Goal: Check status: Check status

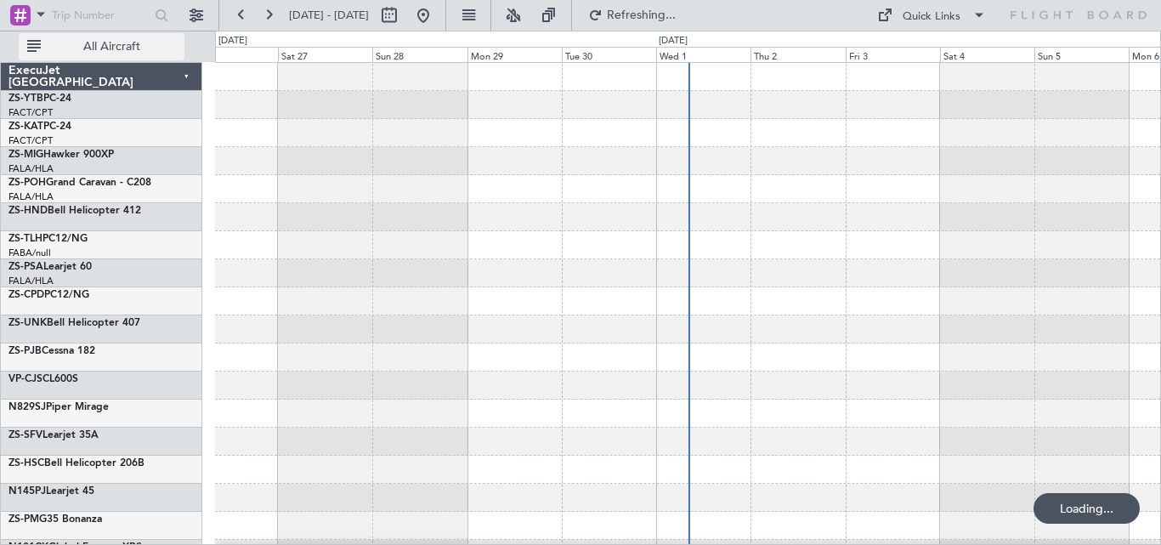
click at [128, 50] on span "All Aircraft" at bounding box center [111, 47] width 135 height 12
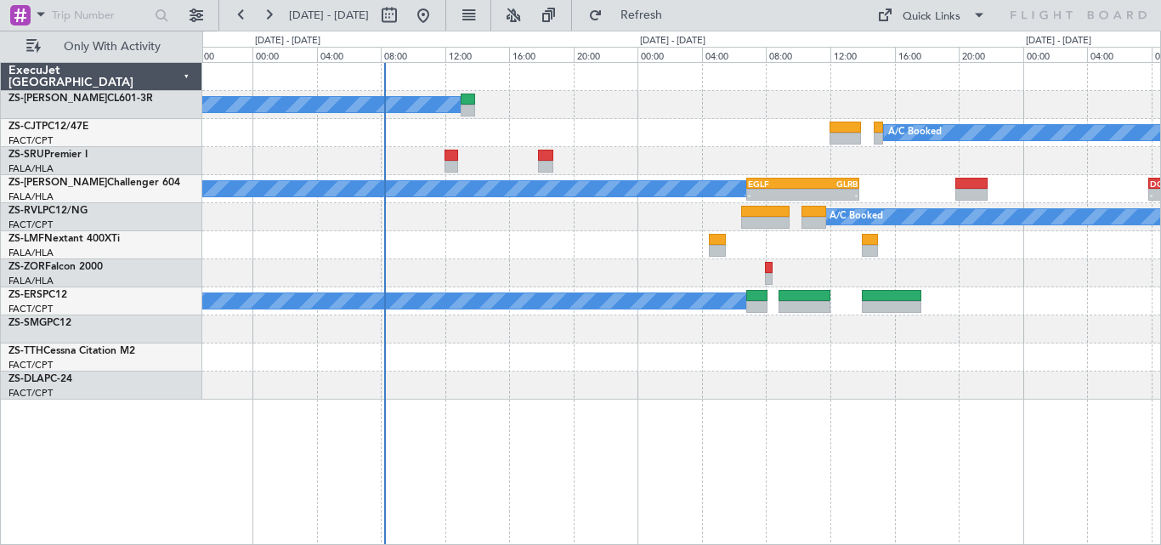
click at [701, 198] on div "A/C Booked A/C Booked A/C Booked A/C Booked - - EGLF 06:50 Z GLRB 13:50 Z - - D…" at bounding box center [681, 231] width 958 height 337
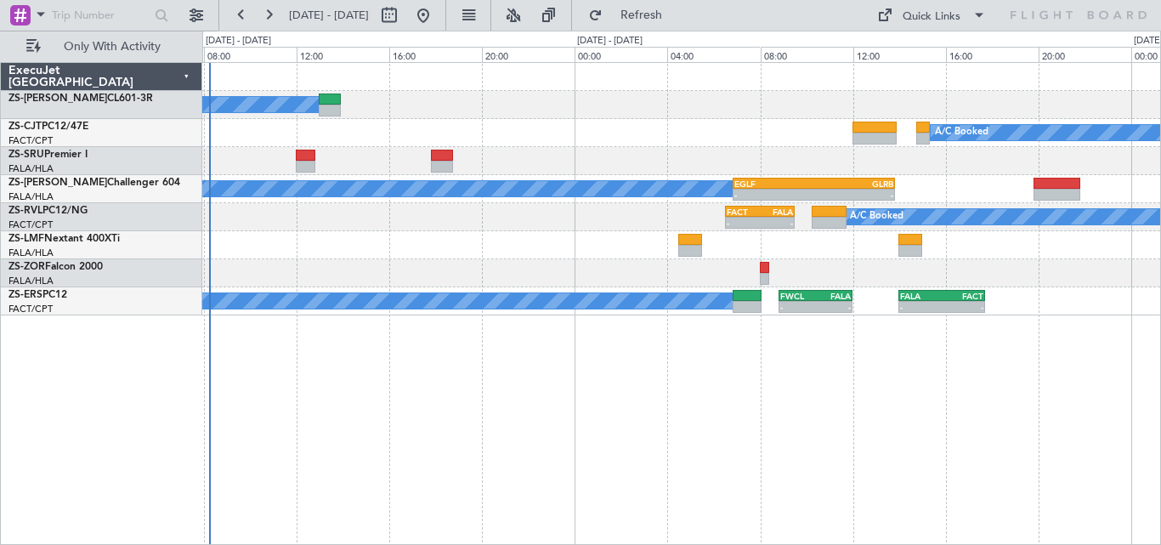
click at [696, 202] on div "A/C Booked A/C Booked - - EGLF 06:50 Z GLRB 13:50 Z - - DGAA 07:50 Z FALA 14:10…" at bounding box center [681, 189] width 958 height 28
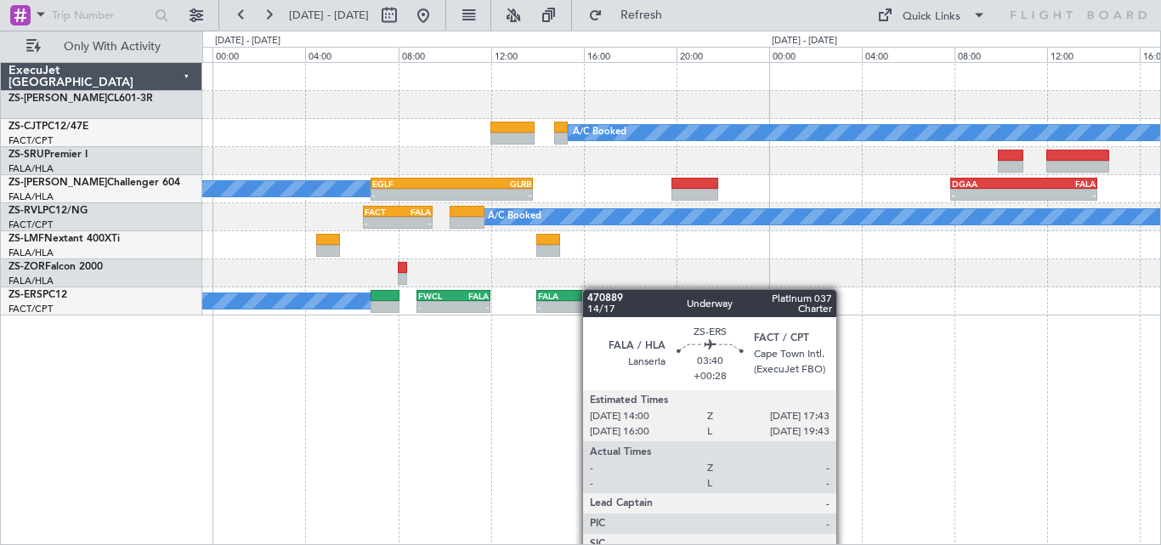
click at [457, 297] on div "A/C Booked A/C Booked A/C Booked - - EGLF 06:50 Z GLRB 13:50 Z - - DGAA 07:50 Z…" at bounding box center [681, 189] width 958 height 253
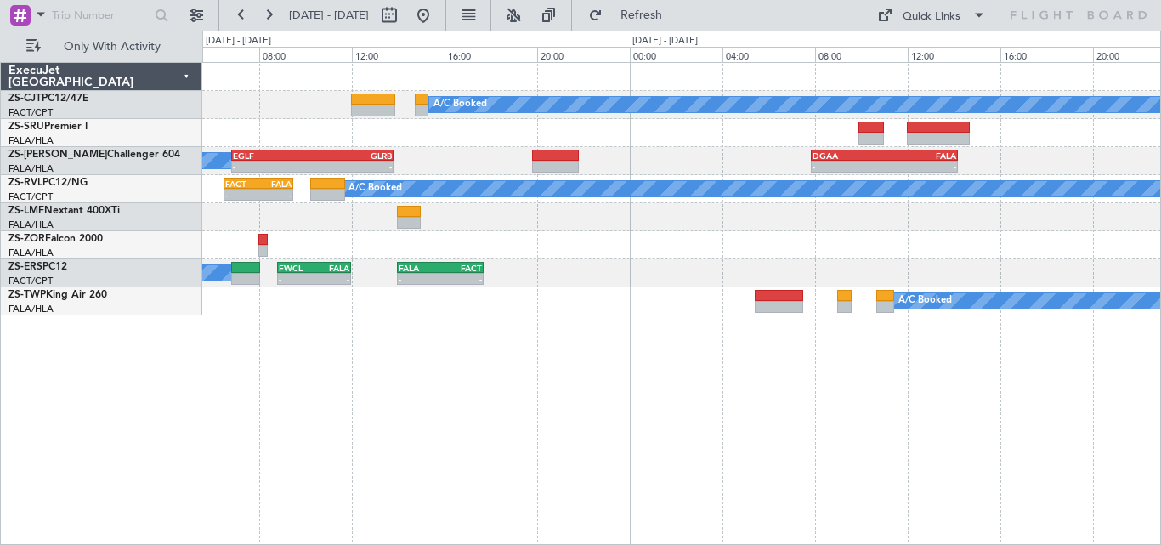
click at [407, 307] on div "A/C Booked A/C Booked A/C Booked - - EGLF 06:50 Z GLRB 13:50 Z - - DGAA 07:50 Z…" at bounding box center [681, 189] width 958 height 253
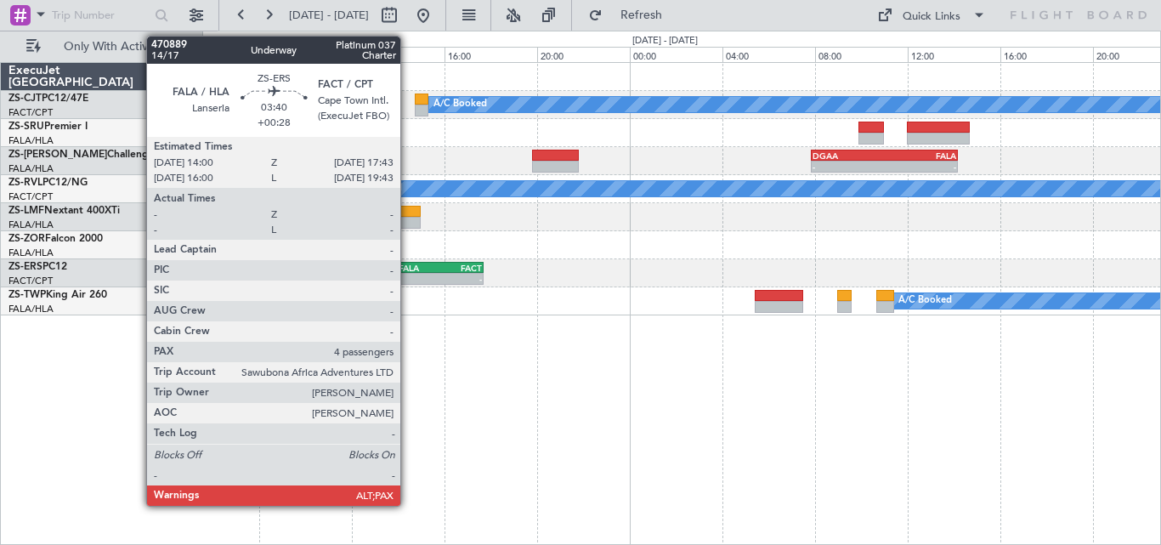
click at [408, 278] on div "-" at bounding box center [420, 279] width 42 height 10
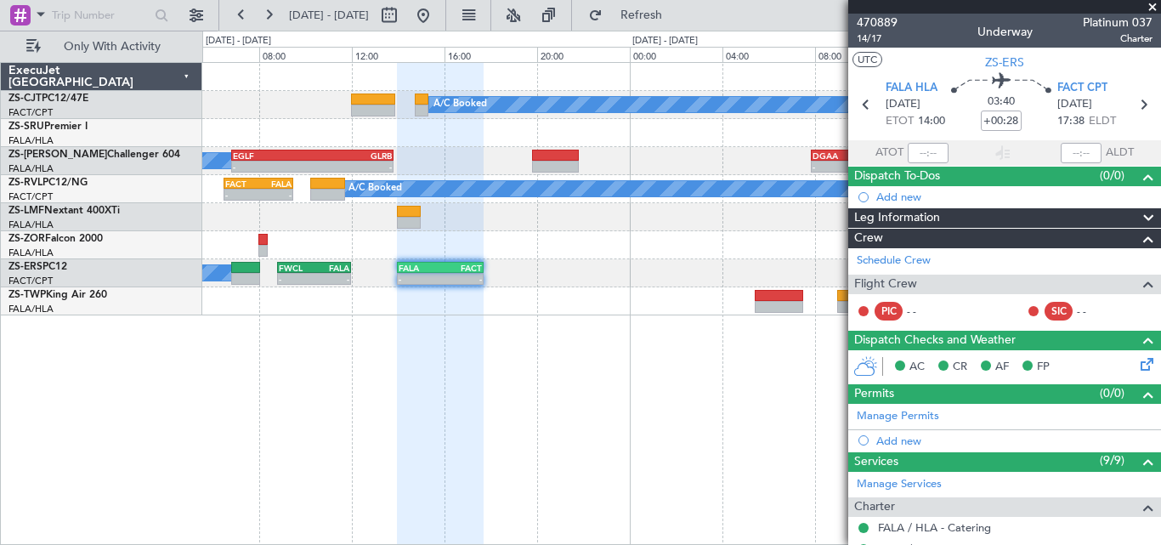
click at [1150, 3] on span at bounding box center [1152, 7] width 17 height 15
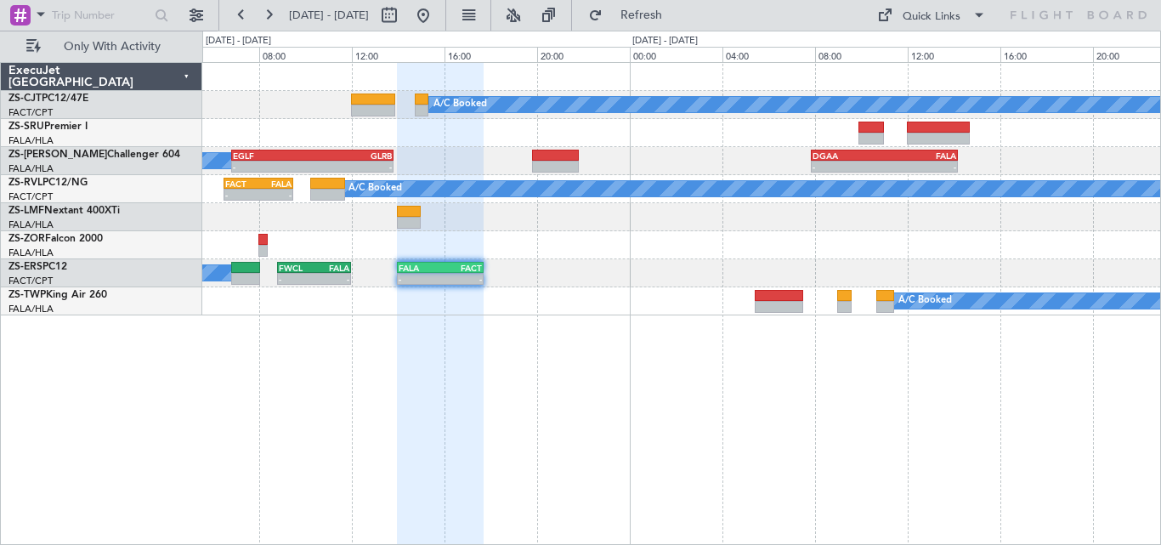
type input "0"
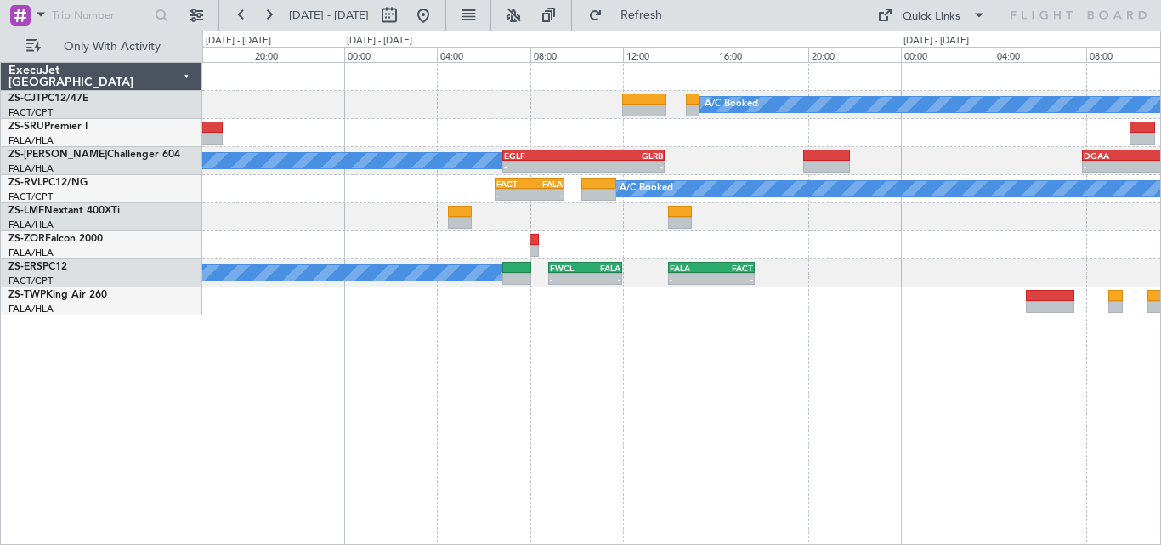
click at [766, 243] on div "A/C Booked A/C Booked A/C Booked - - EGLF 06:50 Z GLRB 13:50 Z - - DGAA 07:50 Z…" at bounding box center [681, 189] width 958 height 253
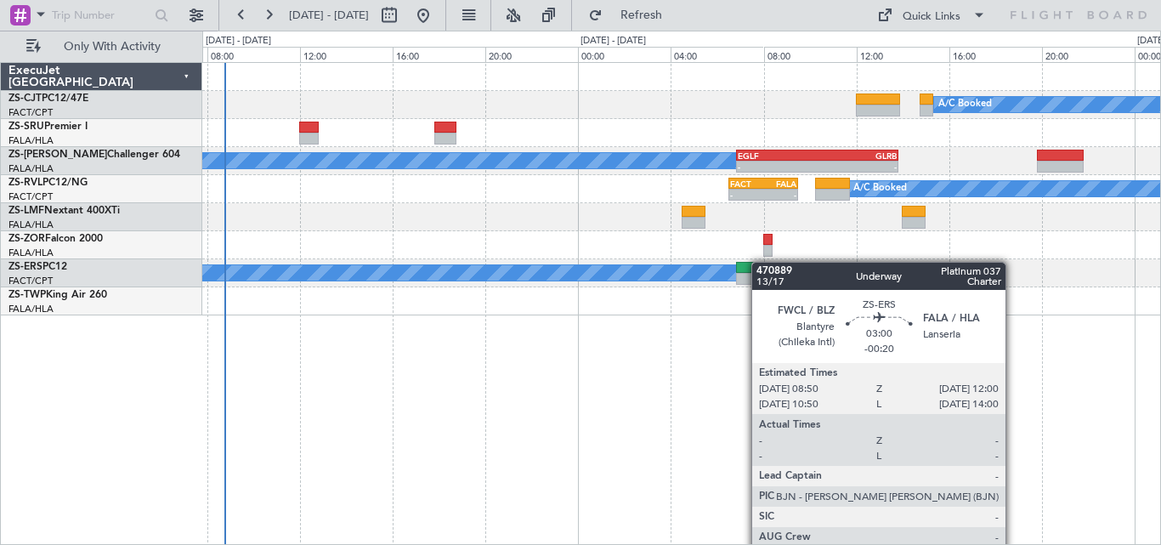
click at [811, 264] on div "A/C Booked A/C Booked - - FWCL 08:50 Z FALA 12:00 Z - - FALA 14:00 Z FACT 17:43…" at bounding box center [681, 273] width 958 height 28
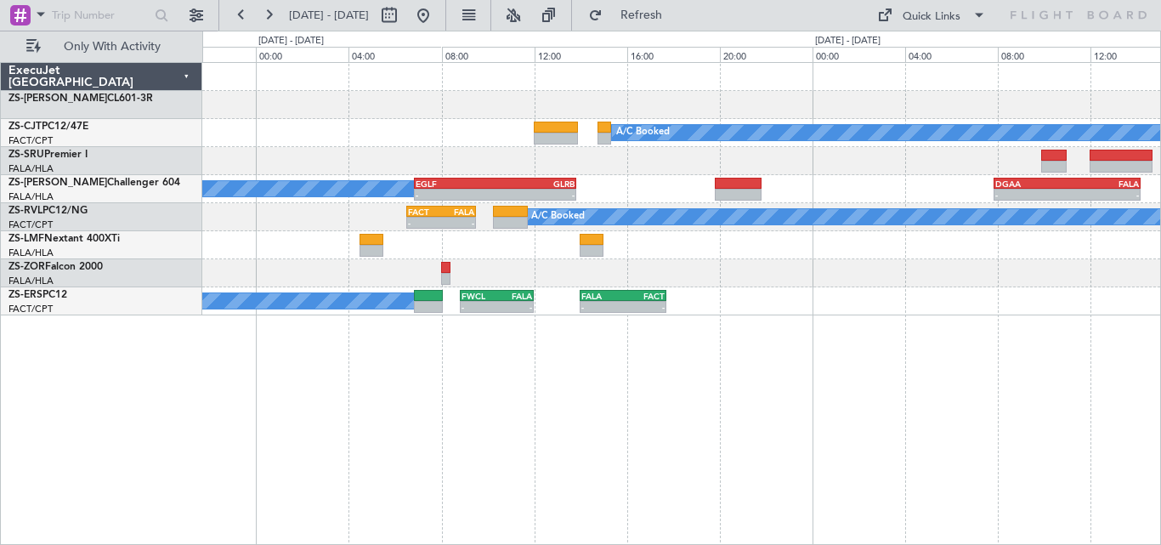
click at [785, 353] on div "A/C Booked A/C Booked A/C Booked A/C Booked - - EGLF 06:50 Z GLRB 13:50 Z - - D…" at bounding box center [681, 303] width 959 height 483
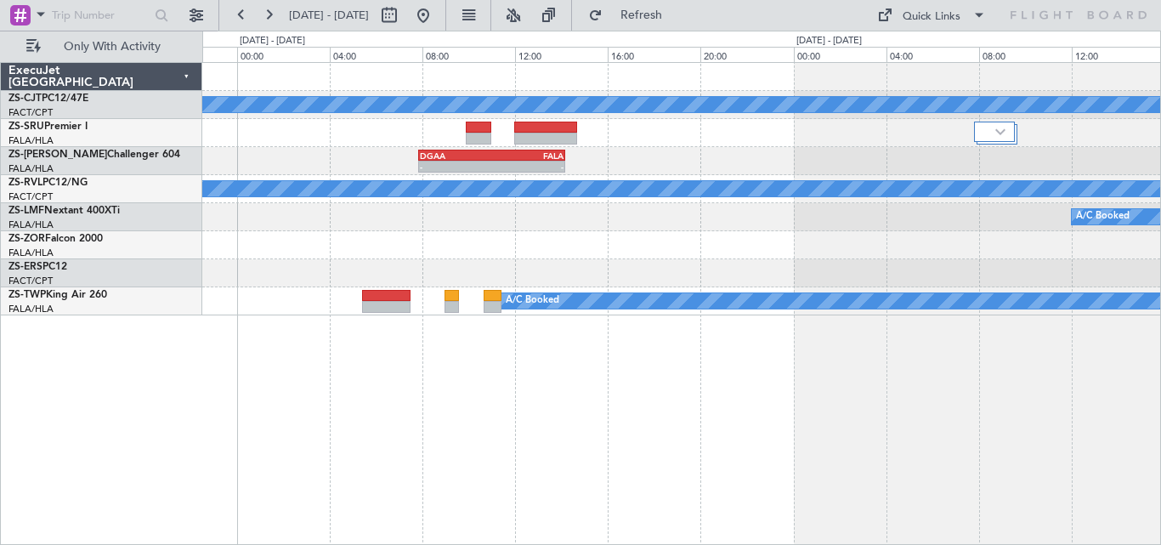
click at [110, 246] on div "A/C Booked - - DGAA 07:50 Z FALA 14:10 Z EGLF 06:50 Z GLRB 13:50 Z - - A/C Book…" at bounding box center [580, 288] width 1161 height 514
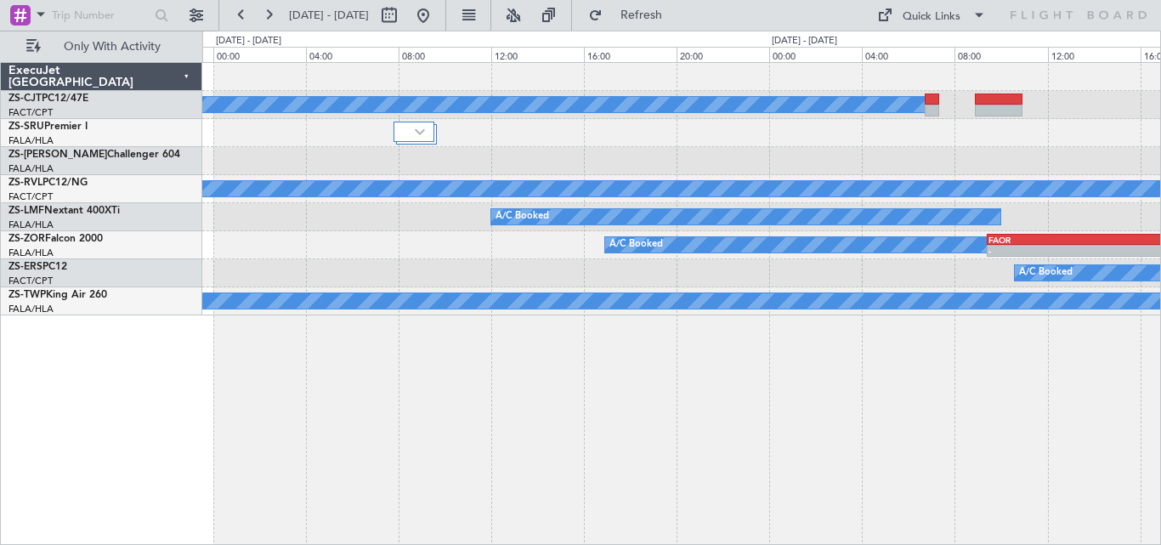
click at [324, 180] on div "A/C Booked - - DGAA 07:50 Z FALA 14:10 Z A/C Booked A/C Booked A/C Booked FAOR …" at bounding box center [681, 189] width 958 height 253
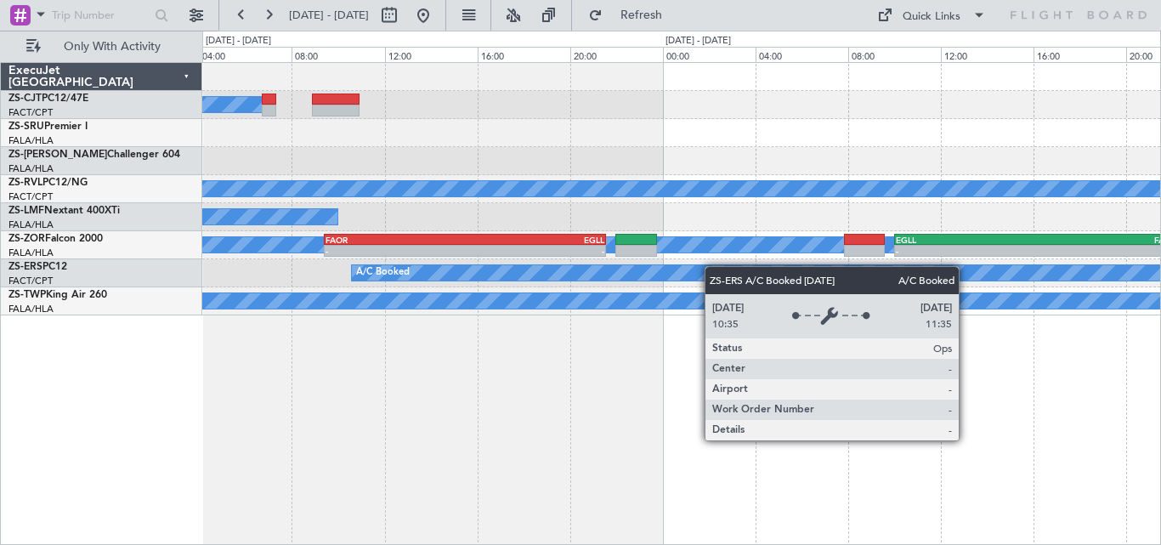
click at [279, 245] on div "A/C Booked A/C Booked A/C Booked A/C Booked FAOR 09:25 Z EGLL 21:35 Z - - - - E…" at bounding box center [681, 189] width 958 height 253
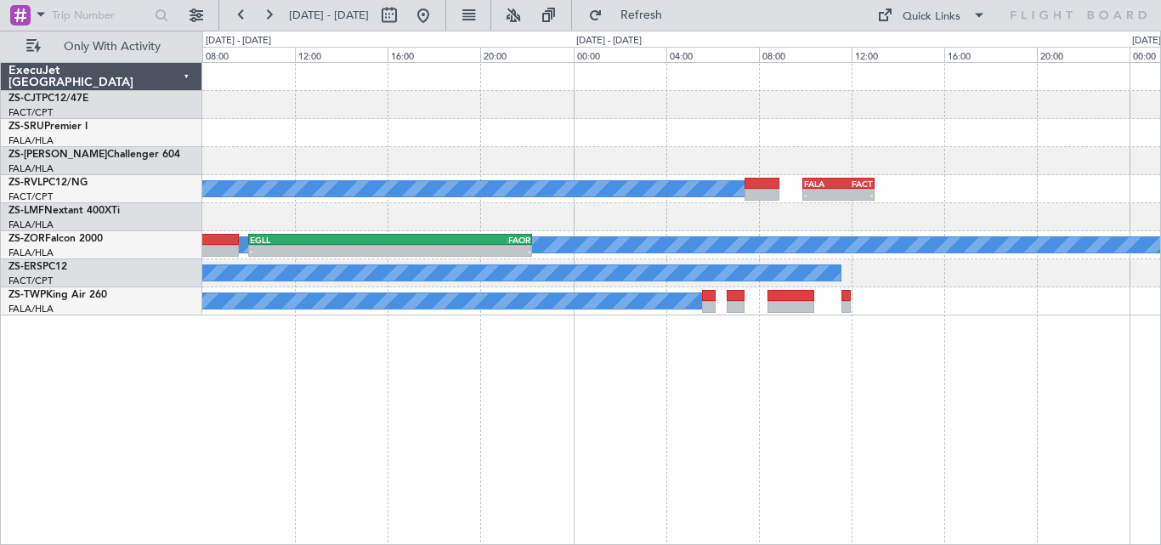
click at [332, 216] on div "A/C Booked - - FALA 09:55 Z FACT 13:00 Z A/C Booked A/C Booked A/C Booked - - E…" at bounding box center [681, 189] width 958 height 253
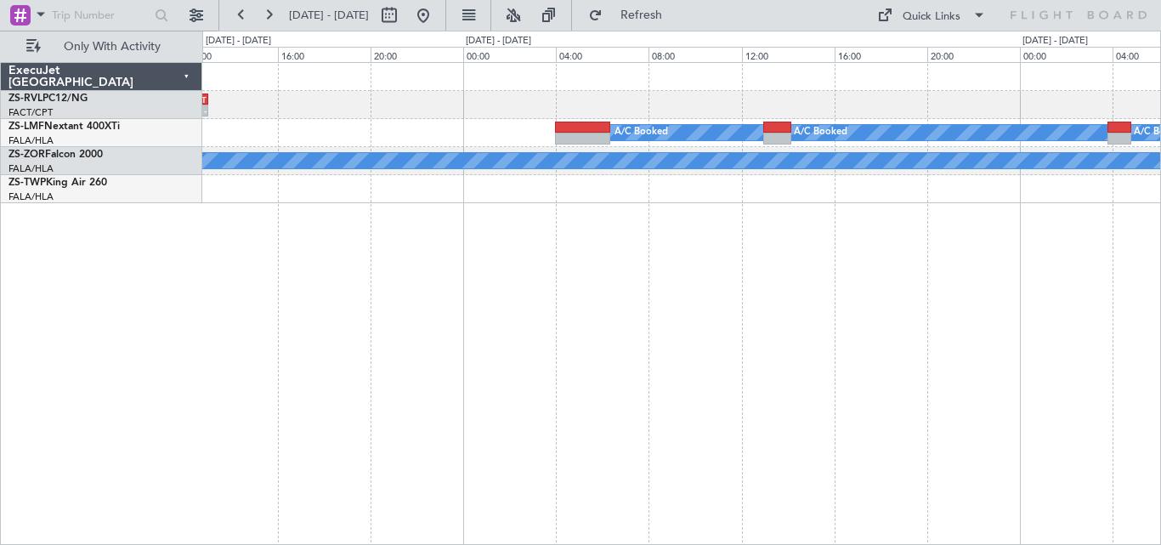
click at [267, 227] on div "- - FALA 09:55 Z FACT 13:00 Z A/C Booked A/C Booked A/C Booked A/C Booked A/C B…" at bounding box center [681, 303] width 959 height 483
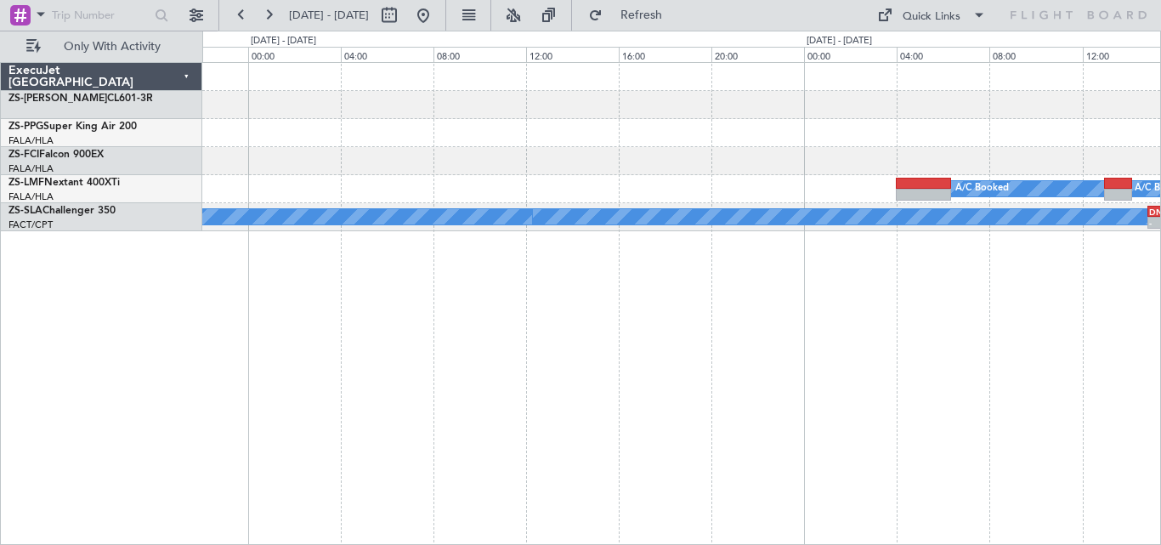
click at [1070, 262] on div "A/C Booked A/C Booked A/C Booked A/C Booked - - DNAA 14:50 Z FVRG 20:10 Z A/C B…" at bounding box center [681, 303] width 959 height 483
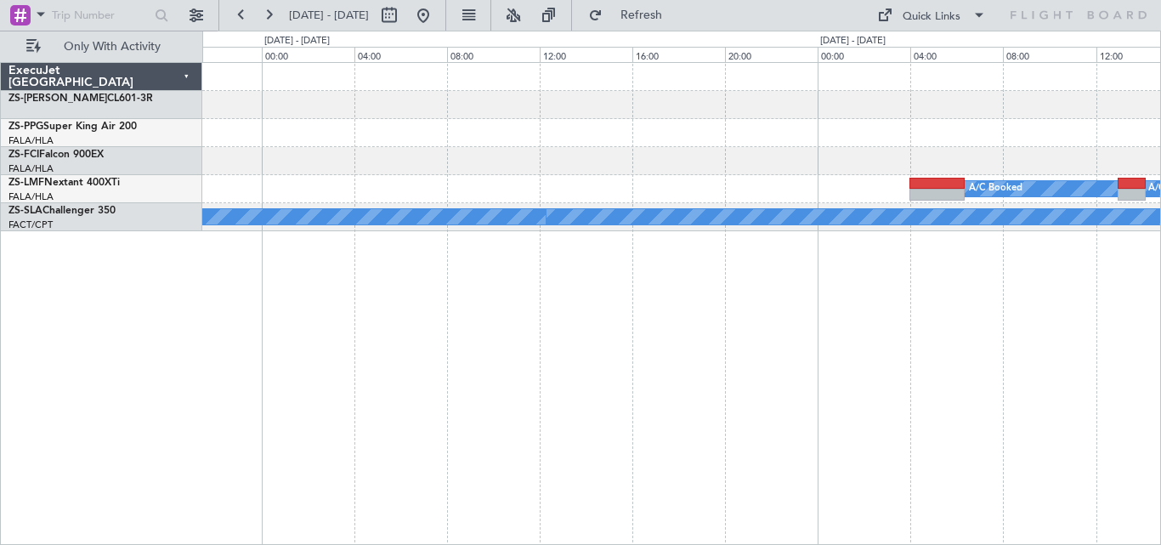
click at [1037, 272] on div "A/C Booked A/C Booked A/C Booked A/C Booked A/C Booked - - DNAA 14:50 Z FVRG 20…" at bounding box center [681, 303] width 959 height 483
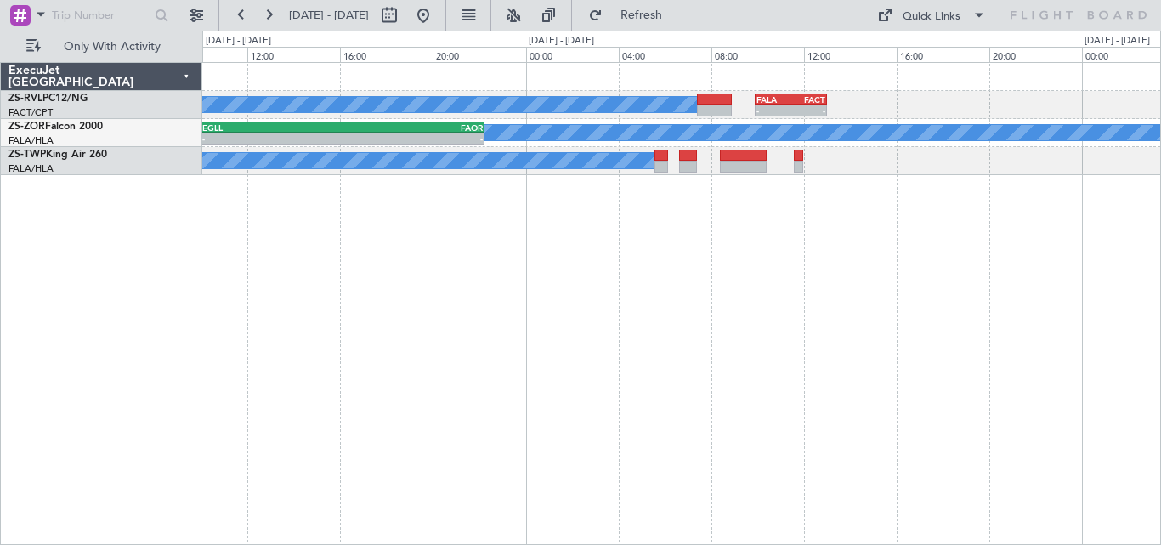
click at [343, 292] on div "A/C Booked - - FALA 09:55 Z FACT 13:00 Z A/C Booked - - EGLL 10:00 Z FAOR 22:15…" at bounding box center [681, 303] width 959 height 483
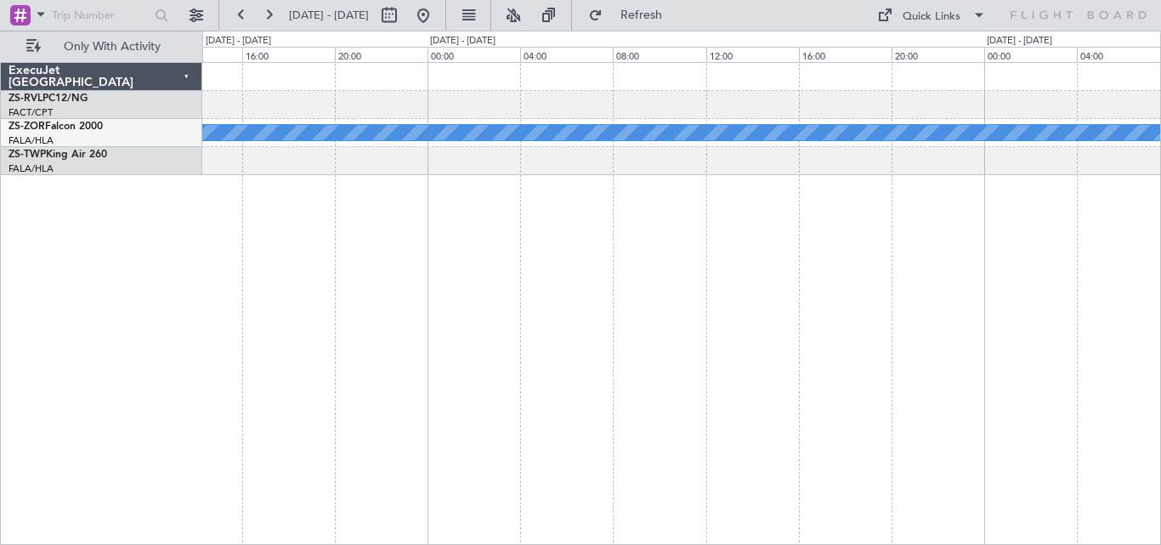
click at [559, 259] on div "- - FALA 09:55 Z FACT 13:00 Z A/C Booked A/C Booked A/C Booked A/C Booked A/C B…" at bounding box center [681, 303] width 959 height 483
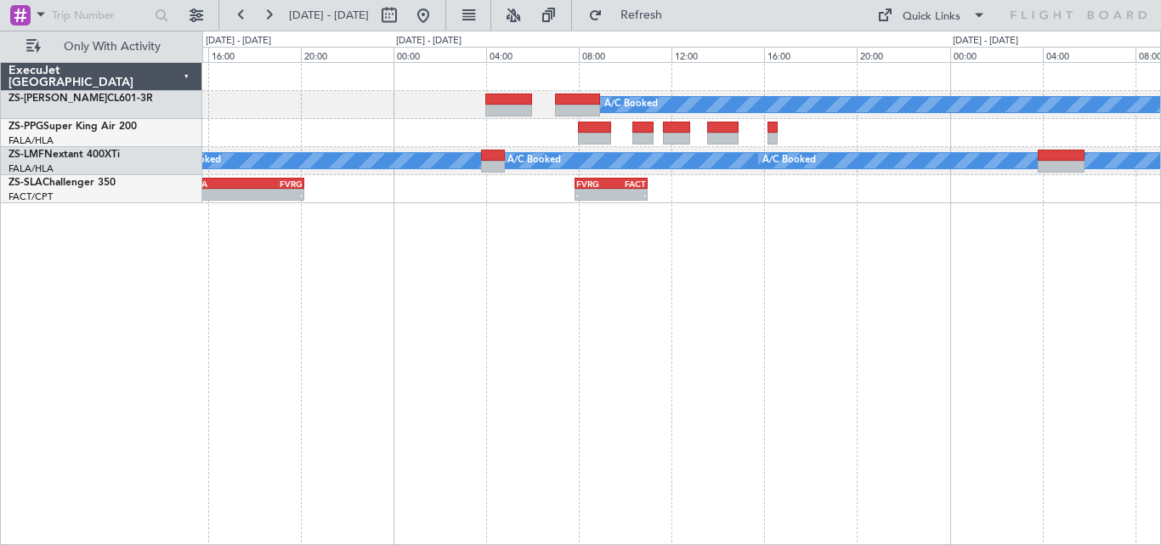
click at [379, 180] on div "A/C Booked A/C Booked A/C Booked A/C Booked A/C Booked A/C Booked A/C Booked A/…" at bounding box center [681, 133] width 958 height 140
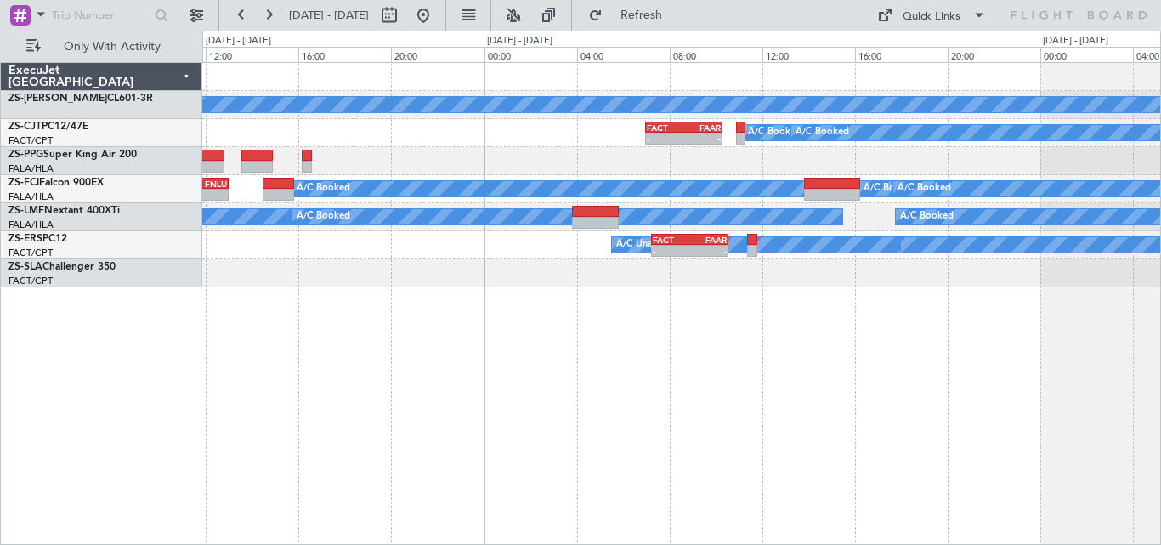
click at [562, 135] on div "A/C Booked A/C Booked - - FACT 07:00 Z FAAR 10:18 Z A/C Booked A/C Booked A/C B…" at bounding box center [681, 175] width 958 height 224
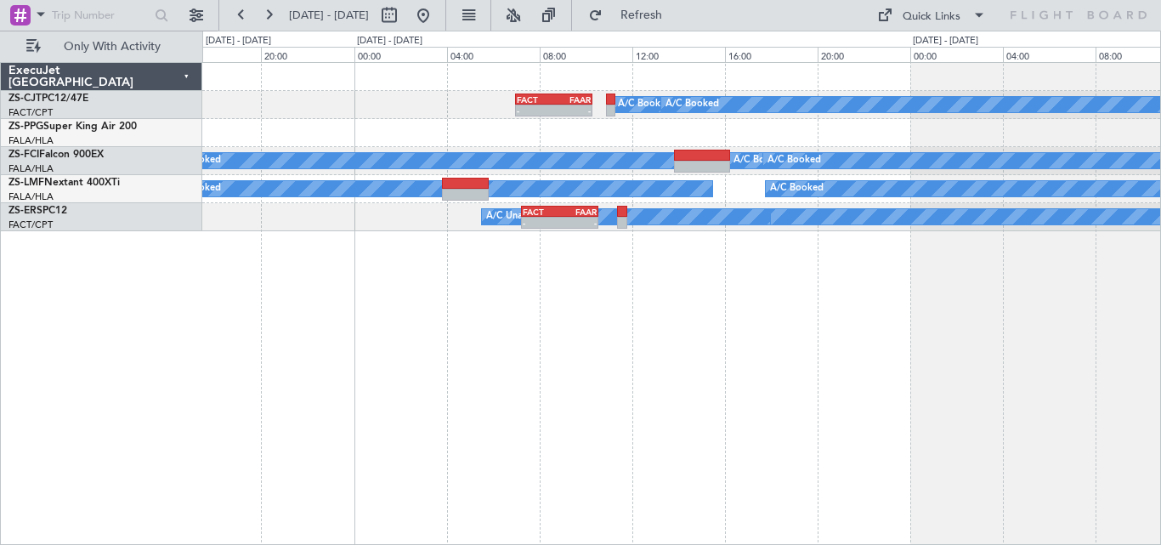
click at [687, 139] on div at bounding box center [681, 133] width 958 height 28
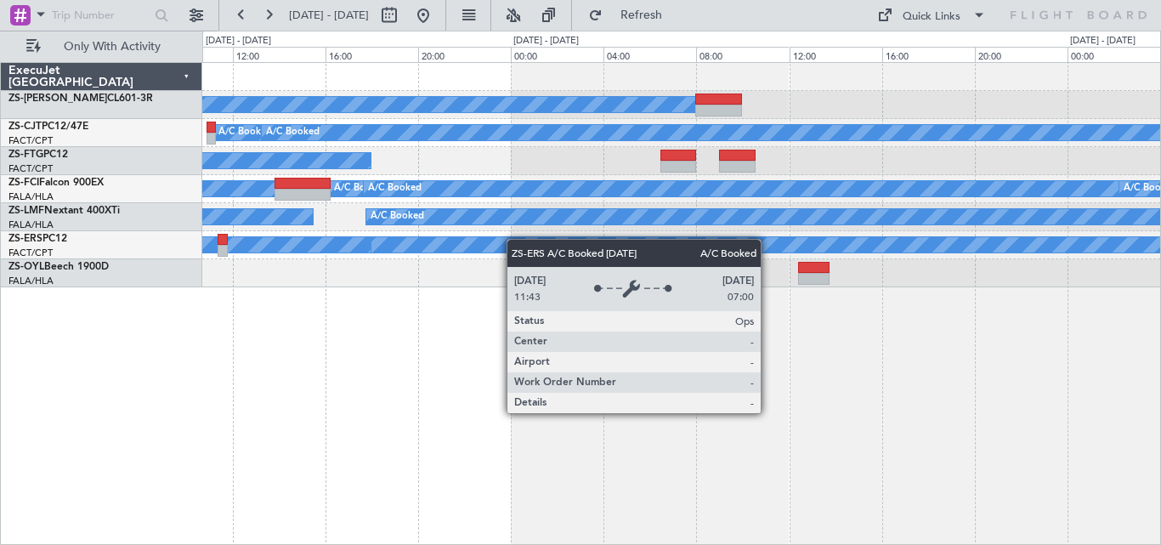
click at [510, 239] on div "A/C Booked A/C Booked A/C Booked FACT 07:00 Z FAAR 10:18 Z - - A/C Unavailable …" at bounding box center [681, 175] width 958 height 224
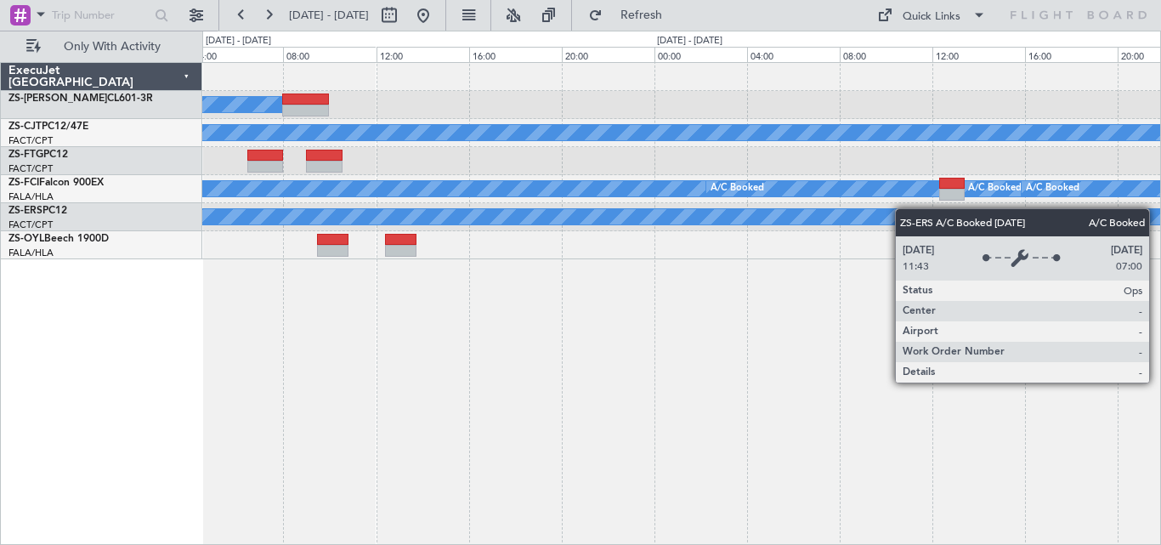
click at [625, 221] on div "A/C Booked A/C Booked A/C Booked A/C Booked A/C Booked A/C Booked A/C Booked A/…" at bounding box center [681, 161] width 958 height 196
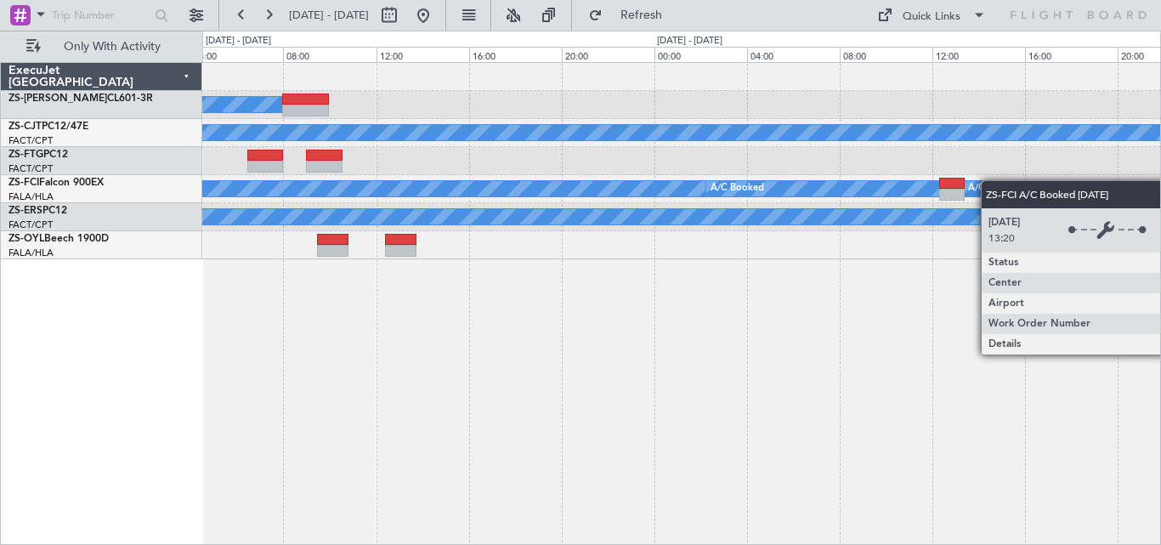
click at [525, 216] on div "A/C Booked A/C Booked A/C Booked A/C Booked A/C Booked A/C Booked A/C Booked A/…" at bounding box center [681, 161] width 958 height 196
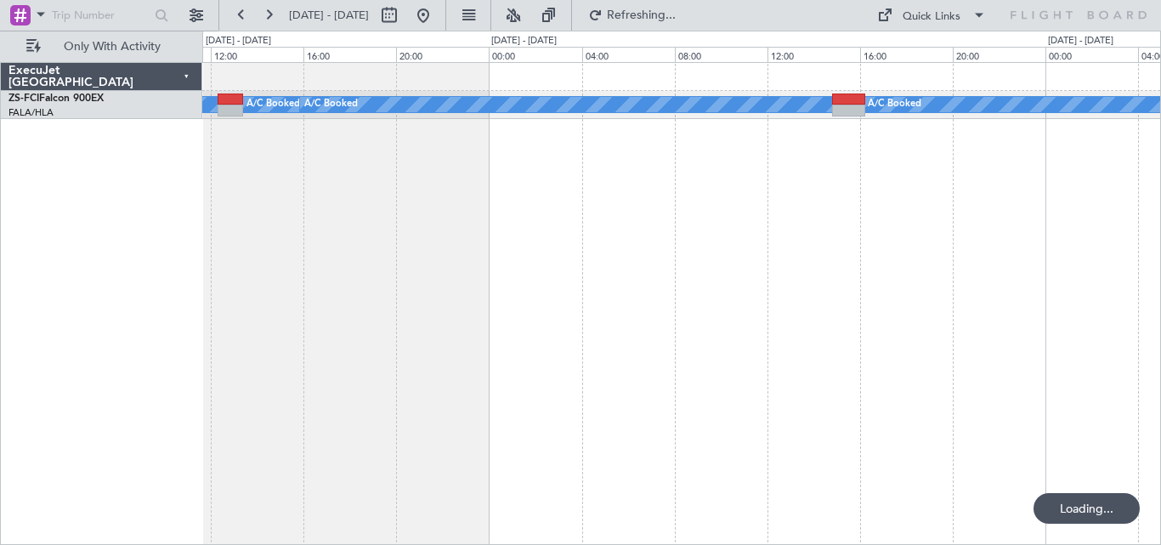
click at [578, 194] on div "A/C Booked A/C Booked A/C Booked A/C Booked A/C Booked A/C Booked A/C Booked A/…" at bounding box center [681, 303] width 959 height 483
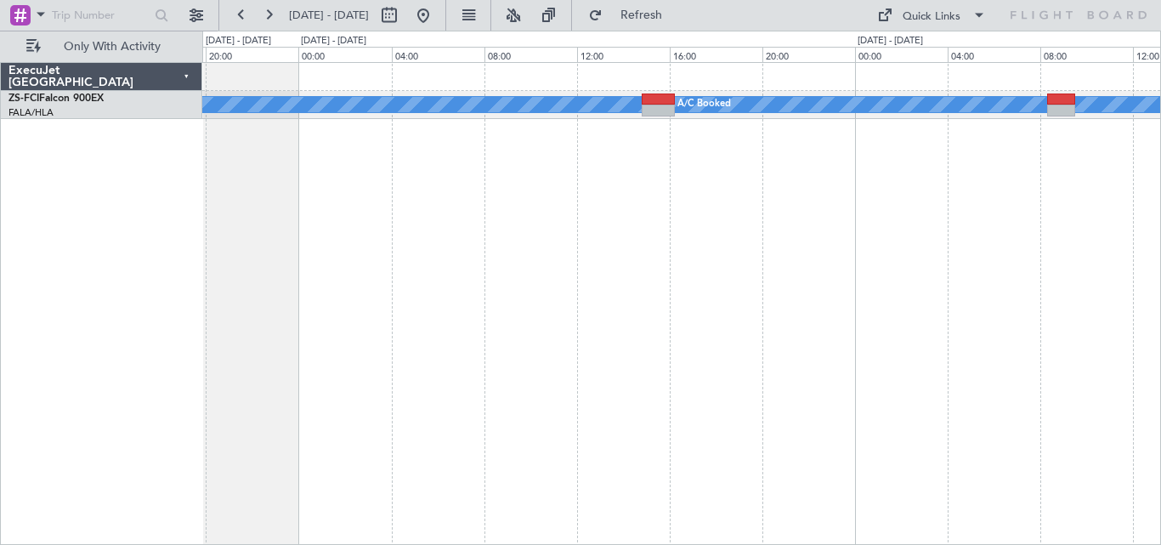
click at [590, 240] on div "A/C Booked A/C Booked A/C Booked A/C Booked A/C Booked A/C Booked A/C Booked A/…" at bounding box center [681, 303] width 959 height 483
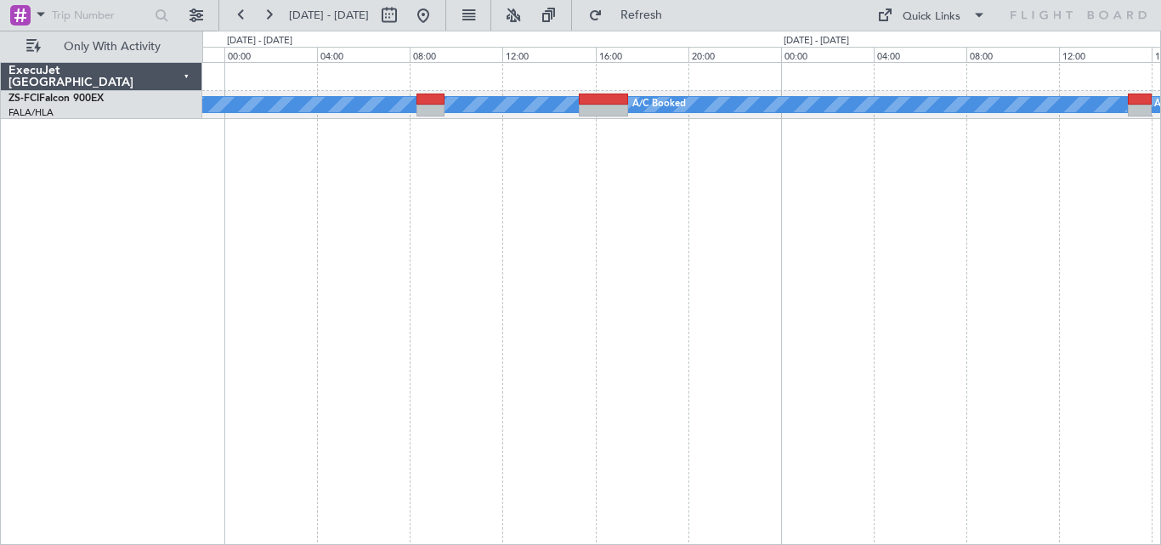
click at [500, 239] on div "A/C Booked A/C Booked A/C Booked A/C Booked A/C Booked A/C Booked A/C Booked A/…" at bounding box center [681, 303] width 959 height 483
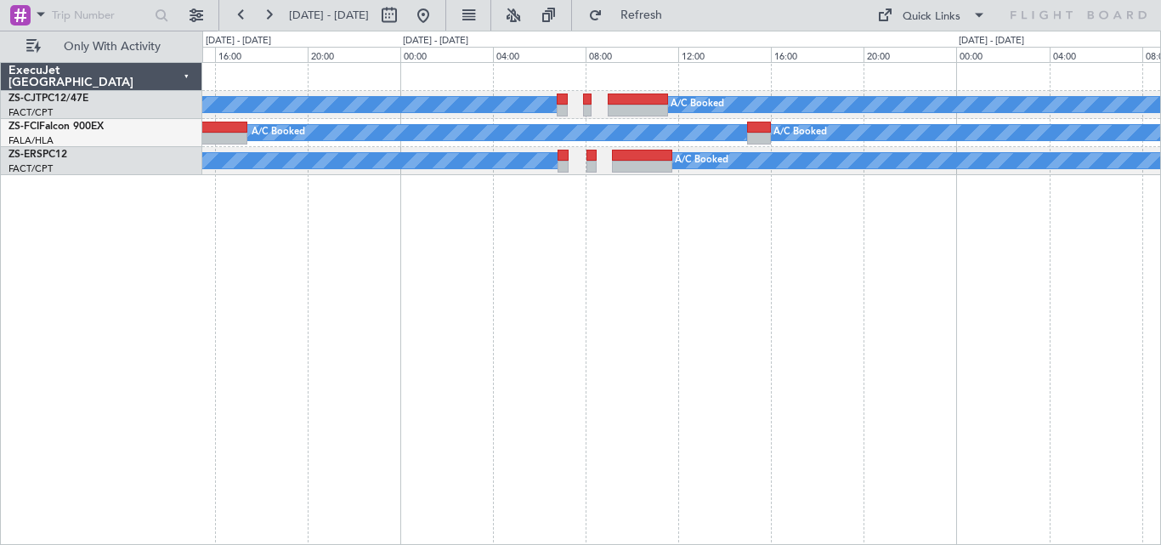
click at [436, 243] on div "A/C Booked A/C Booked A/C Booked A/C Booked A/C Booked A/C Booked A/C Booked A/…" at bounding box center [681, 303] width 959 height 483
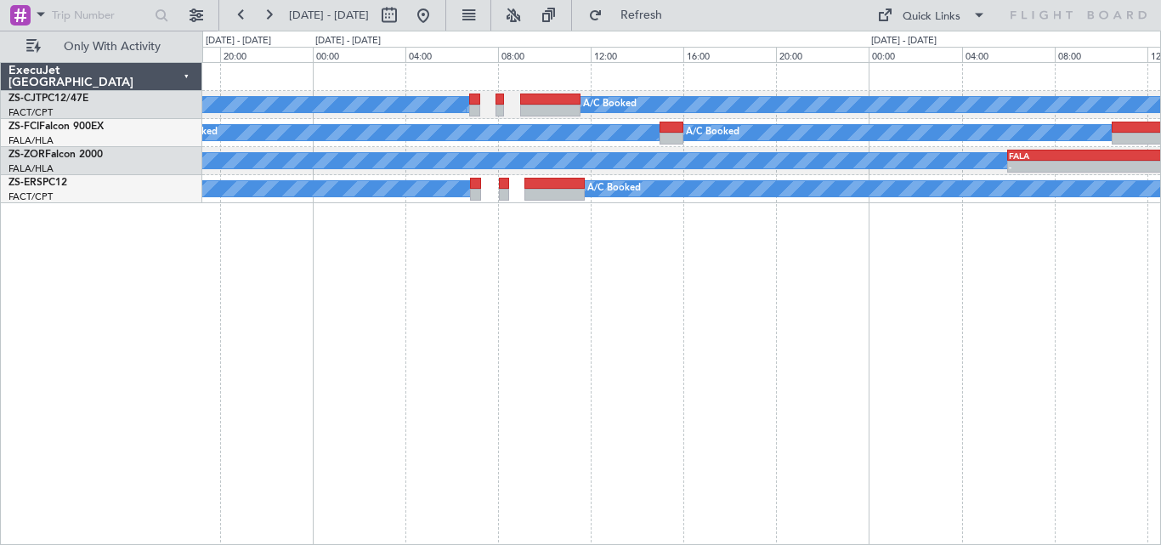
click at [753, 285] on div "A/C Booked A/C Booked A/C Booked A/C Booked A/C Booked A/C Booked A/C Booked A/…" at bounding box center [681, 303] width 959 height 483
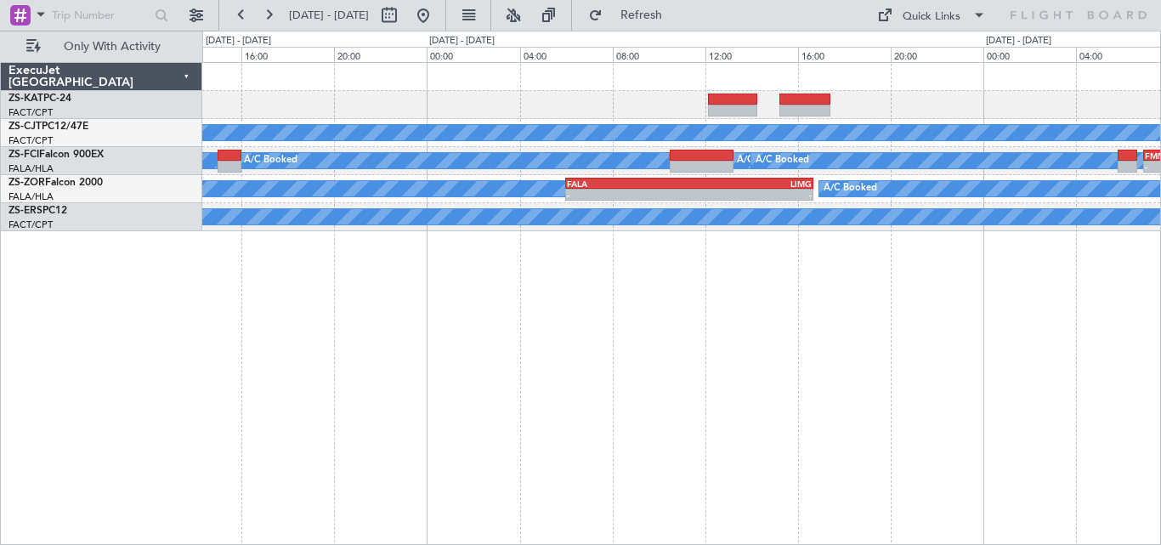
click at [343, 307] on div "A/C Booked A/C Booked A/C Booked A/C Booked A/C Booked A/C Booked A/C Booked A/…" at bounding box center [681, 303] width 959 height 483
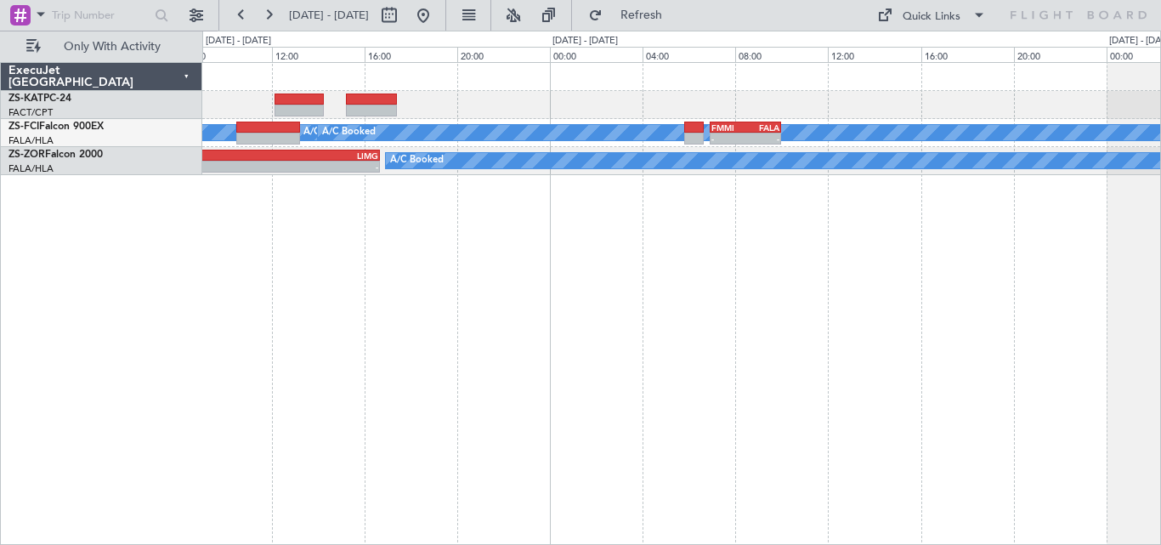
click at [293, 343] on div "A/C Booked A/C Booked A/C Booked A/C Booked A/C Booked A/C Booked A/C Booked A/…" at bounding box center [681, 303] width 959 height 483
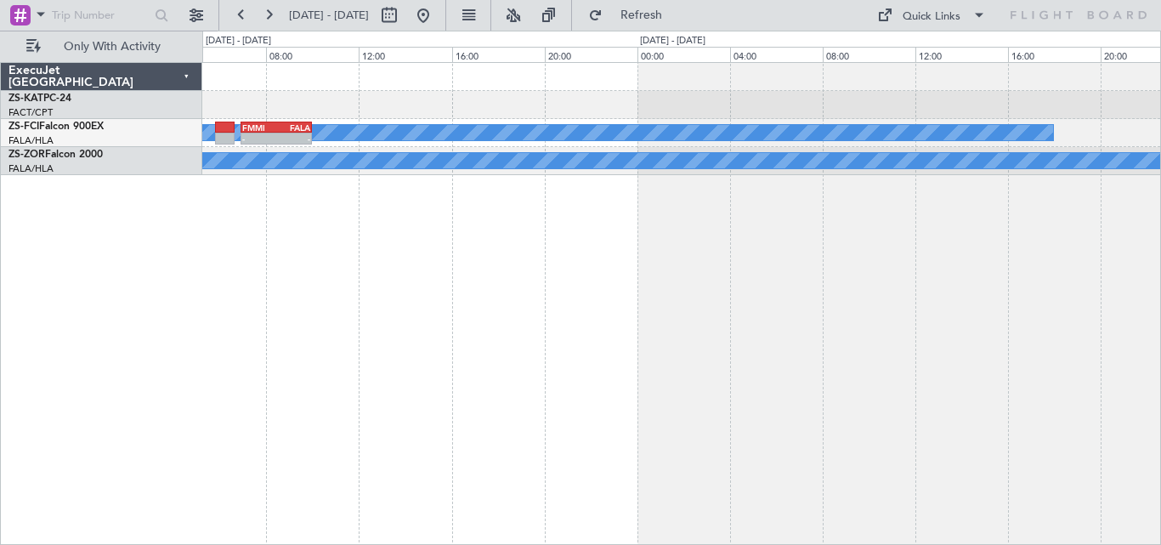
click at [296, 264] on div "A/C Booked A/C Booked A/C Booked A/C Booked A/C Booked - - FMMI 06:55 Z FALA 10…" at bounding box center [681, 303] width 959 height 483
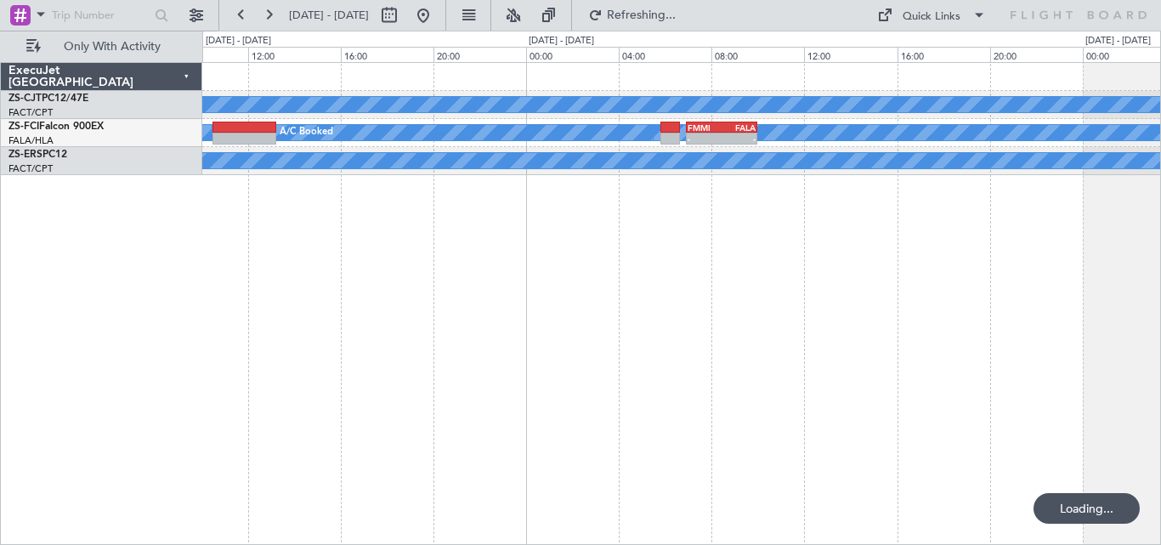
click at [1161, 304] on div "A/C Booked A/C Booked A/C Booked A/C Booked - - FMMI 06:55 Z FALA 10:00 Z A/C B…" at bounding box center [580, 288] width 1161 height 514
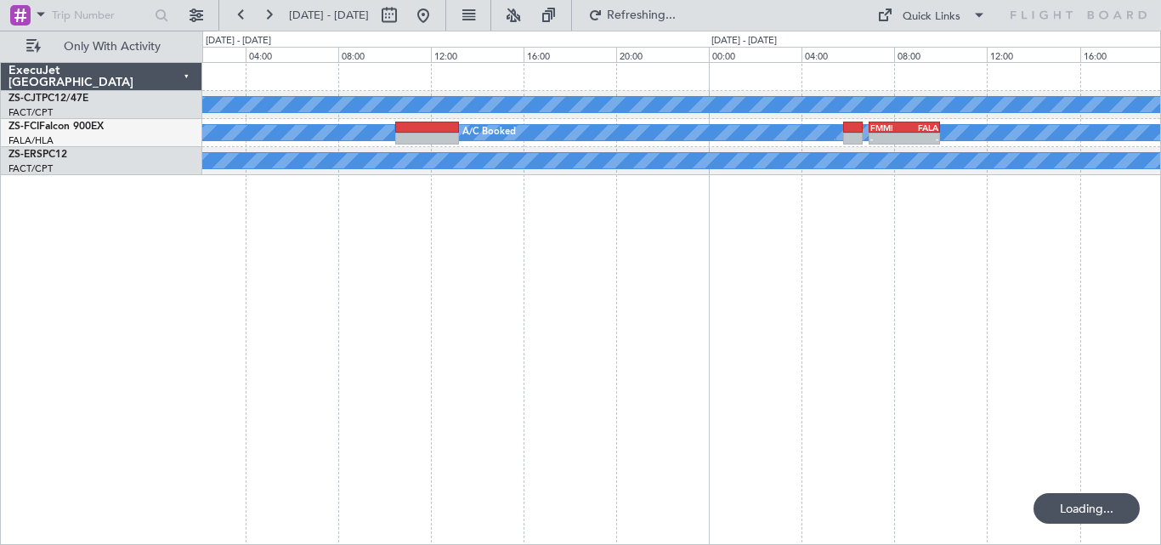
click at [945, 261] on div "A/C Booked A/C Booked A/C Booked A/C Booked - - FMMI 06:55 Z FALA 10:00 Z A/C B…" at bounding box center [681, 303] width 959 height 483
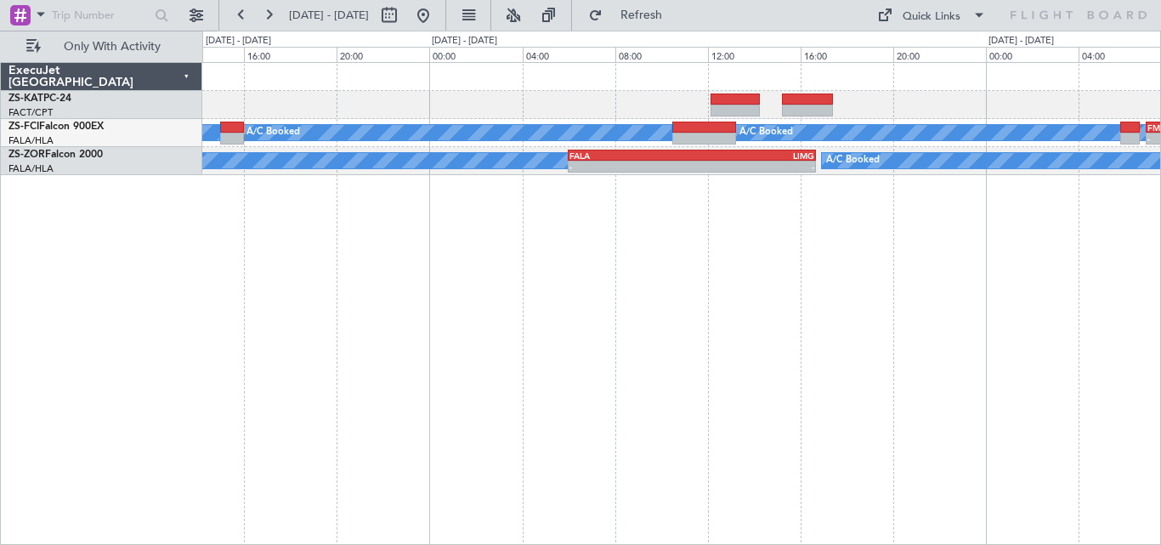
click at [1161, 256] on div "A/C Booked A/C Booked A/C Booked A/C Booked A/C Booked A/C Booked A/C Booked A/…" at bounding box center [580, 288] width 1161 height 514
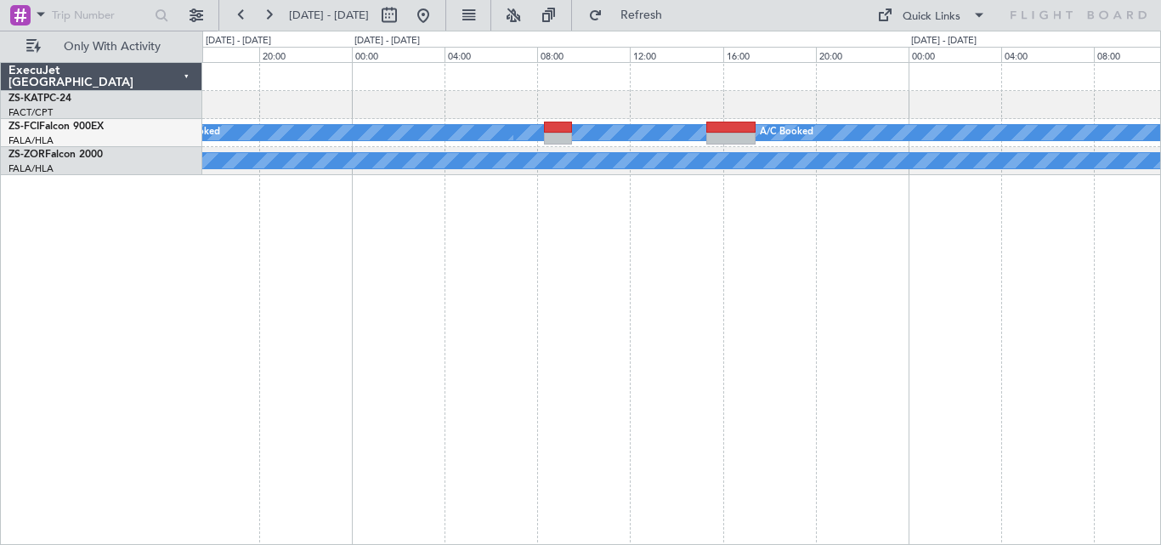
click at [982, 218] on div "A/C Booked A/C Booked A/C Booked A/C Booked A/C Booked A/C Booked A/C Booked A/…" at bounding box center [681, 303] width 959 height 483
click at [960, 184] on div "A/C Booked A/C Booked A/C Booked A/C Booked A/C Booked A/C Booked A/C Booked A/…" at bounding box center [681, 303] width 959 height 483
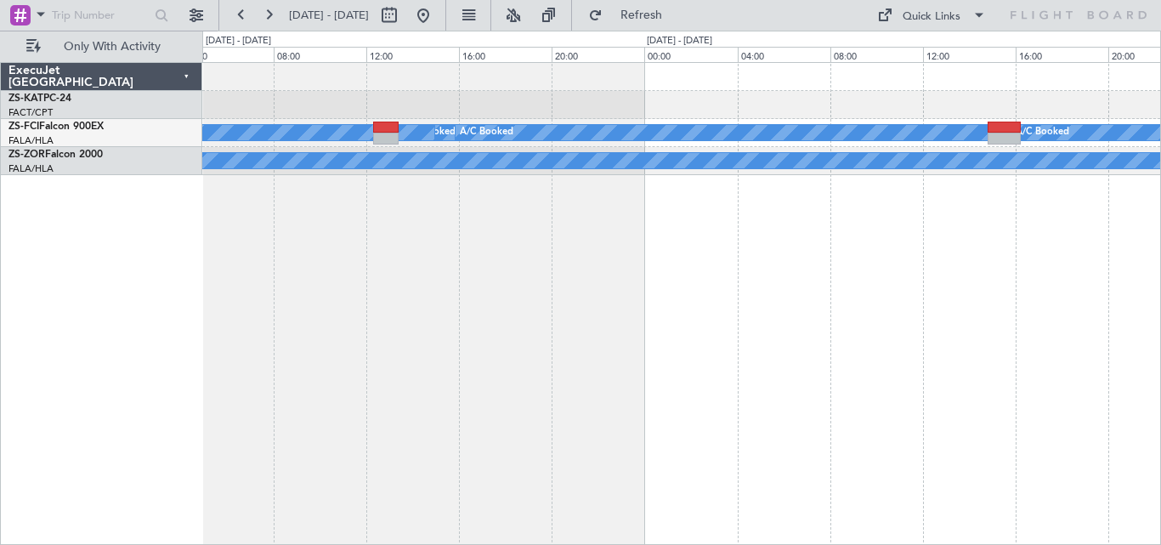
click at [997, 174] on div "A/C Booked A/C Booked A/C Booked A/C Booked A/C Booked A/C Booked A/C Booked A/…" at bounding box center [681, 303] width 959 height 483
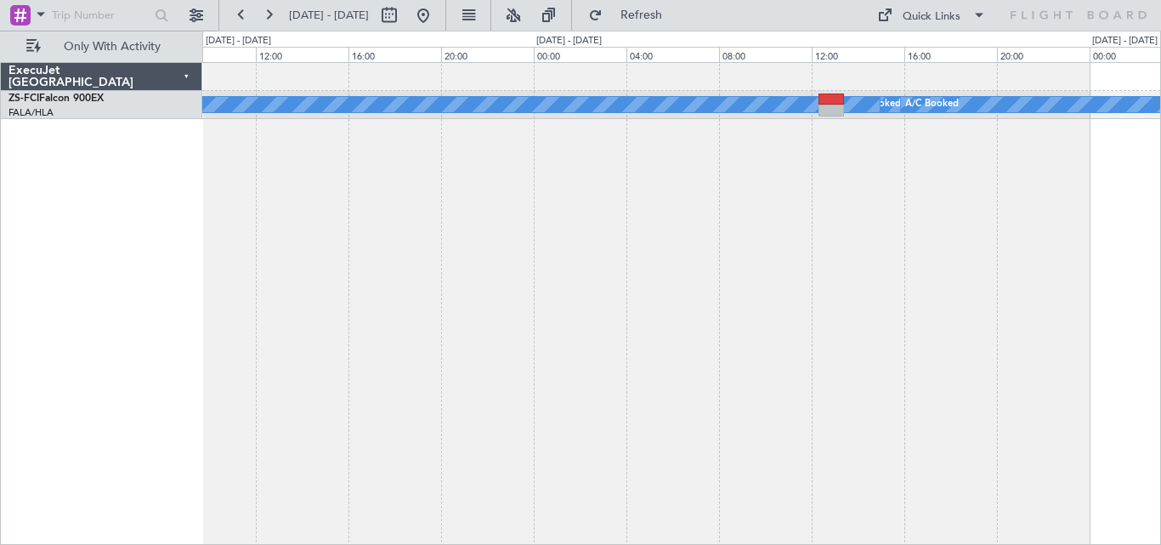
click at [1084, 196] on div "A/C Booked A/C Booked A/C Booked A/C Booked A/C Booked A/C Booked A/C Booked A/…" at bounding box center [681, 303] width 959 height 483
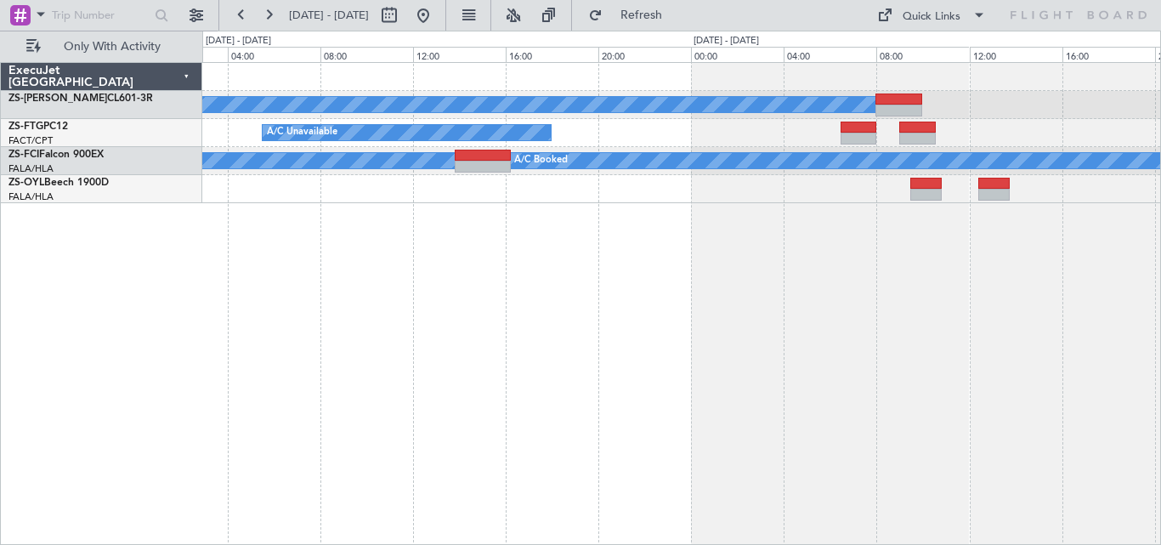
click at [1161, 226] on div "A/C Booked A/C Unavailable A/C Booked A/C Booked A/C Booked A/C Booked A/C Book…" at bounding box center [580, 288] width 1161 height 514
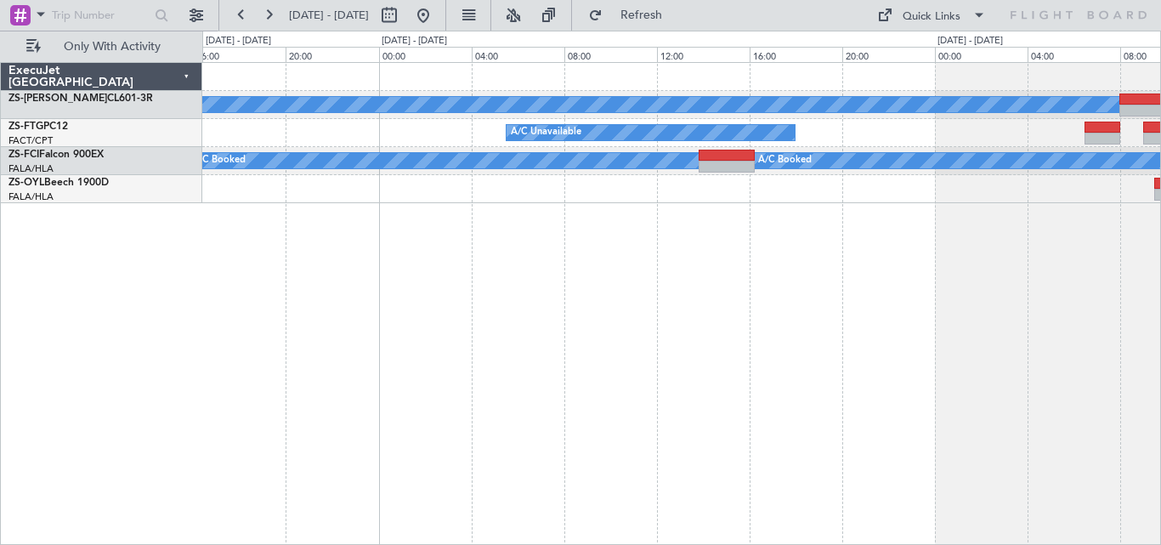
click at [1145, 247] on div "A/C Booked A/C Unavailable A/C Booked A/C Booked A/C Booked A/C Booked A/C Book…" at bounding box center [681, 303] width 959 height 483
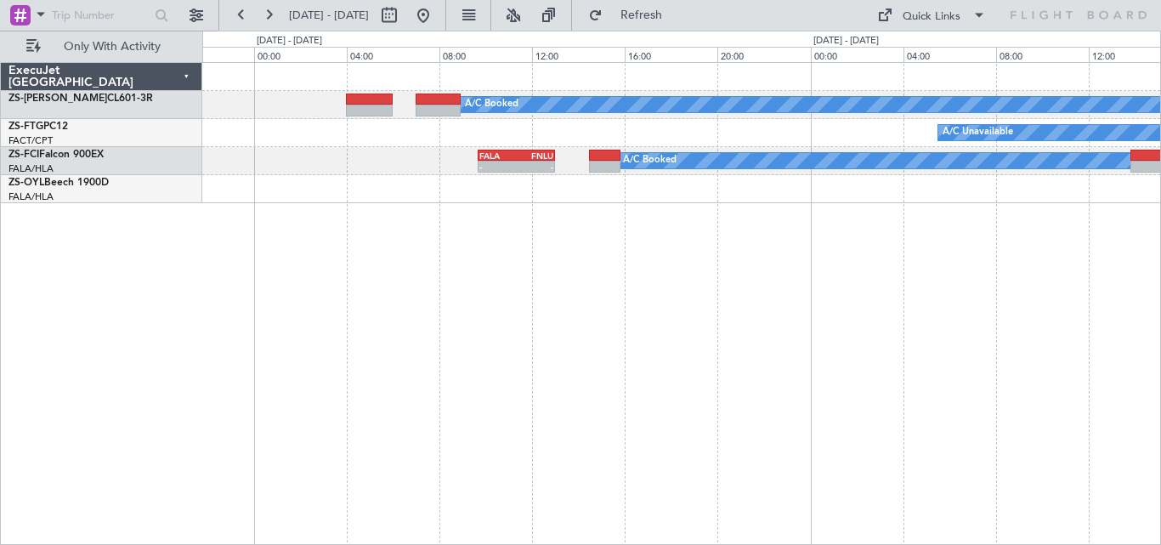
click at [1078, 230] on div "A/C Booked A/C Unavailable A/C Booked A/C Booked A/C Booked A/C Booked FALA 09:…" at bounding box center [681, 303] width 959 height 483
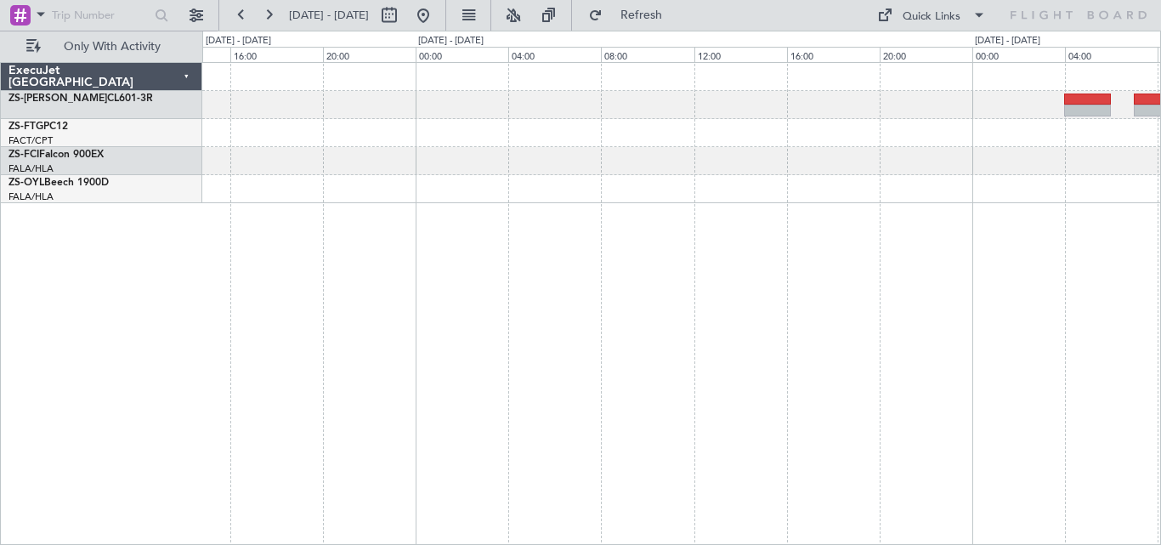
click at [940, 249] on div "A/C Booked - - FALA 09:40 Z FNLU 13:00 Z A/C Booked A/C Booked A/C Booked A/C B…" at bounding box center [681, 303] width 959 height 483
click at [878, 230] on div at bounding box center [681, 303] width 959 height 483
click at [1083, 228] on div at bounding box center [681, 303] width 959 height 483
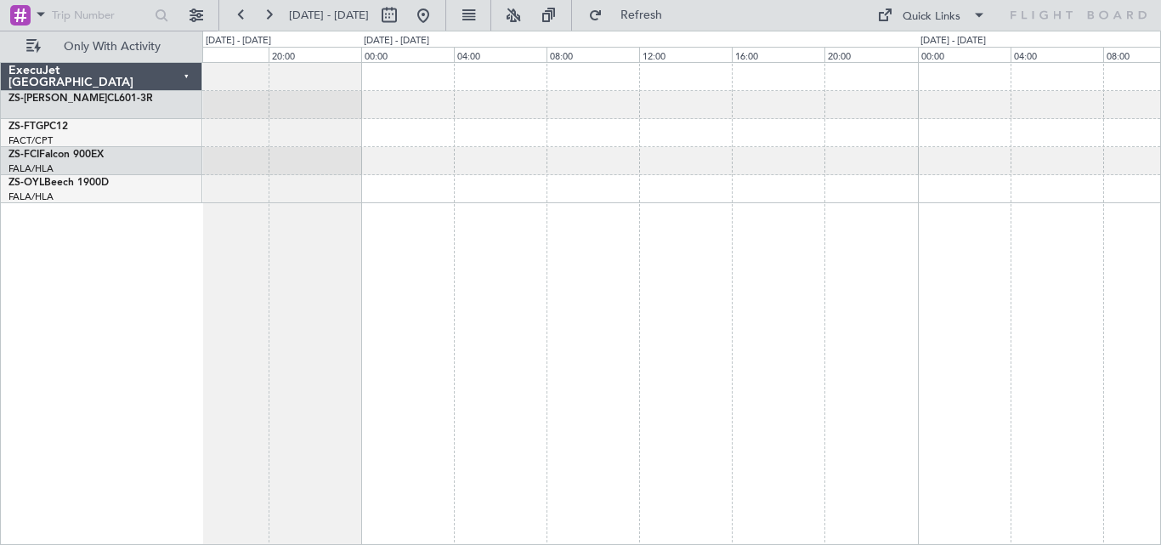
click at [860, 185] on div at bounding box center [681, 133] width 958 height 140
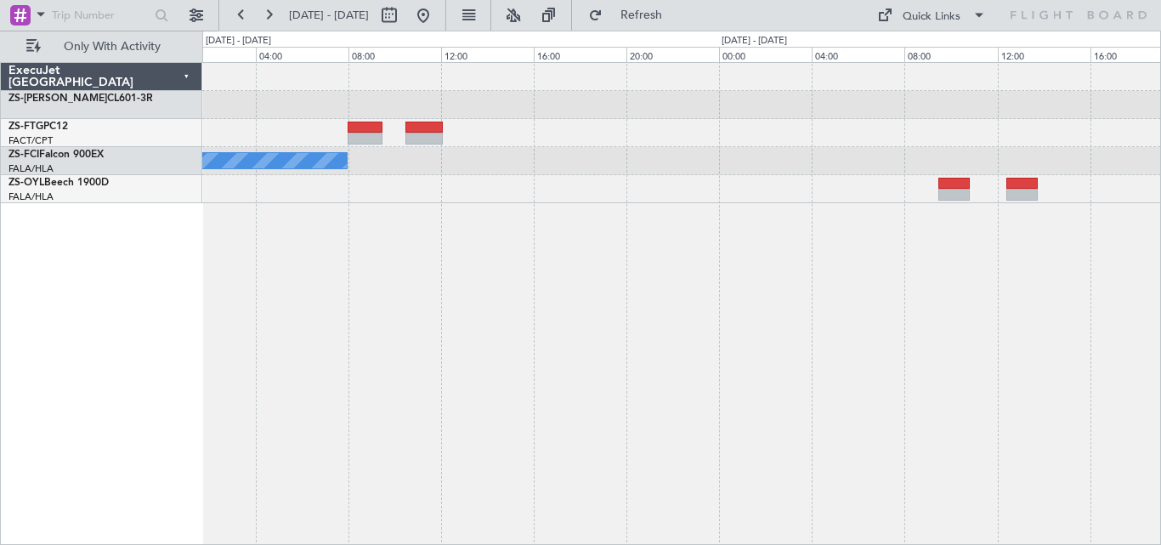
click at [1105, 210] on div "A/C Booked A/C Unavailable A/C Unavailable" at bounding box center [681, 303] width 959 height 483
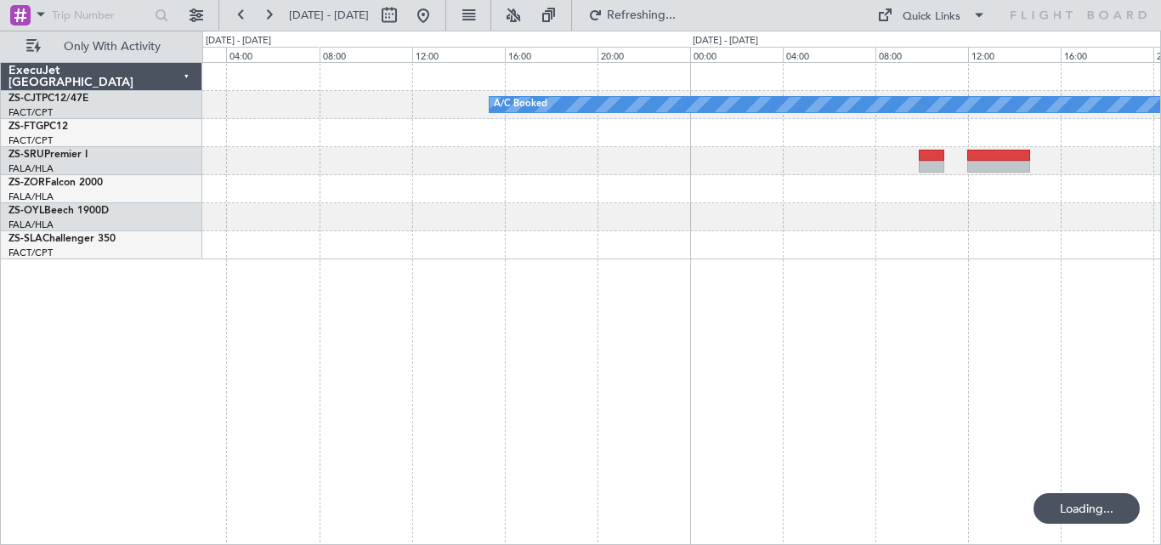
click at [958, 165] on div "A/C Booked FACT 02:00 Z FVRG 05:00 Z - -" at bounding box center [681, 161] width 958 height 196
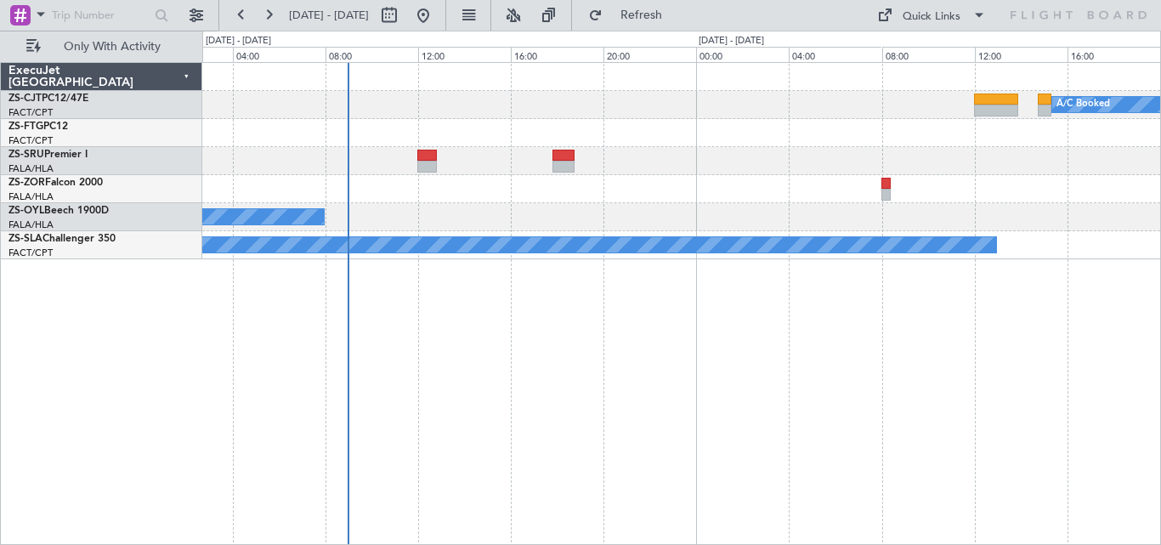
click at [1002, 140] on div "A/C Booked A/C Booked A/C Booked" at bounding box center [681, 161] width 958 height 196
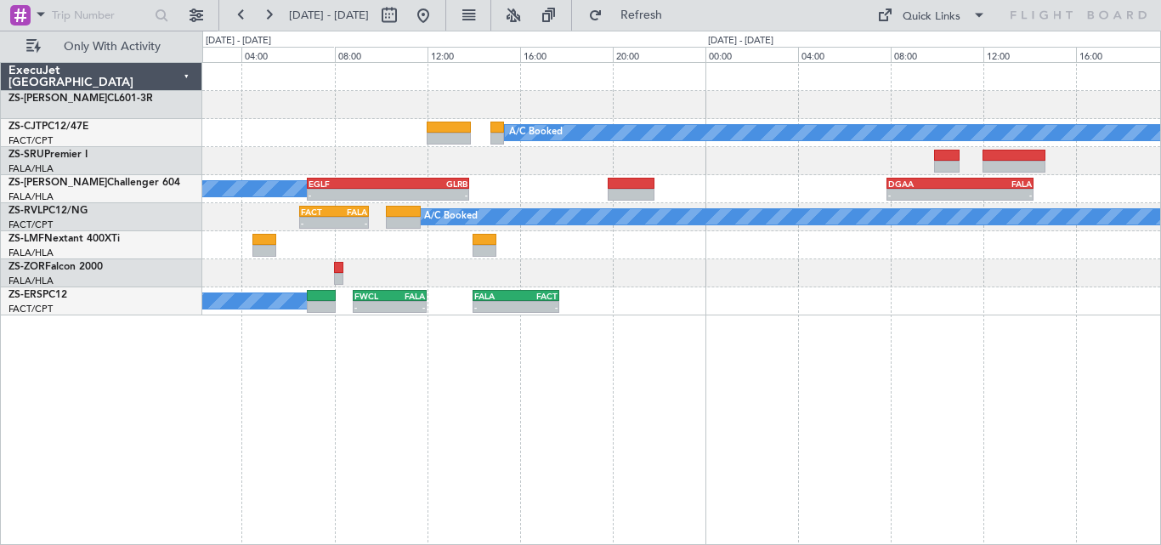
click at [414, 118] on div "A/C Booked A/C Booked A/C Booked - - EGLF 06:50 Z GLRB 13:50 Z - - DGAA 07:50 Z…" at bounding box center [681, 189] width 958 height 253
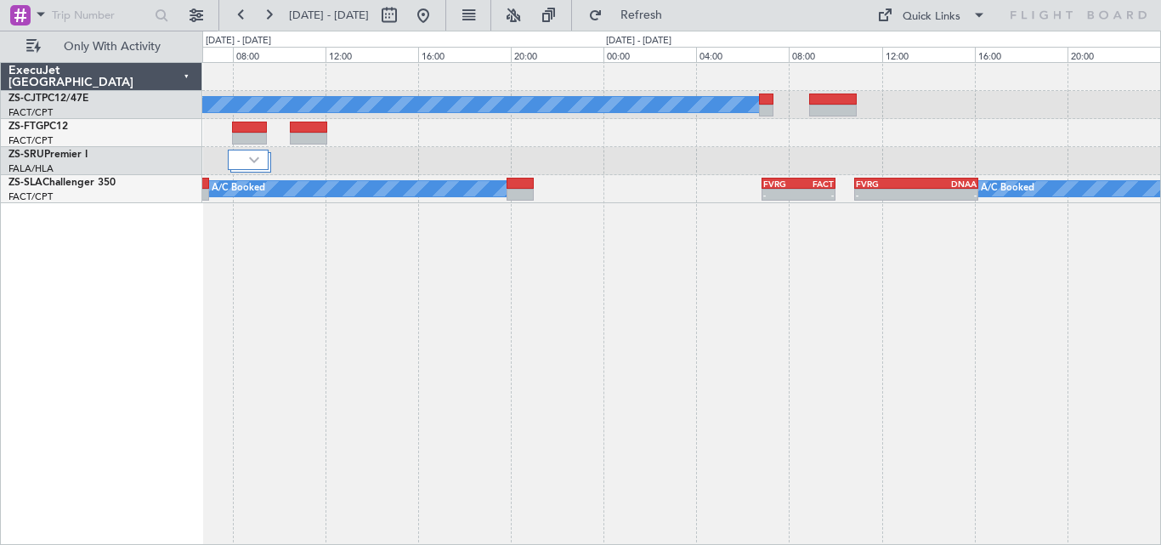
click at [591, 155] on div "A/C Booked A/C Booked - - FVRG 06:50 Z FACT 10:00 Z - - FVRG 10:50 Z DNAA 16:10…" at bounding box center [681, 133] width 958 height 140
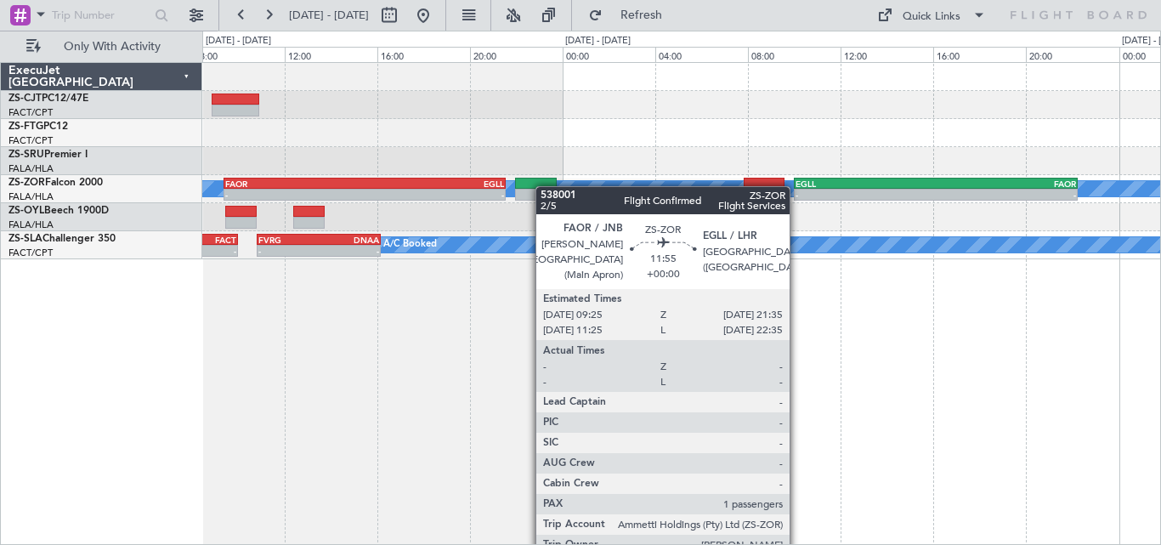
click at [417, 186] on div "A/C Booked A/C Booked - - FAOR 09:25 Z EGLL 21:35 Z - - EGLL 10:00 Z FAOR 22:15…" at bounding box center [681, 161] width 958 height 196
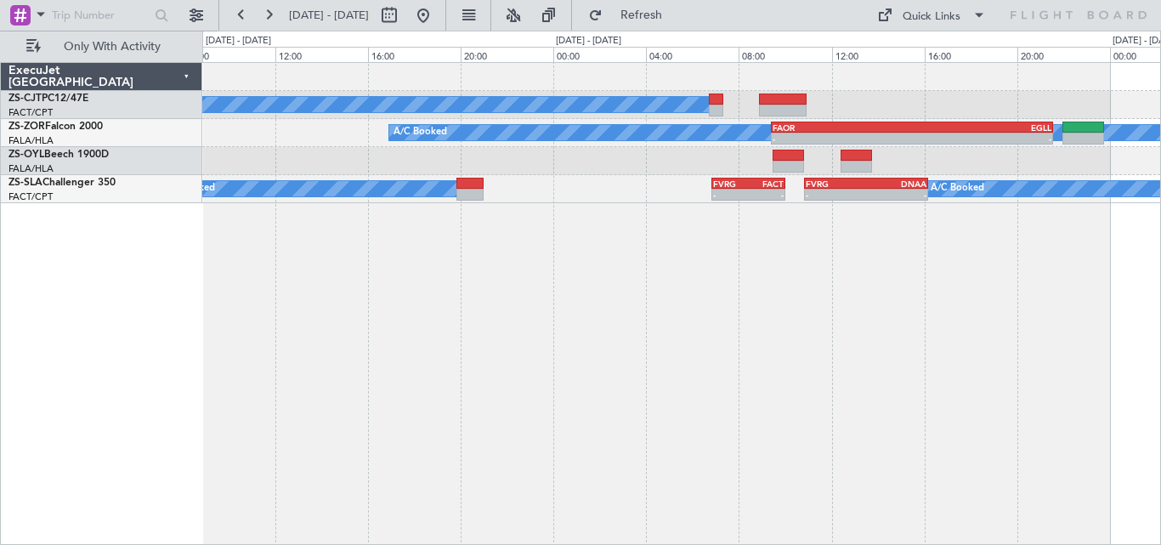
click at [1093, 282] on div "A/C Booked A/C Booked - - FAOR 09:25 Z EGLL 21:35 Z - - EGLL 10:00 Z FAOR 22:15…" at bounding box center [681, 303] width 959 height 483
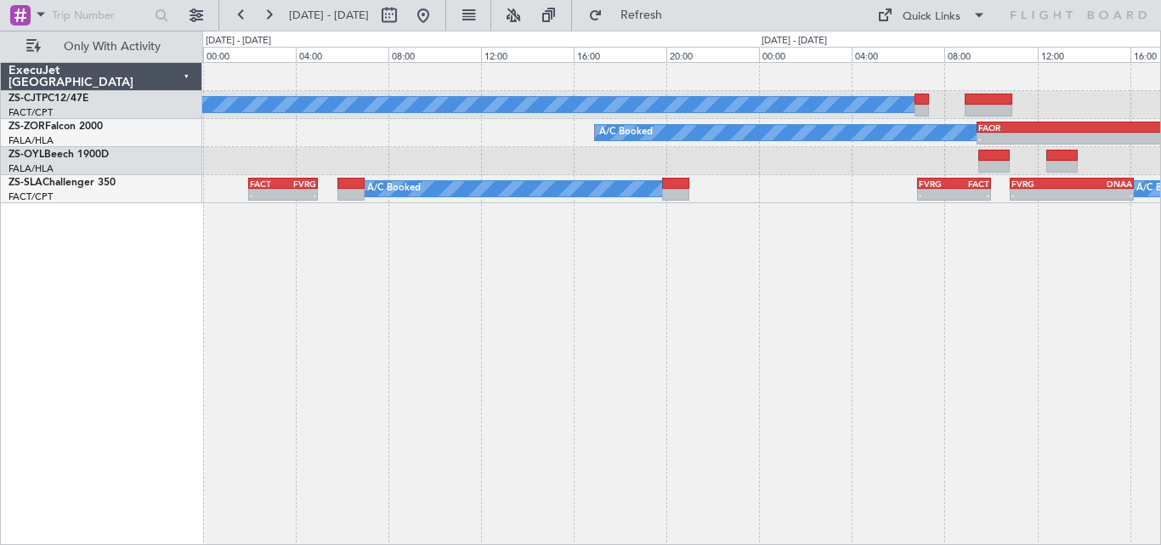
click at [1069, 263] on div "A/C Booked A/C Booked - - FAOR 09:25 Z EGLL 21:35 Z - - FVRG 06:50 Z FACT 10:00…" at bounding box center [681, 303] width 959 height 483
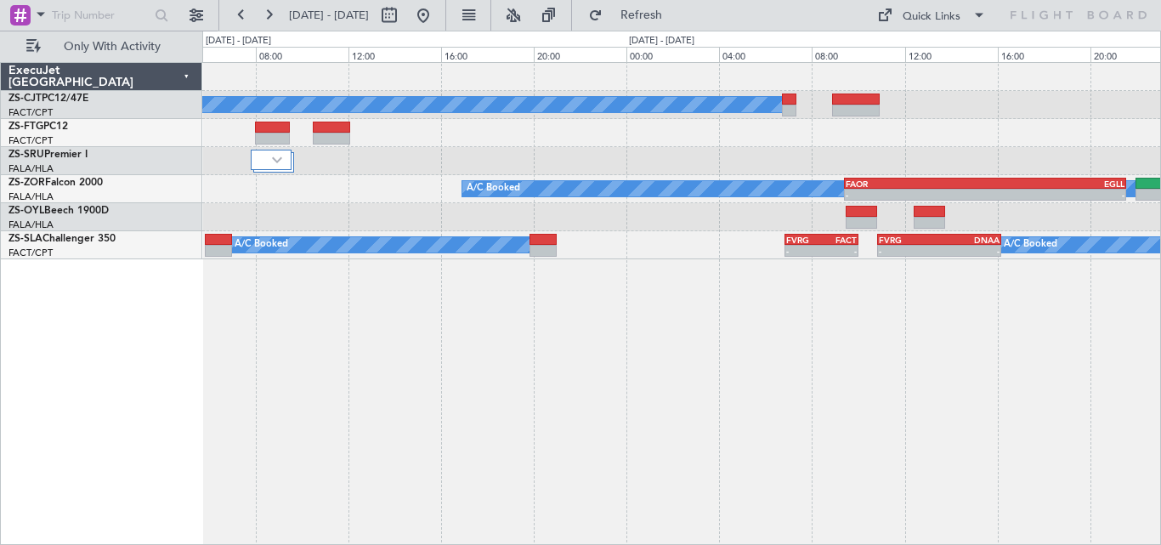
click at [452, 272] on div "A/C Booked A/C Booked - - FAOR 09:25 Z EGLL 21:35 Z - - FVRG 06:50 Z FACT 10:00…" at bounding box center [681, 303] width 959 height 483
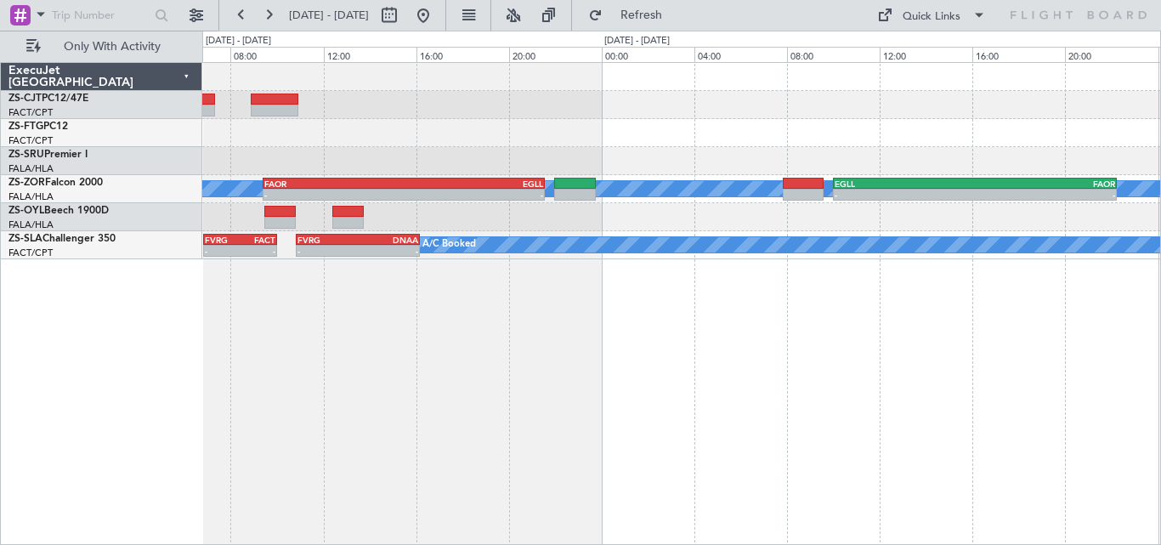
click at [396, 238] on div "A/C Booked A/C Booked - - FAOR 09:25 Z EGLL 21:35 Z - - EGLL 10:00 Z FAOR 22:15…" at bounding box center [681, 303] width 959 height 483
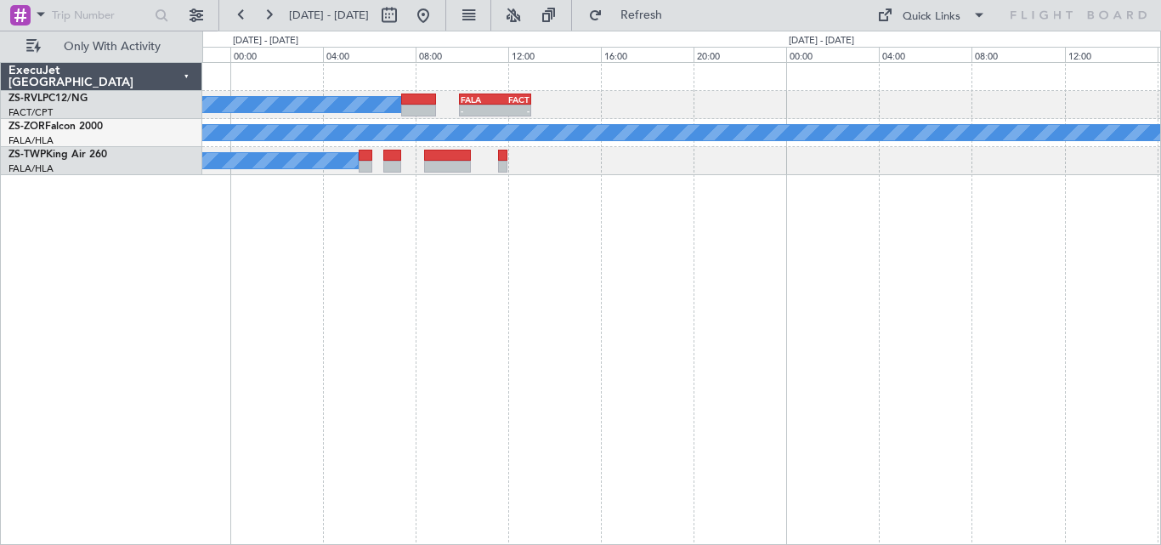
click at [527, 251] on div "A/C Booked - - FALA 09:55 Z FACT 13:00 Z A/C Booked - - EGLL 10:00 Z FAOR 22:15…" at bounding box center [681, 303] width 959 height 483
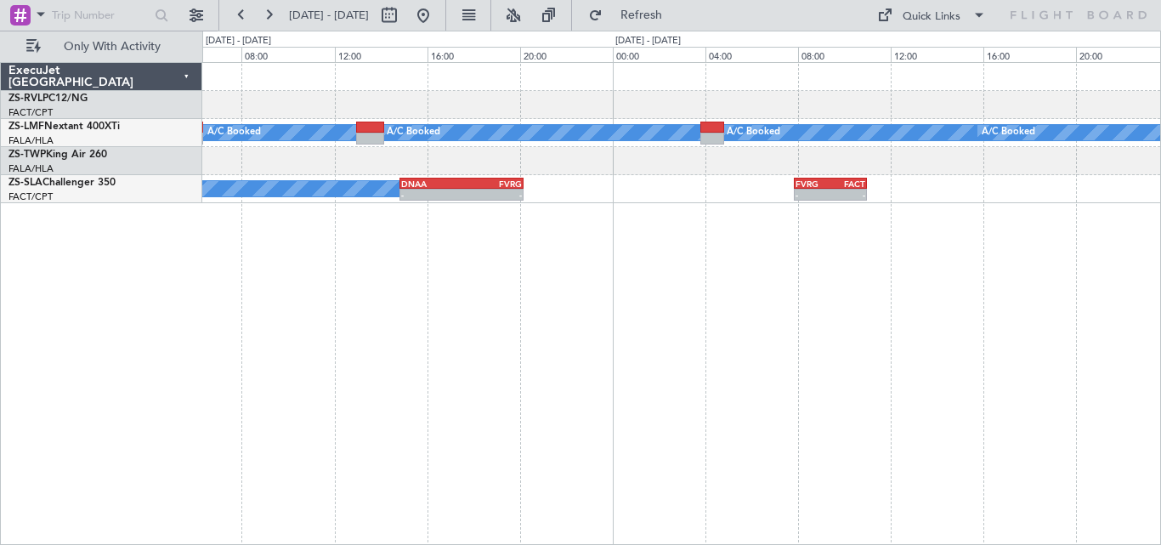
click at [418, 202] on div "A/C Unavailable A/C Booked A/C Booked A/C Booked A/C Booked A/C Booked A/C Book…" at bounding box center [681, 303] width 959 height 483
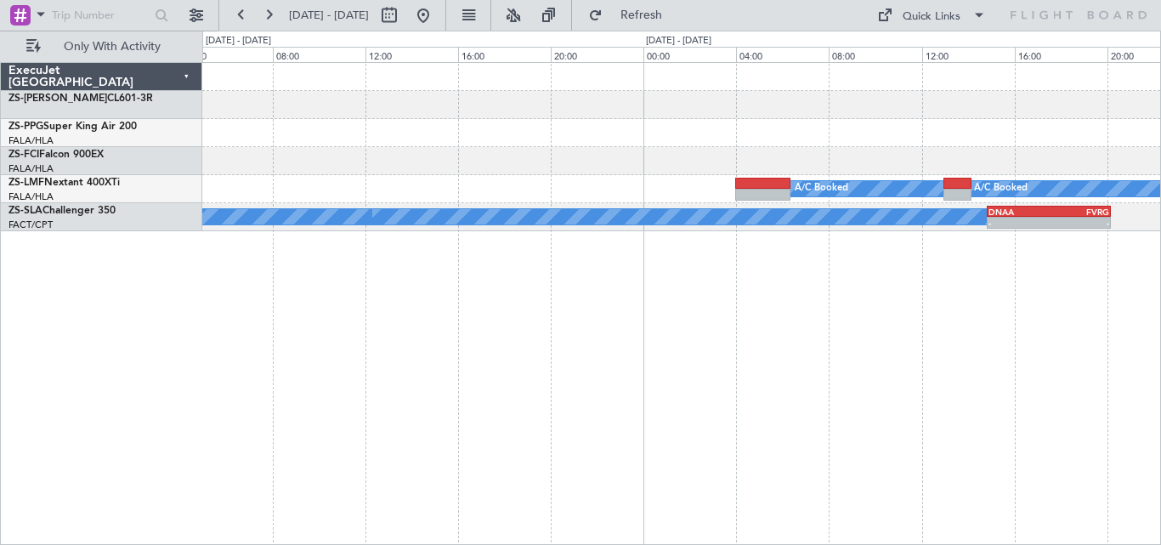
click at [813, 231] on div "A/C Booked A/C Booked A/C Booked A/C Booked A/C Booked A/C Booked - - DNAA 14:5…" at bounding box center [681, 303] width 959 height 483
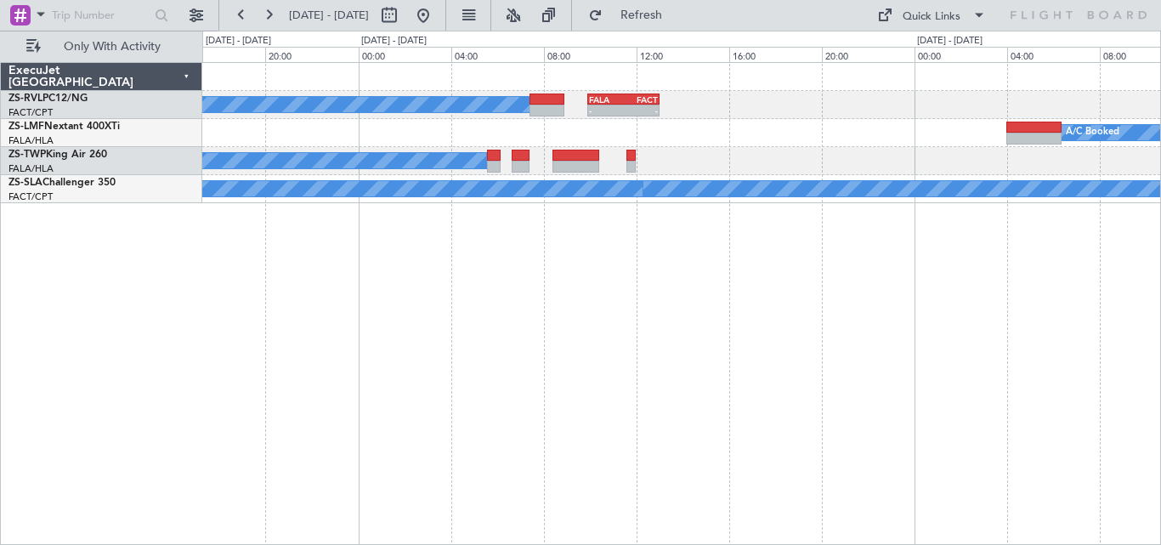
click at [829, 225] on div "A/C Booked - - FALA 09:55 Z FACT 13:00 Z A/C Booked A/C Booked A/C Booked A/C B…" at bounding box center [681, 303] width 959 height 483
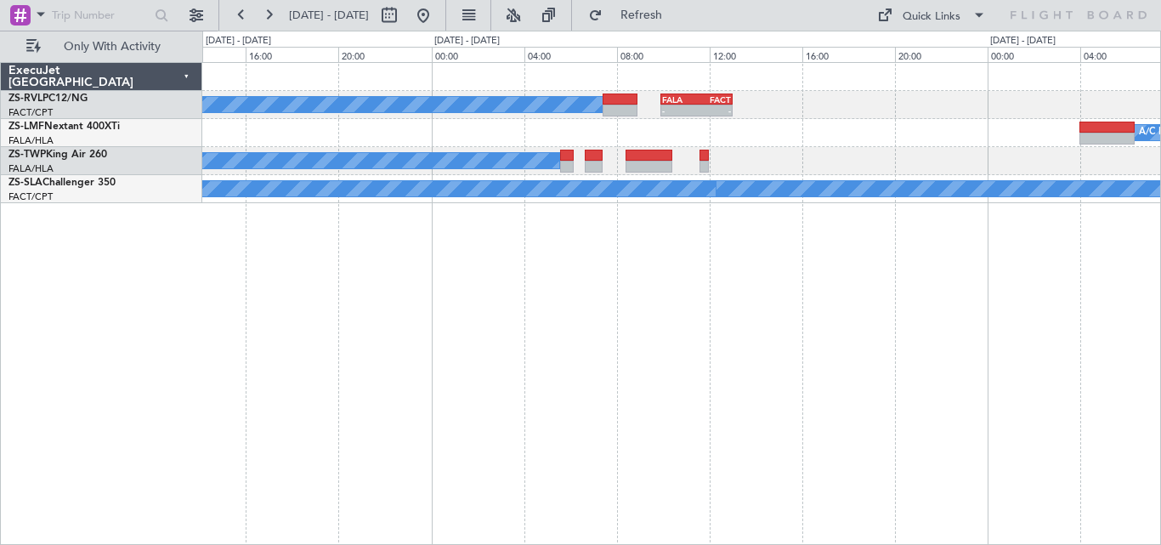
click at [856, 249] on div "A/C Booked - - FALA 09:55 Z FACT 13:00 Z A/C Booked A/C Booked A/C Booked A/C B…" at bounding box center [681, 303] width 959 height 483
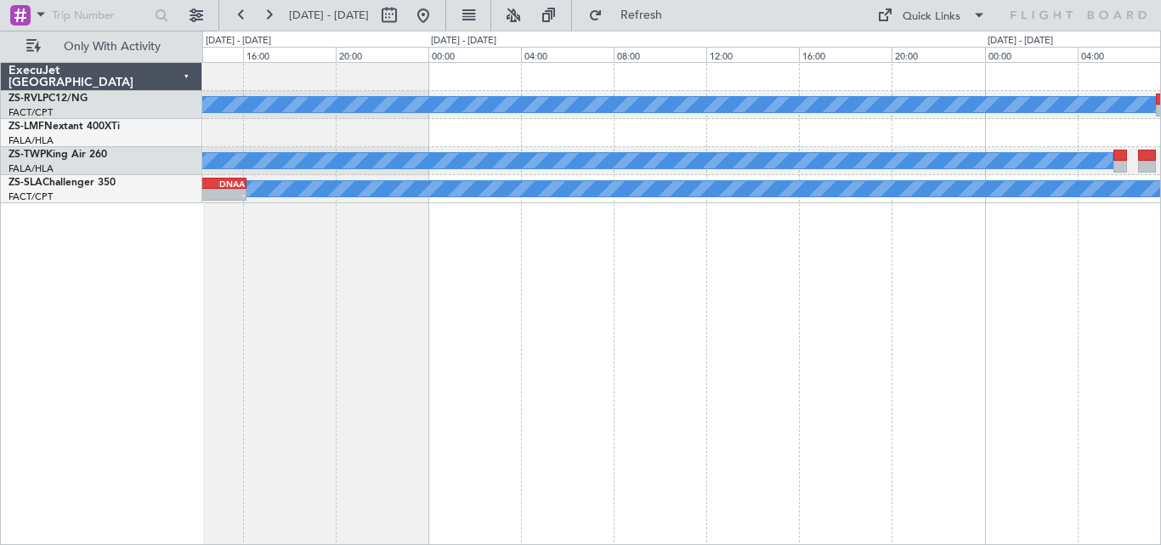
click at [731, 230] on div "A/C Booked - - FALA 09:55 Z FACT 13:00 Z A/C Booked A/C Booked A/C Booked A/C B…" at bounding box center [681, 303] width 959 height 483
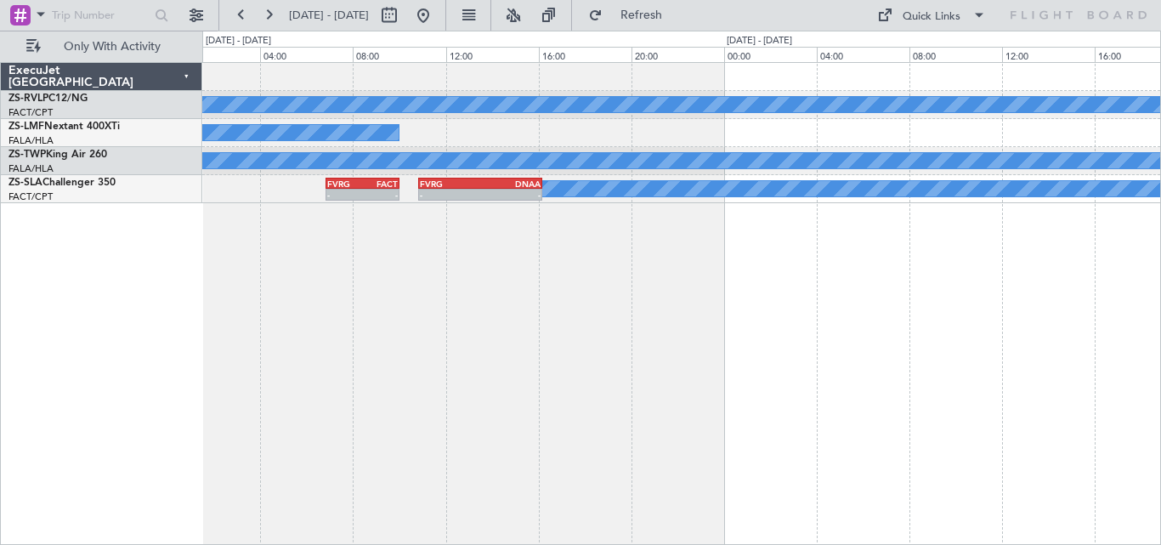
click at [808, 224] on div "A/C Booked A/C Booked A/C Booked A/C Booked A/C Booked A/C Booked A/C Booked A/…" at bounding box center [681, 303] width 959 height 483
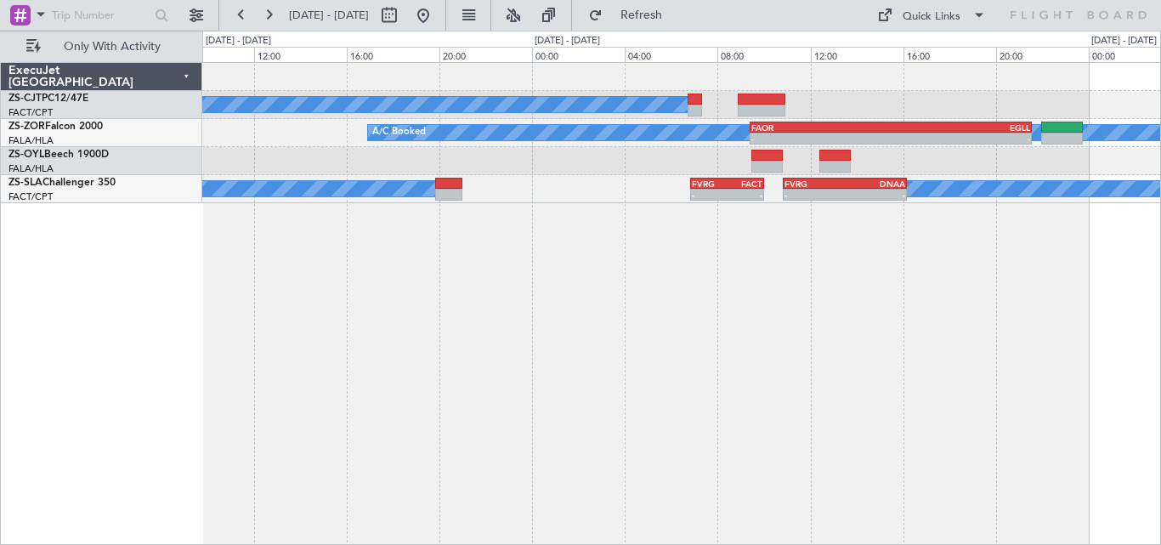
click at [666, 263] on div "A/C Booked A/C Booked - - FAOR 09:25 Z EGLL 21:35 Z - - EGLL 10:00 Z FAOR 22:15…" at bounding box center [681, 303] width 959 height 483
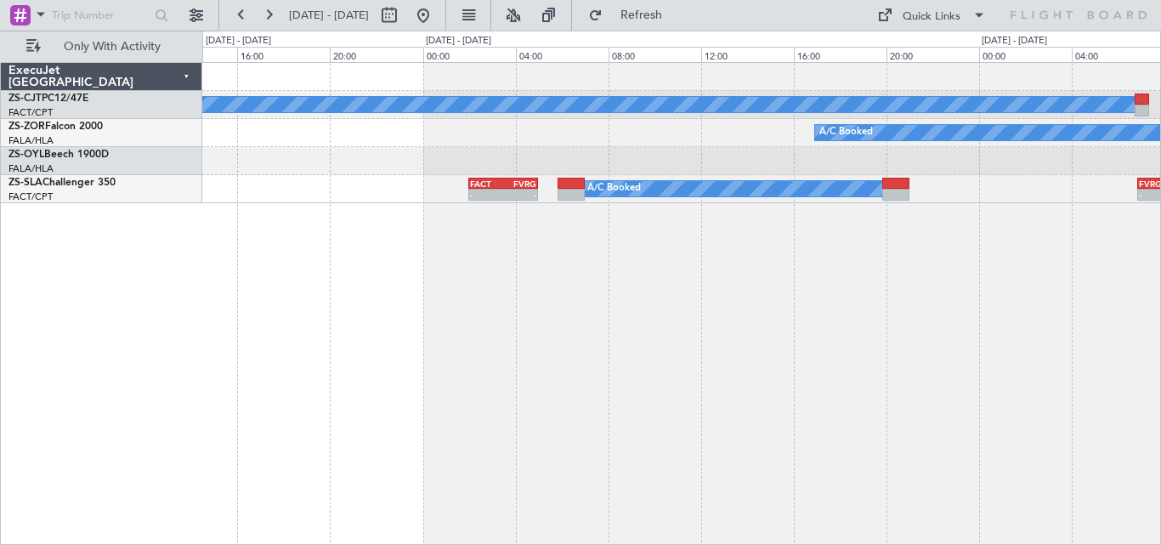
click at [808, 244] on div "A/C Booked A/C Booked - - FAOR 09:25 Z EGLL 21:35 Z - - FVRG 06:50 Z FACT 10:00…" at bounding box center [681, 303] width 959 height 483
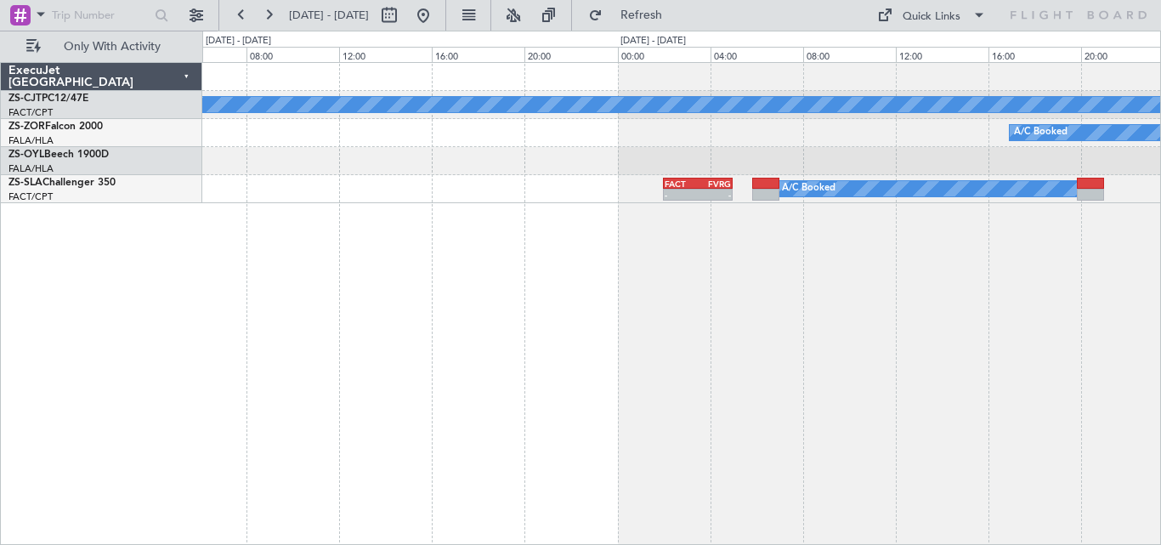
click at [771, 247] on div "A/C Booked A/C Booked - - FAOR 09:25 Z EGLL 21:35 Z A/C Booked FACT 02:00 Z FVR…" at bounding box center [681, 303] width 959 height 483
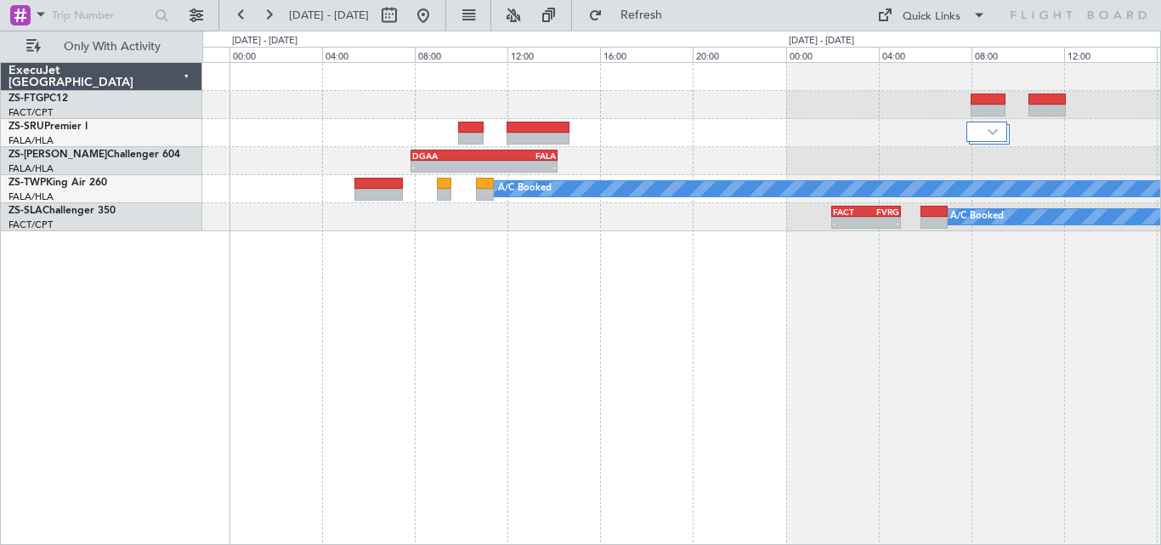
click at [677, 297] on div "- - DGAA 07:50 Z FALA 14:10 Z EGLF 06:50 Z GLRB 13:50 Z - - A/C Booked A/C Book…" at bounding box center [681, 303] width 959 height 483
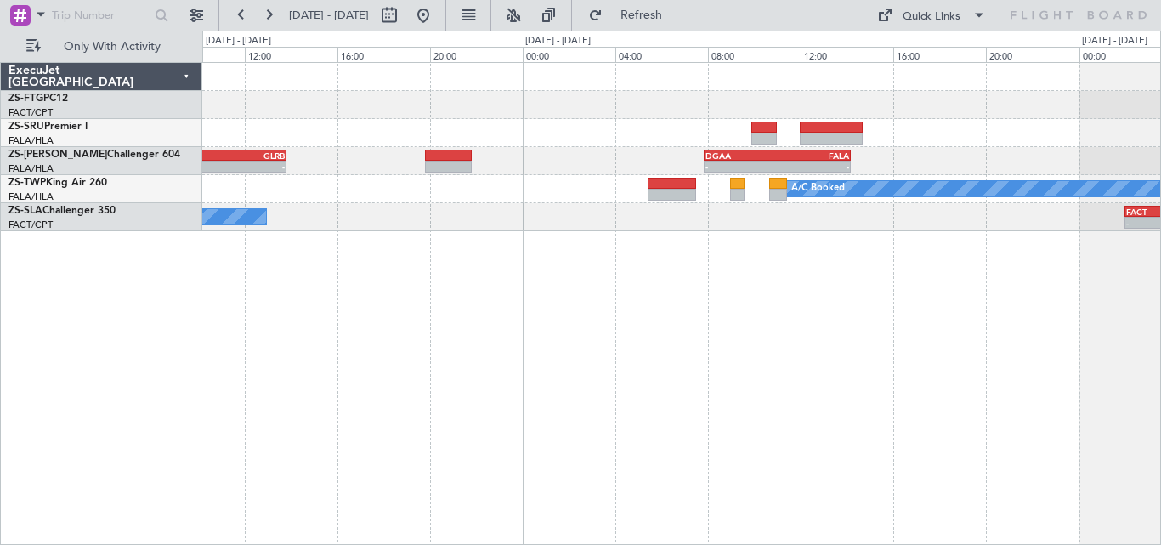
click at [582, 260] on div "- - DGAA 07:50 Z FALA 14:10 Z EGLF 06:50 Z GLRB 13:50 Z - - A/C Booked A/C Book…" at bounding box center [681, 303] width 959 height 483
click at [814, 256] on div "- - DGAA 07:50 Z FALA 14:10 Z EGLF 06:50 Z GLRB 13:50 Z - - A/C Booked A/C Book…" at bounding box center [681, 303] width 959 height 483
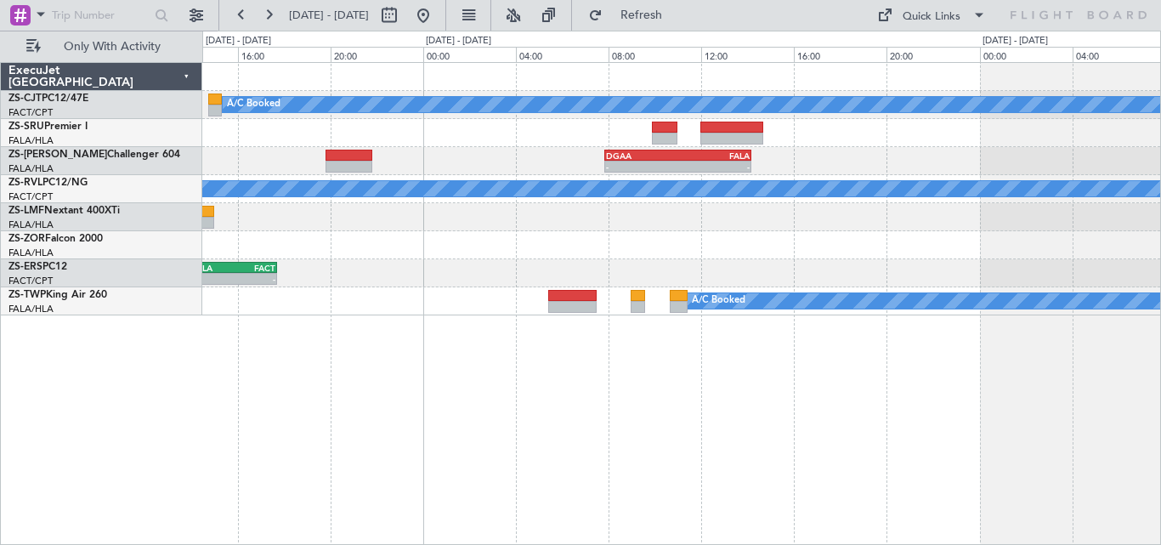
click at [319, 240] on div "A/C Booked - - DGAA 07:50 Z FALA 14:10 Z EGLF 06:50 Z GLRB 13:50 Z - - A/C Book…" at bounding box center [681, 189] width 958 height 253
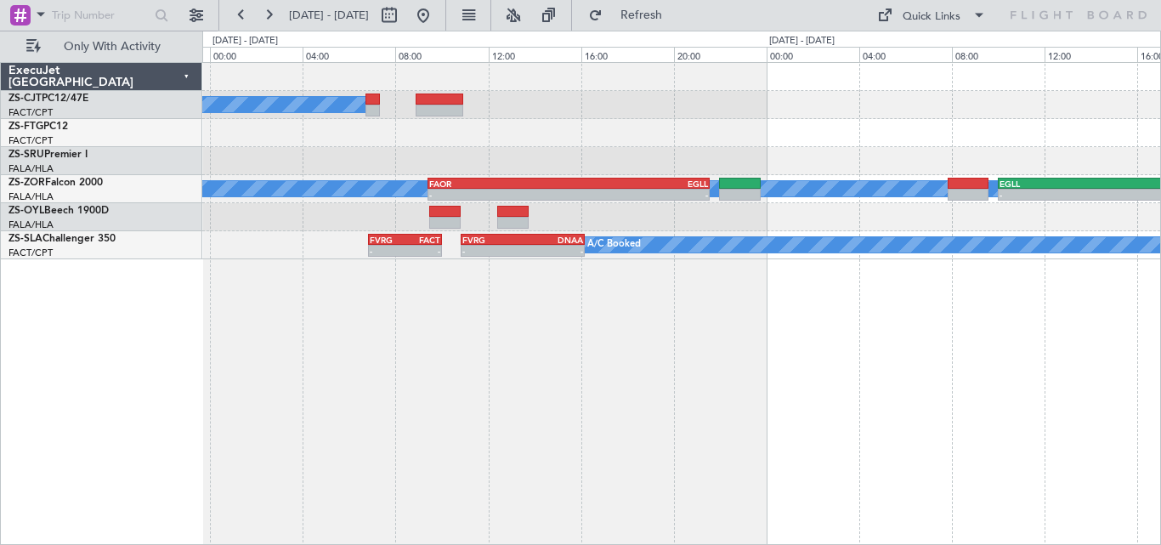
click at [511, 338] on div "A/C Booked A/C Booked - - FAOR 09:25 Z EGLL 21:35 Z - - EGLL 10:00 Z FAOR 22:15…" at bounding box center [681, 303] width 959 height 483
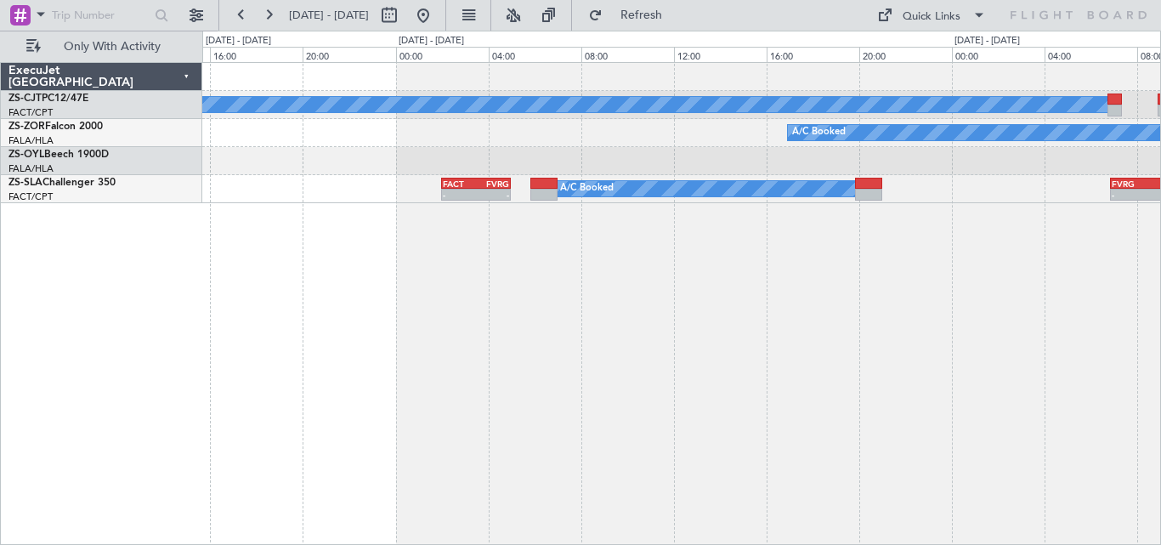
click at [1012, 291] on div "A/C Booked A/C Booked - - FAOR 09:25 Z EGLL 21:35 Z - - FVRG 06:50 Z FACT 10:00…" at bounding box center [681, 303] width 959 height 483
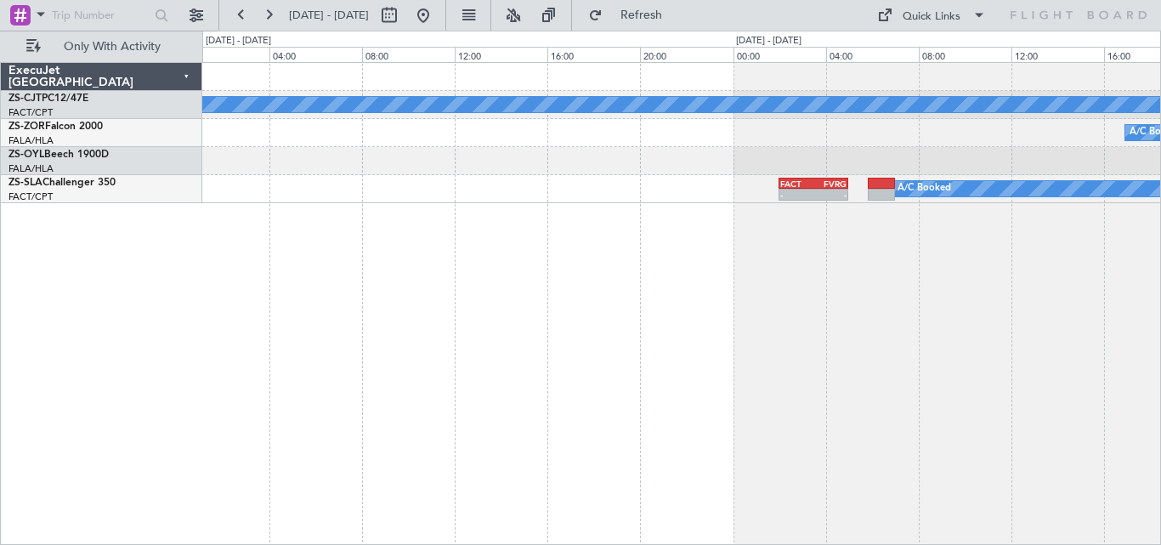
click at [1161, 283] on div "A/C Booked A/C Booked A/C Booked FACT 02:00 Z FVRG 05:00 Z - - ExecuJet [GEOGRA…" at bounding box center [580, 288] width 1161 height 514
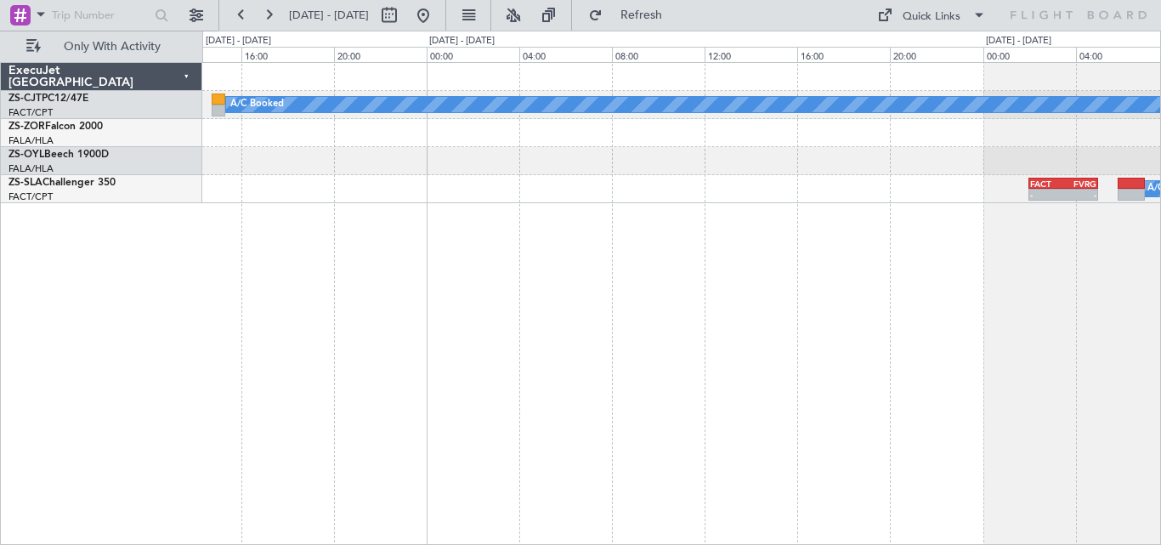
click at [1025, 280] on div "A/C Booked A/C Booked A/C Booked FACT 02:00 Z FVRG 05:00 Z - - A/C Booked" at bounding box center [681, 303] width 959 height 483
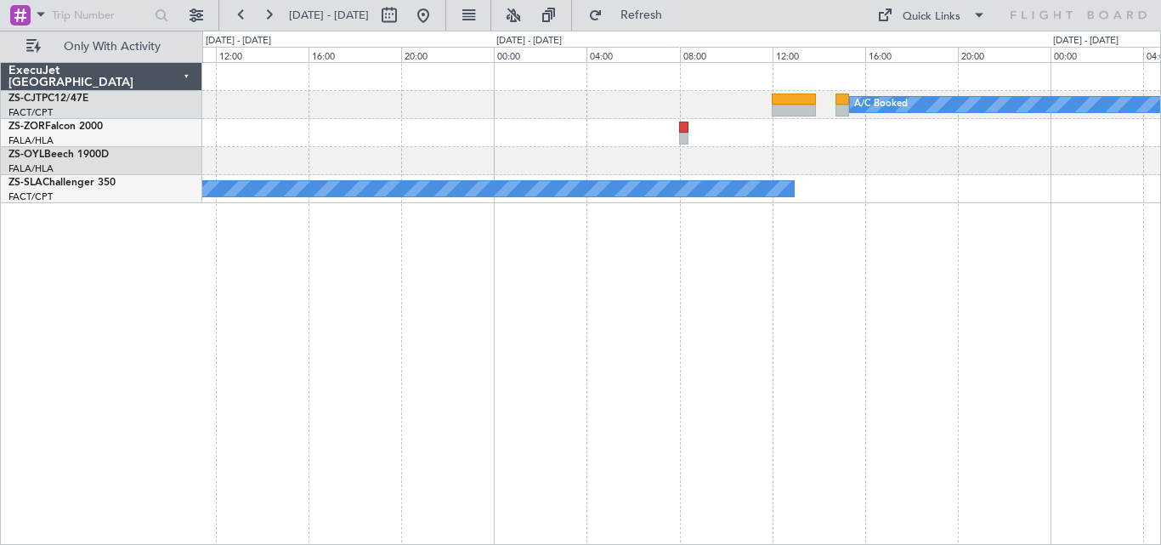
click at [1133, 277] on div "A/C Booked A/C Booked A/C Booked" at bounding box center [681, 303] width 959 height 483
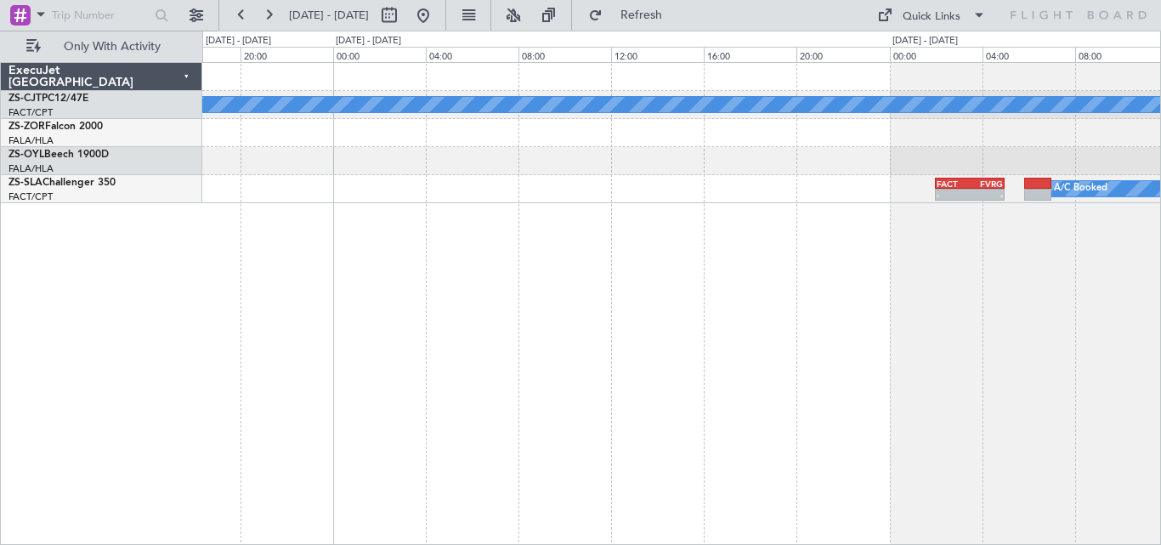
click at [186, 268] on div "A/C Booked A/C Booked FACT 02:00 Z FVRG 05:00 Z - - A/C Booked A/C Booked Execu…" at bounding box center [580, 288] width 1161 height 514
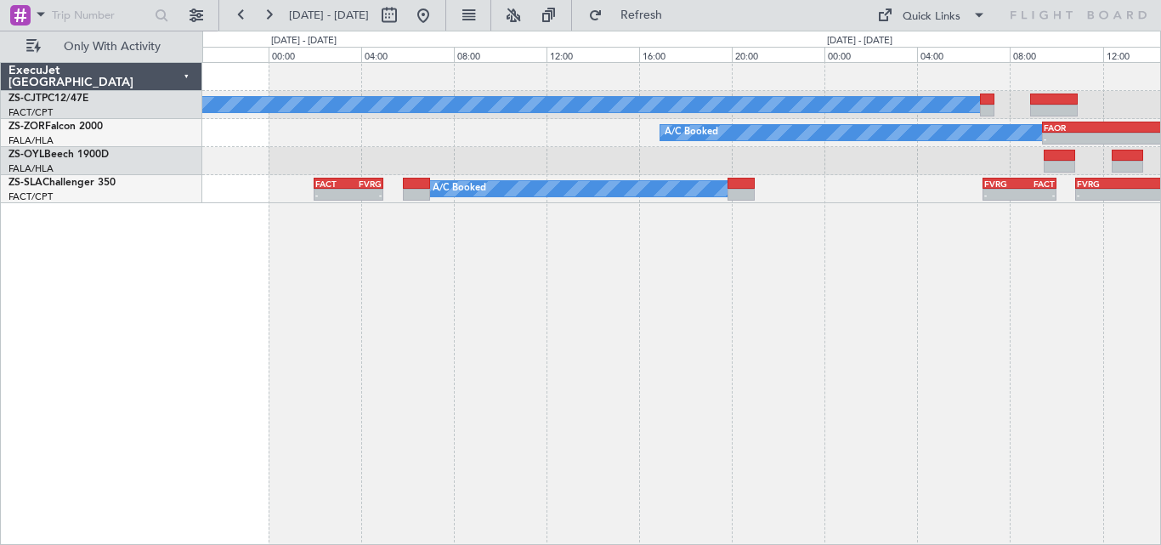
click at [554, 311] on div "A/C Booked A/C Booked - - FAOR 09:25 Z EGLL 21:35 Z FACT 02:00 Z FVRG 05:00 Z -…" at bounding box center [681, 303] width 959 height 483
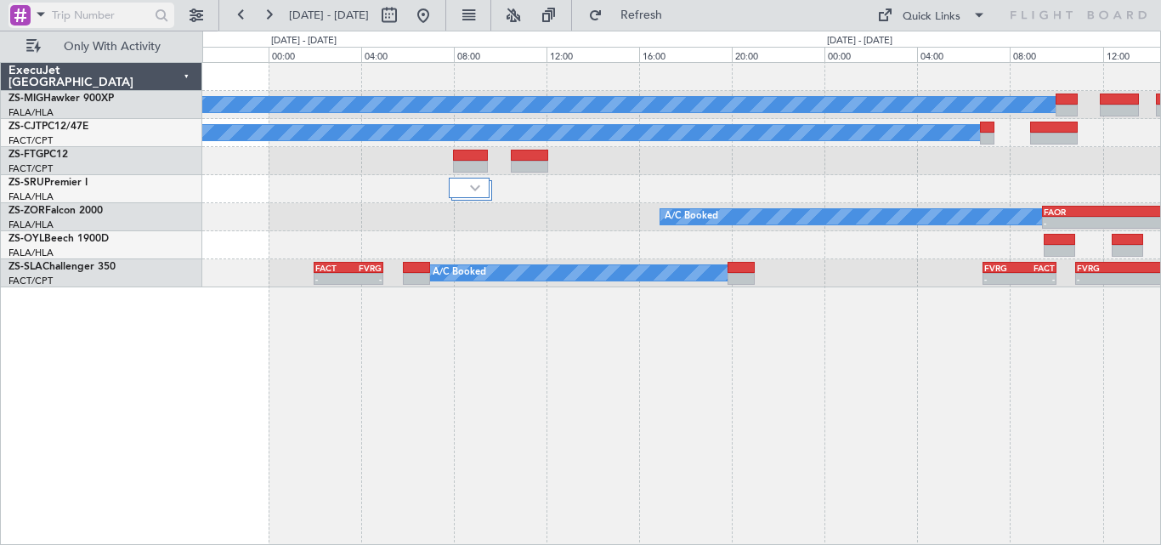
click at [134, 3] on input "text" at bounding box center [101, 16] width 98 height 26
paste input "538139"
type input "538139"
click at [165, 9] on div at bounding box center [162, 16] width 26 height 26
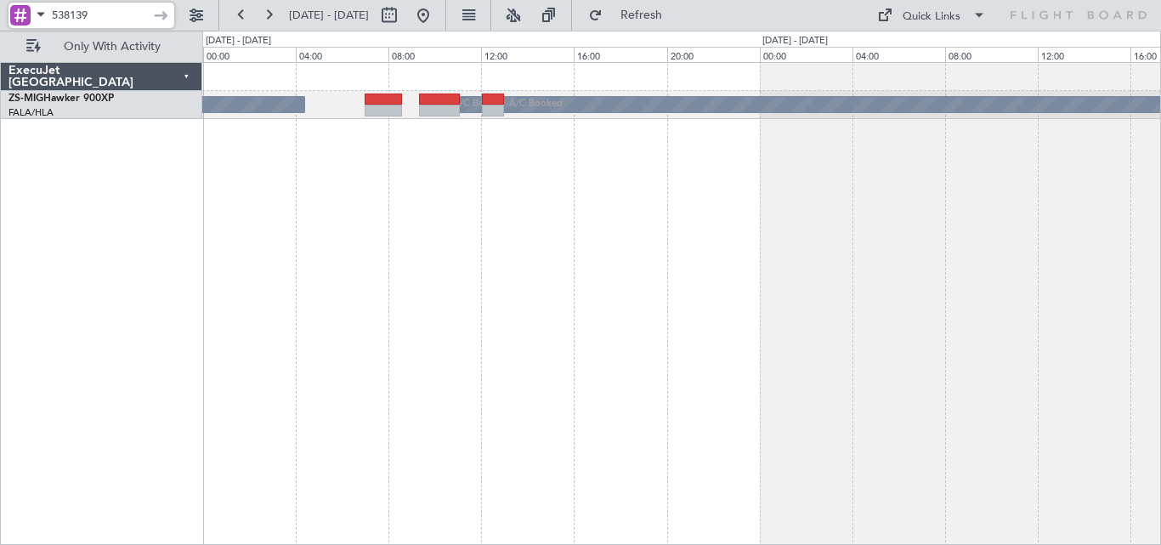
drag, startPoint x: 132, startPoint y: 15, endPoint x: 3, endPoint y: 26, distance: 129.6
click at [3, 26] on div "538139" at bounding box center [109, 15] width 219 height 31
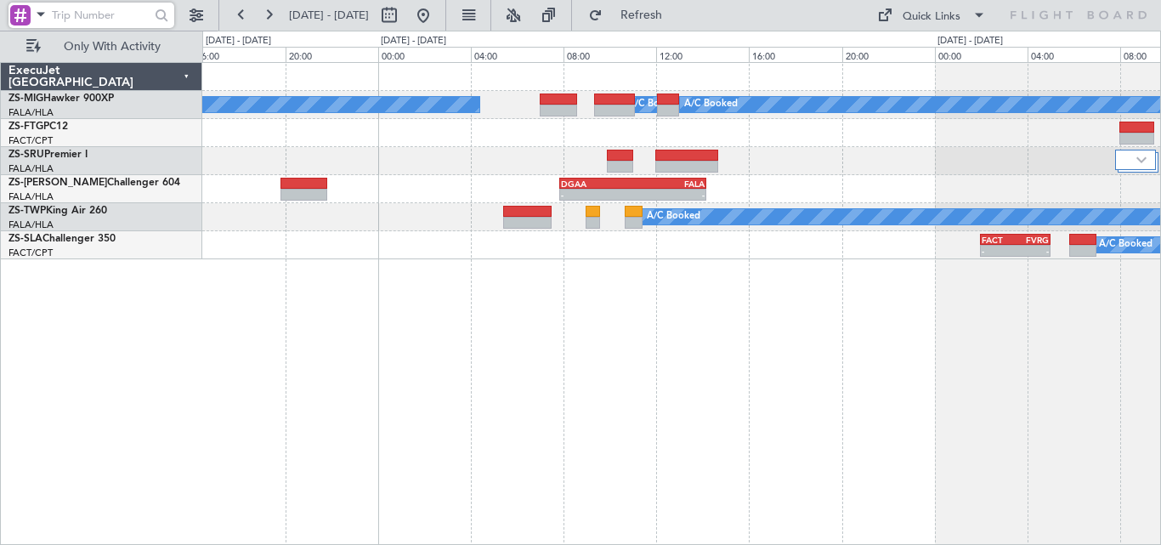
click at [615, 213] on div "A/C Booked A/C Booked A/C Booked A/C Booked" at bounding box center [681, 217] width 958 height 28
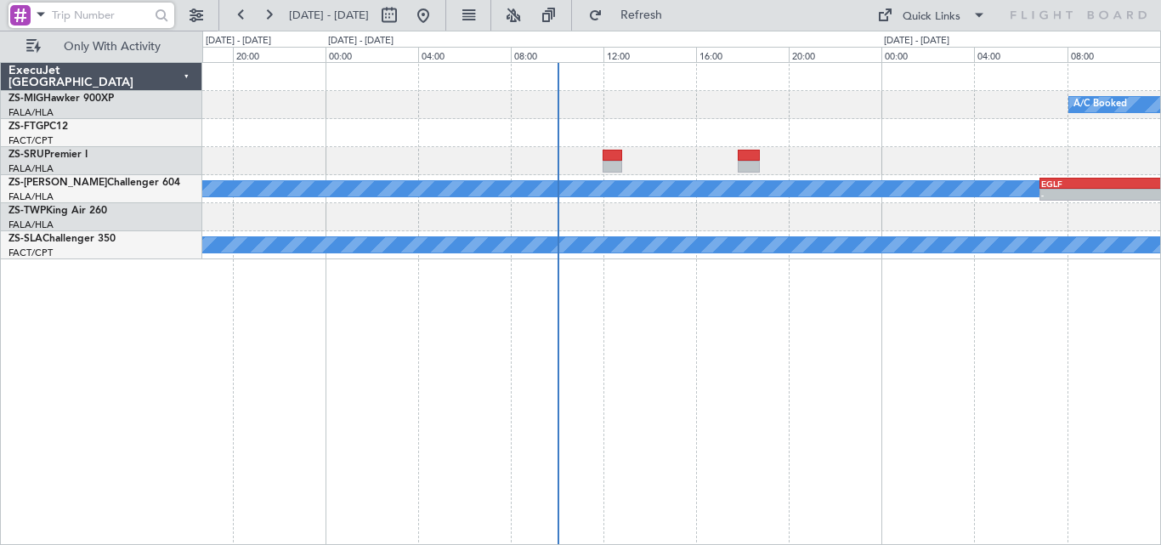
click at [718, 296] on div "A/C Booked EGLF 06:50 Z GLRB 13:50 Z - - A/C Booked A/C Booked A/C Booked" at bounding box center [681, 303] width 959 height 483
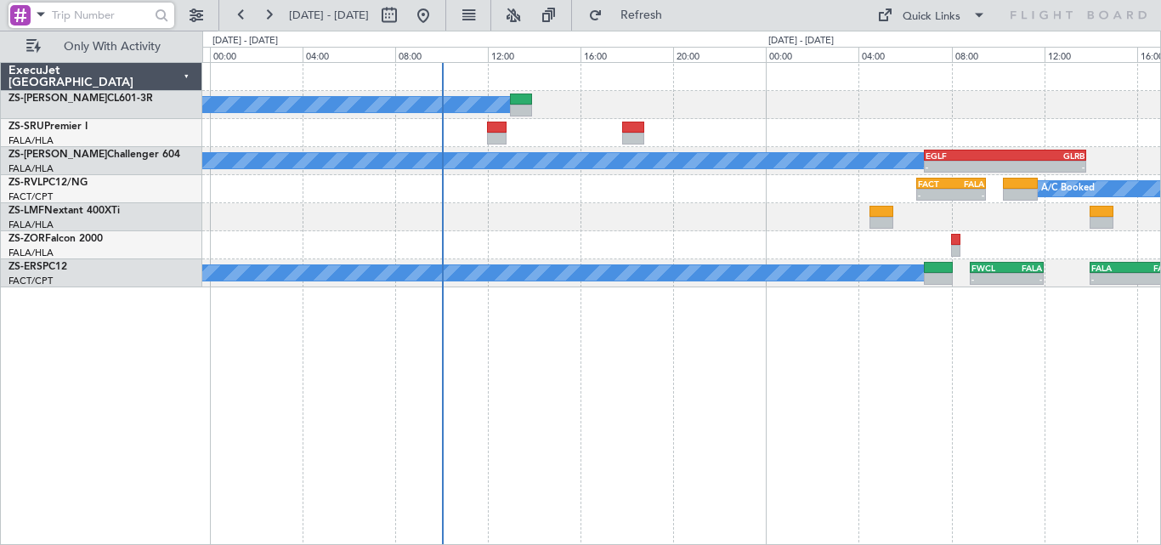
click at [485, 351] on div "A/C Booked EGLF 06:50 Z GLRB 13:50 Z - - A/C Booked A/C Booked - - FACT 06:30 Z…" at bounding box center [681, 303] width 959 height 483
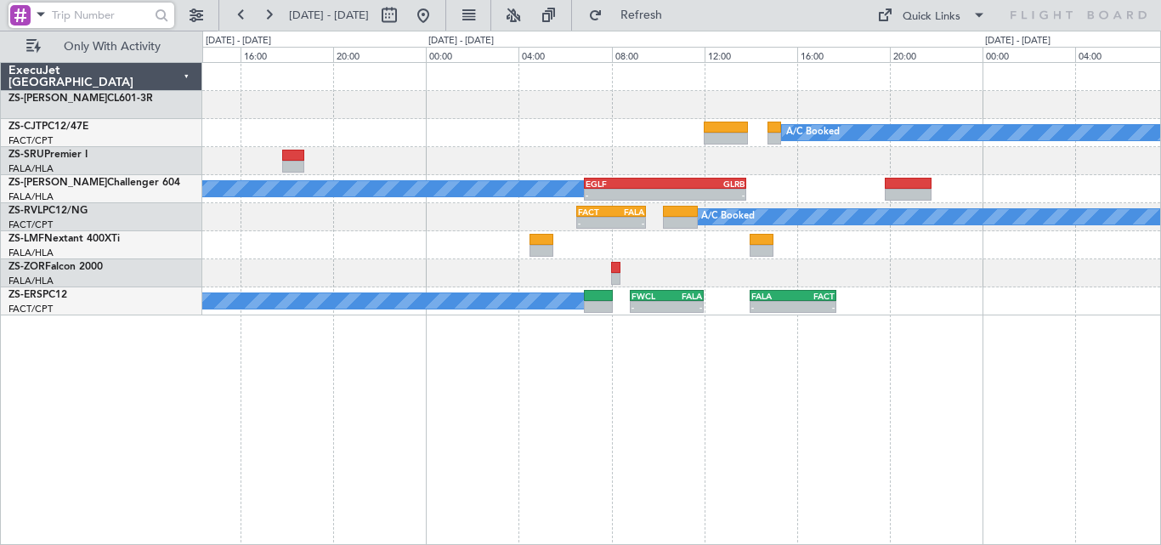
click at [502, 150] on div "A/C Booked A/C Booked EGLF 06:50 Z GLRB 13:50 Z - - A/C Booked A/C Booked - - D…" at bounding box center [681, 189] width 958 height 253
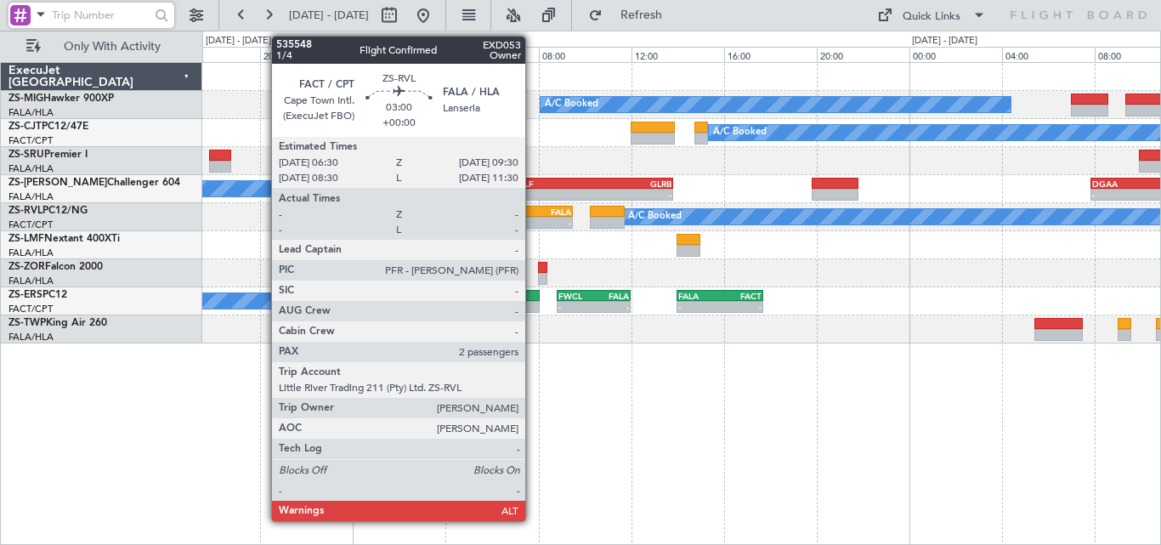
click at [533, 219] on div "-" at bounding box center [521, 223] width 33 height 10
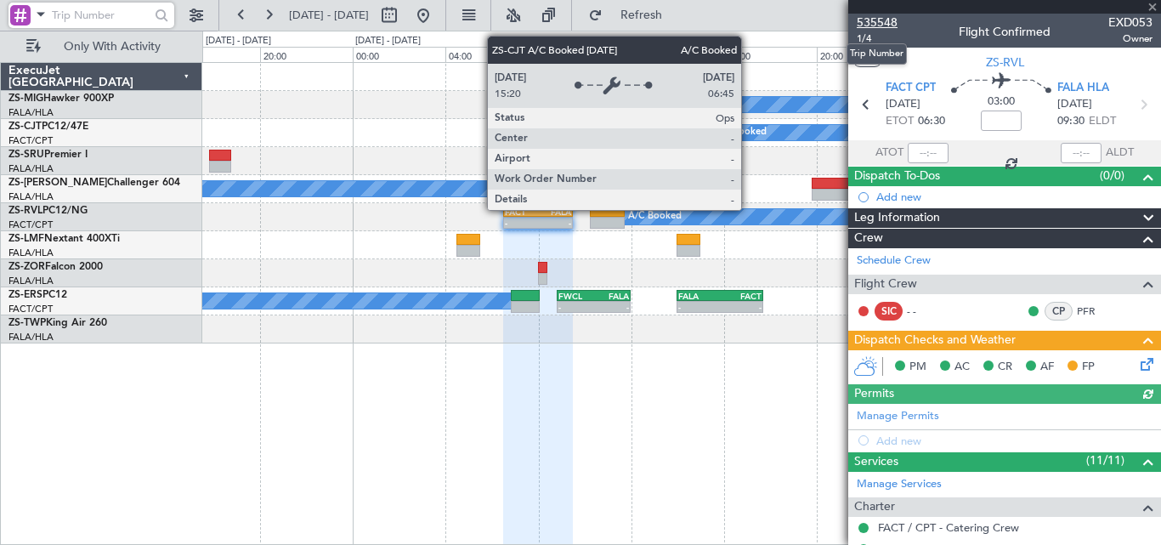
click at [884, 20] on span "535548" at bounding box center [877, 23] width 41 height 18
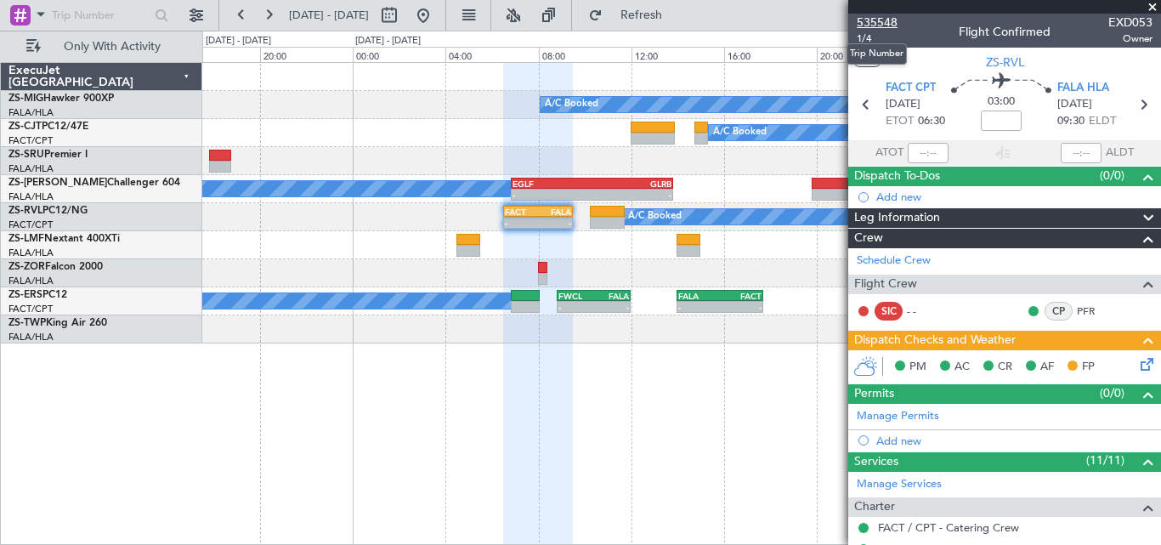
click at [871, 14] on span "535548" at bounding box center [877, 23] width 41 height 18
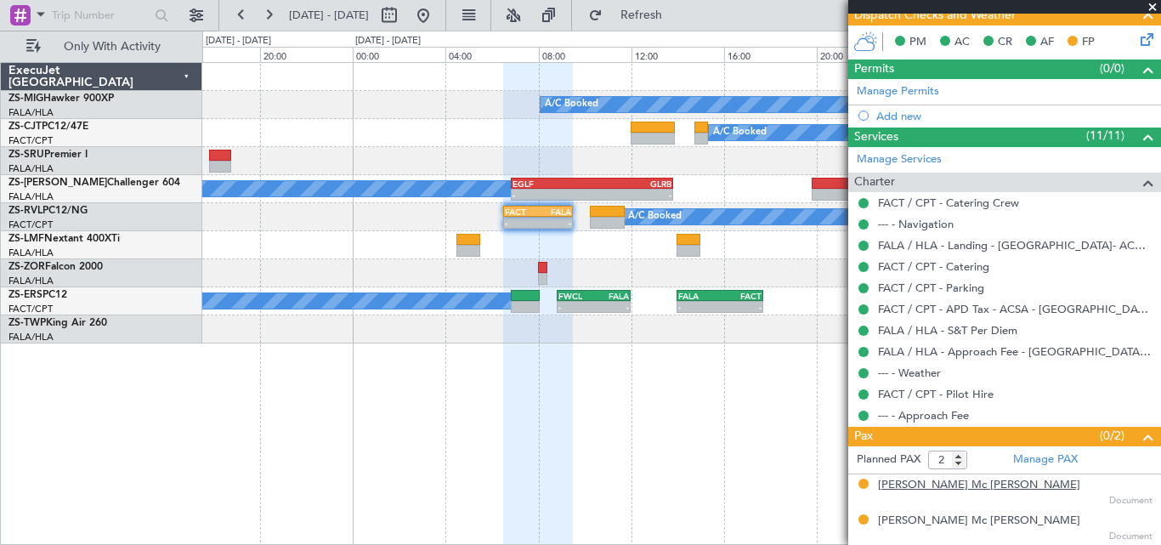
click at [913, 486] on div "[PERSON_NAME] Mc [PERSON_NAME]" at bounding box center [979, 485] width 202 height 17
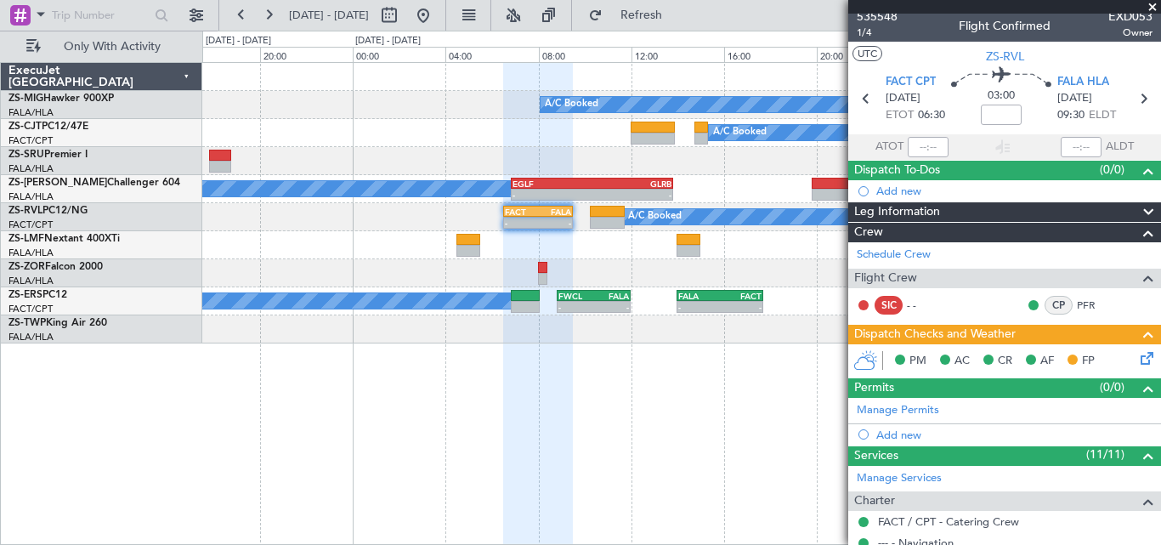
scroll to position [0, 0]
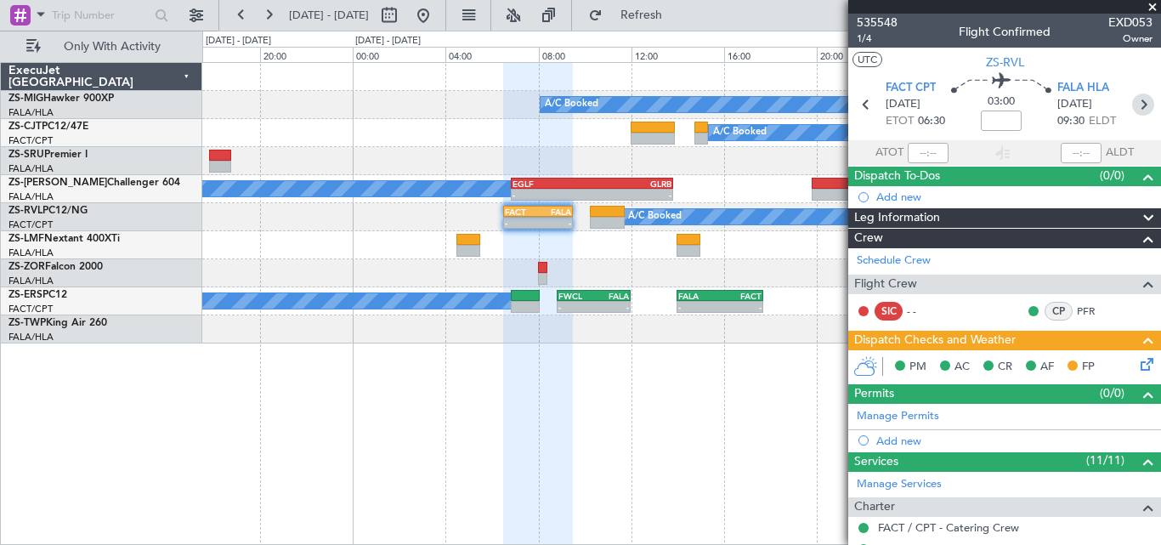
click at [1132, 112] on icon at bounding box center [1143, 105] width 22 height 22
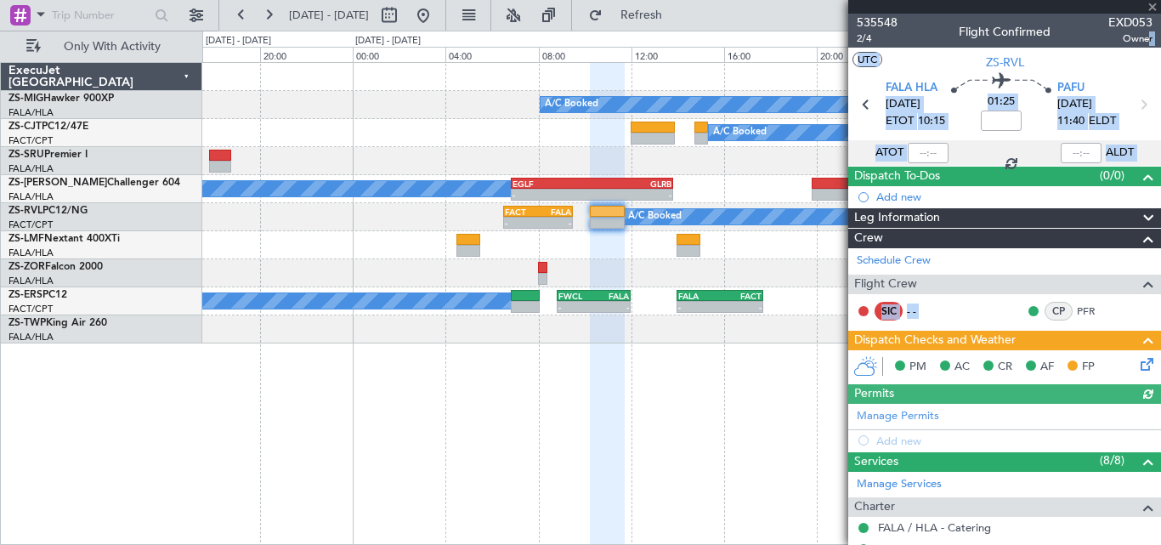
drag, startPoint x: 1135, startPoint y: 42, endPoint x: 1122, endPoint y: 321, distance: 279.2
click at [1122, 321] on div "535548 2/4 Flight Confirmed EXD053 Owner UTC ZS-RVL FALA HLA [DATE] ETOT 10:15 …" at bounding box center [1005, 446] width 313 height 865
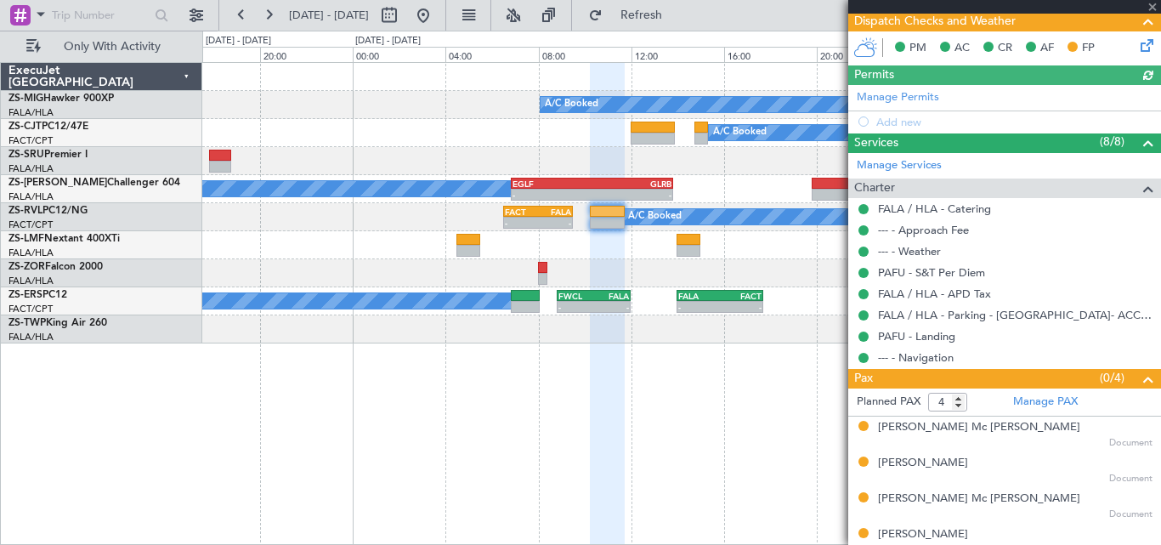
scroll to position [332, 0]
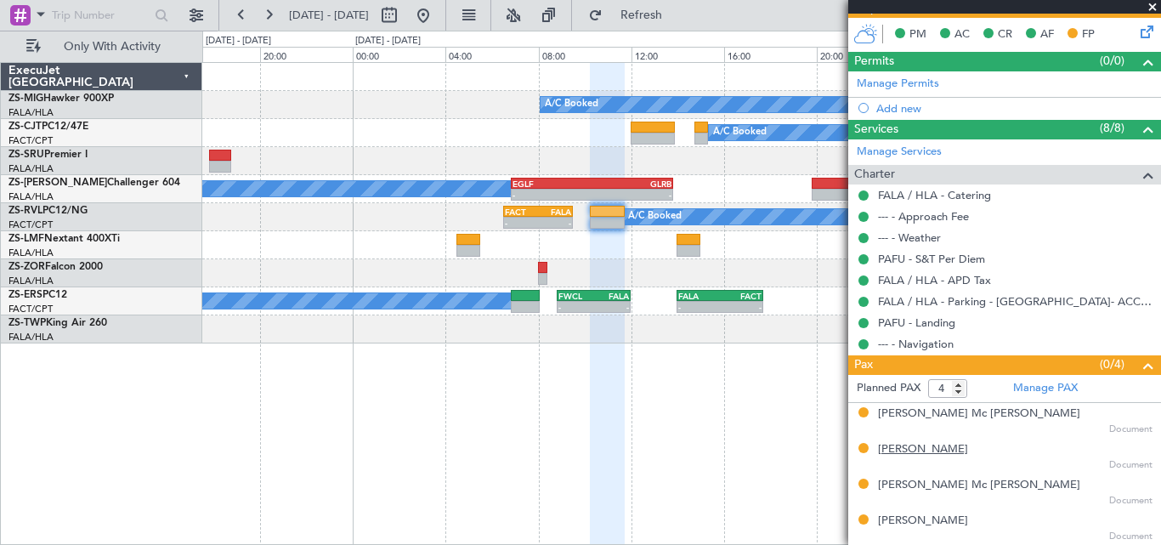
click at [918, 446] on div "[PERSON_NAME]" at bounding box center [923, 449] width 90 height 17
click at [930, 525] on div "[PERSON_NAME]" at bounding box center [923, 521] width 90 height 17
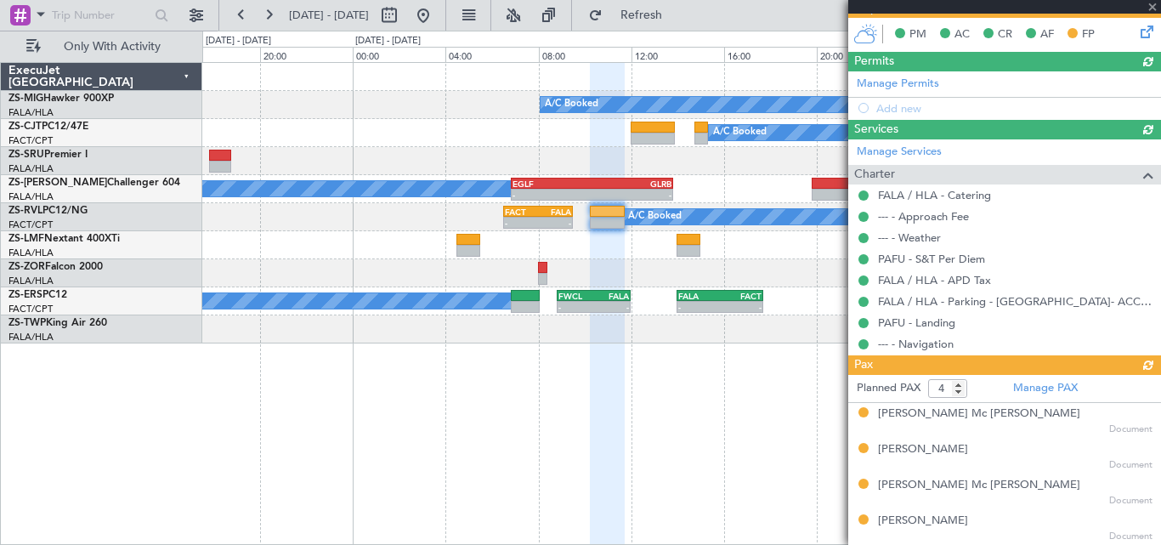
scroll to position [0, 0]
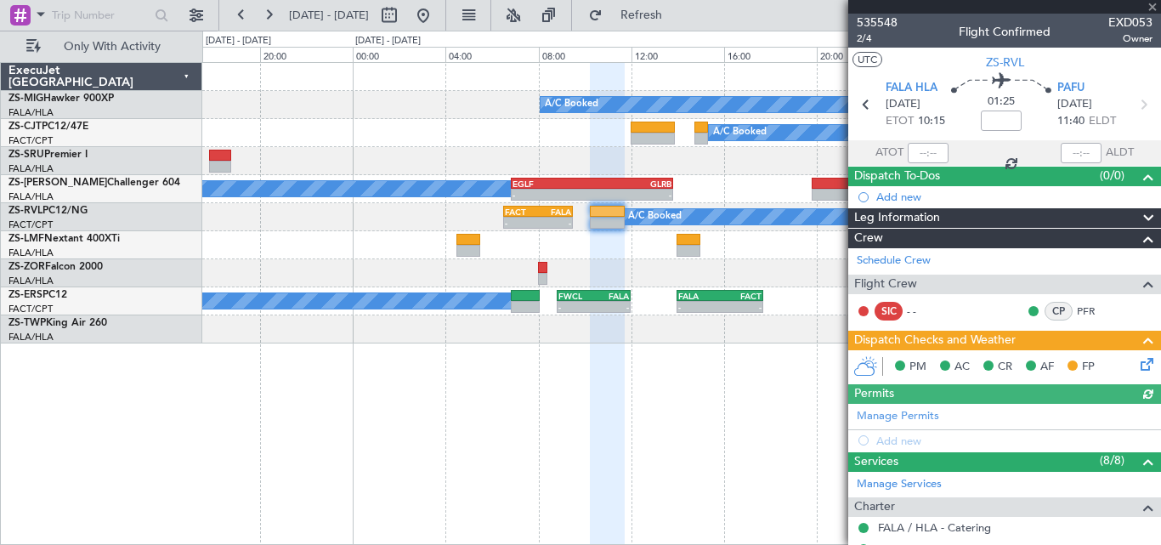
click at [1133, 104] on icon at bounding box center [1143, 105] width 22 height 22
click at [1123, 116] on section "FALA HLA [DATE] ETOT 10:15 01:25 PAFU [DATE] 11:40 ELDT" at bounding box center [1005, 106] width 313 height 67
click at [1132, 110] on icon at bounding box center [1143, 105] width 22 height 22
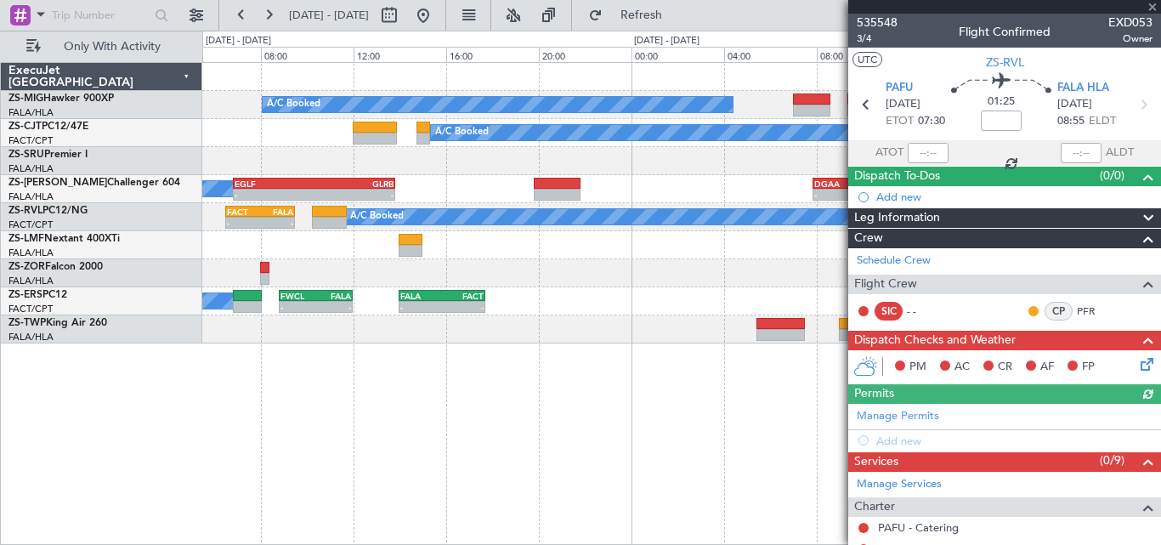
click at [395, 181] on div "A/C Booked A/C Booked - - EGLF 06:50 Z GLRB 13:50 Z - - DGAA 07:50 Z FALA 14:10…" at bounding box center [681, 189] width 958 height 28
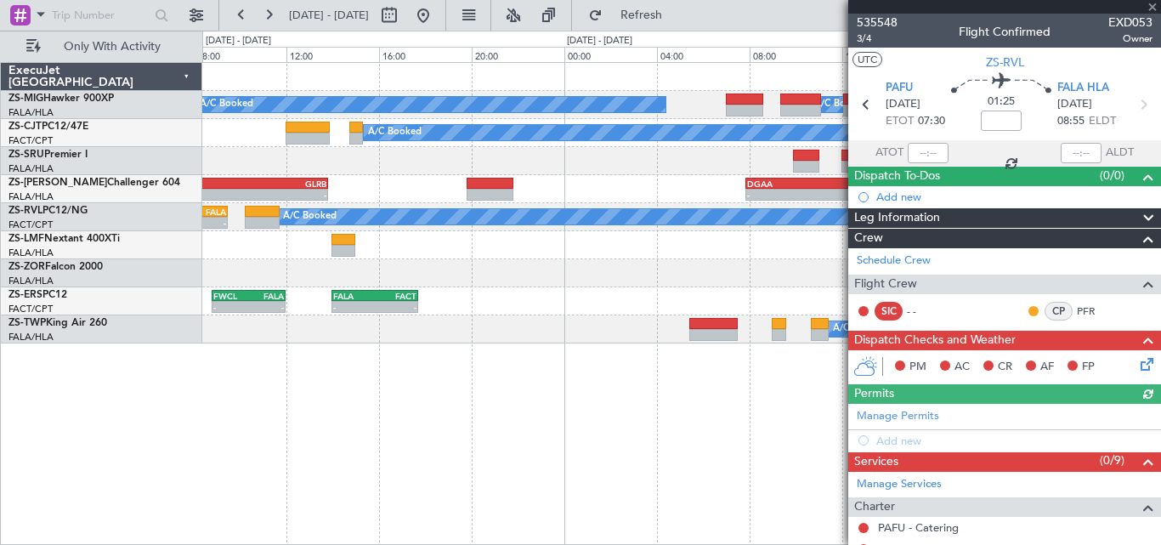
click at [223, 184] on div "A/C Booked - - EGLF 06:50 Z GLRB 13:50 Z - - DGAA 07:50 Z FALA 14:10 Z A/C Book…" at bounding box center [681, 189] width 958 height 28
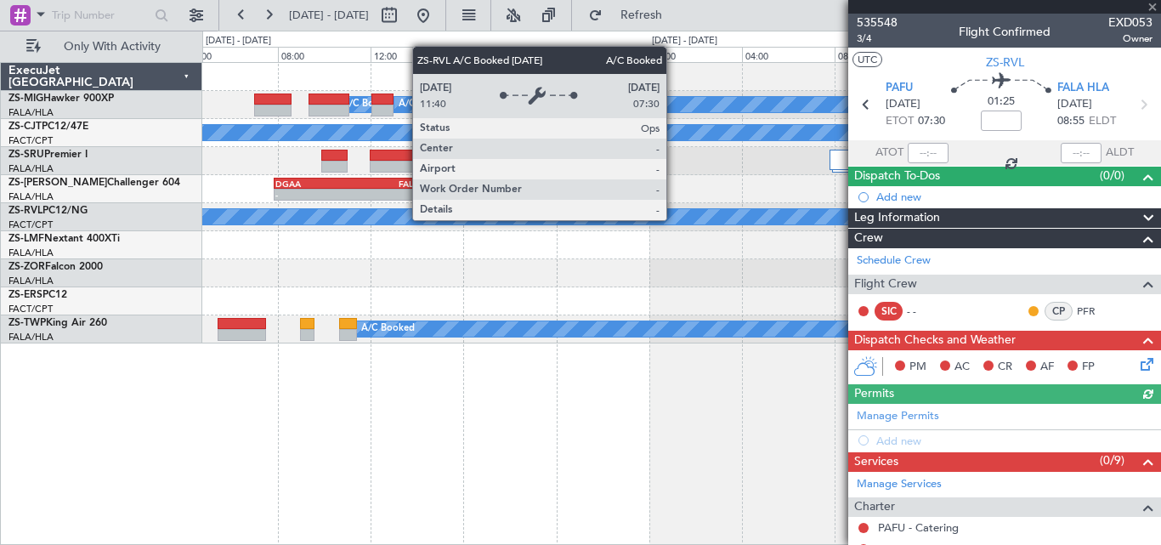
click at [199, 214] on div "A/C Booked A/C Booked A/C Booked A/C Booked A/C Booked - - DGAA 07:50 Z FALA 14…" at bounding box center [580, 288] width 1161 height 514
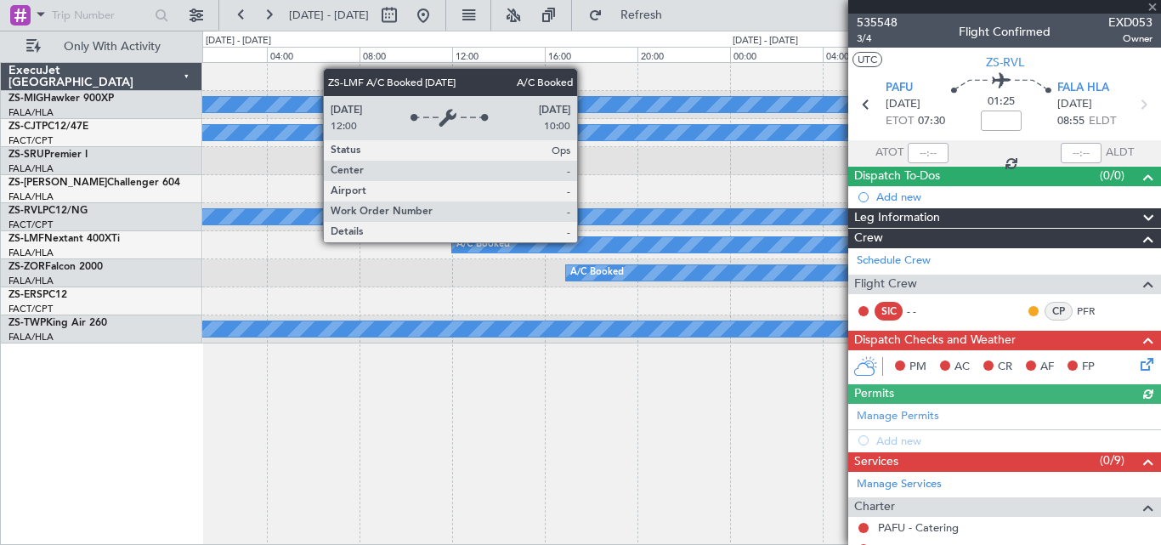
click at [370, 264] on div "A/C Booked A/C Booked A/C Booked A/C Booked A/C Booked A/C Booked A/C Booked - …" at bounding box center [681, 203] width 958 height 281
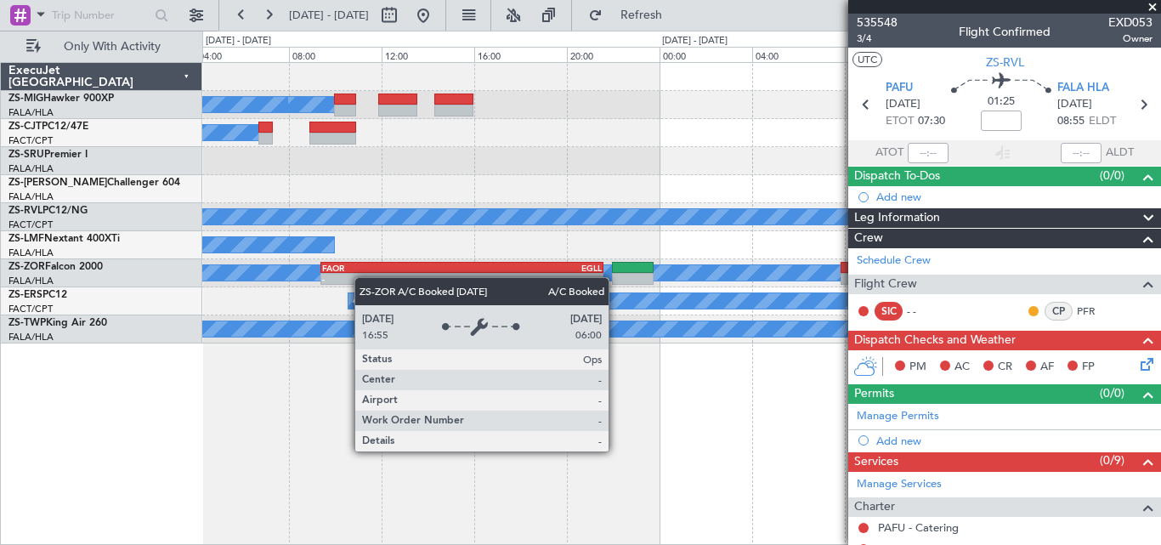
click at [299, 270] on div "A/C Booked" at bounding box center [1028, 272] width 2179 height 15
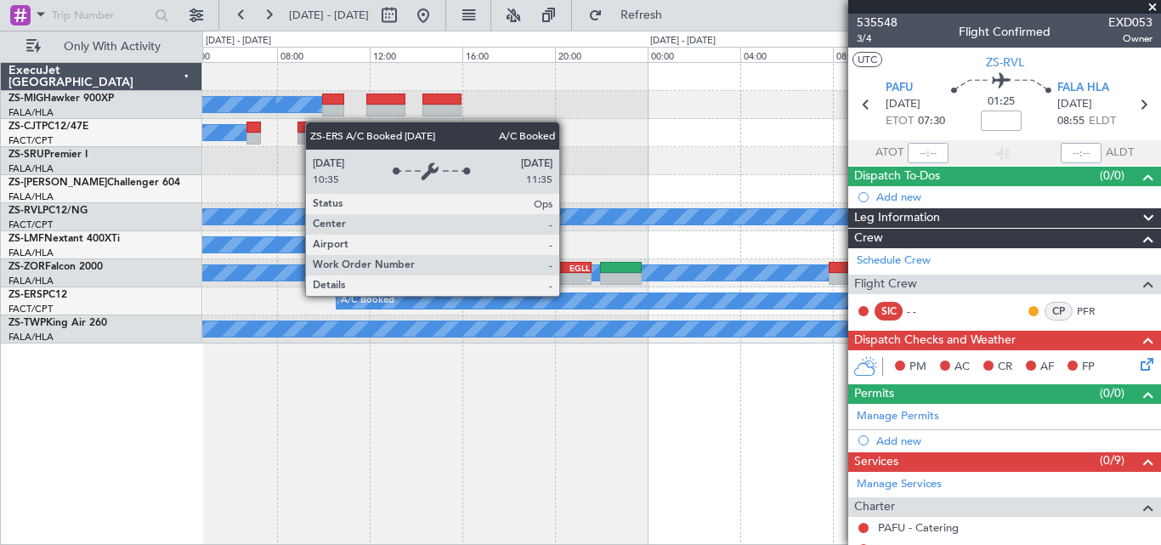
click at [429, 310] on div "A/C Booked" at bounding box center [681, 301] width 958 height 28
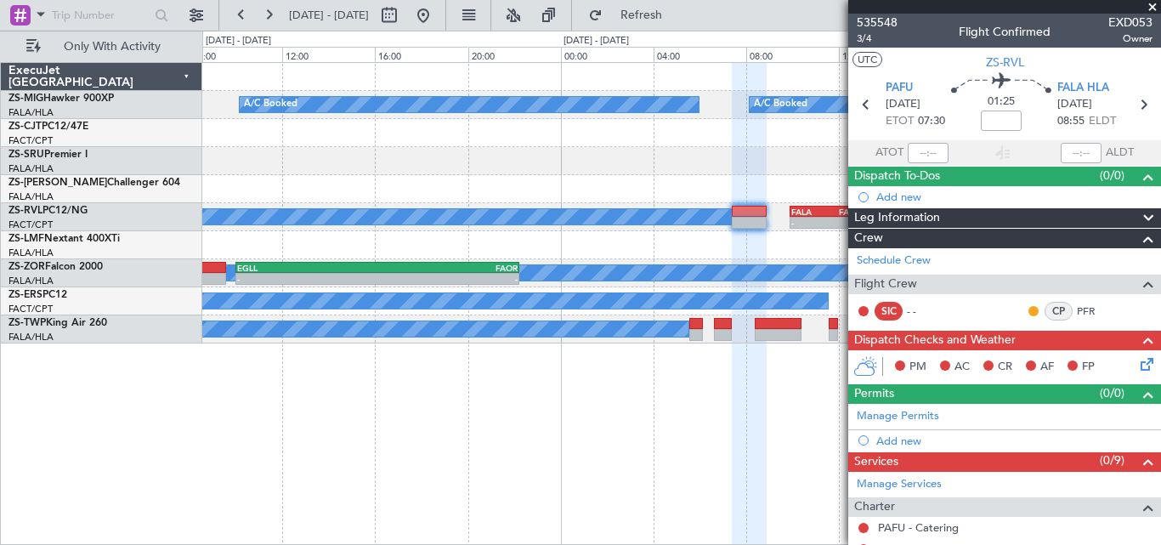
click at [298, 311] on div "A/C Booked A/C Booked A/C Booked A/C Booked A/C Booked - - FALA 09:55 Z FACT 13…" at bounding box center [681, 203] width 958 height 281
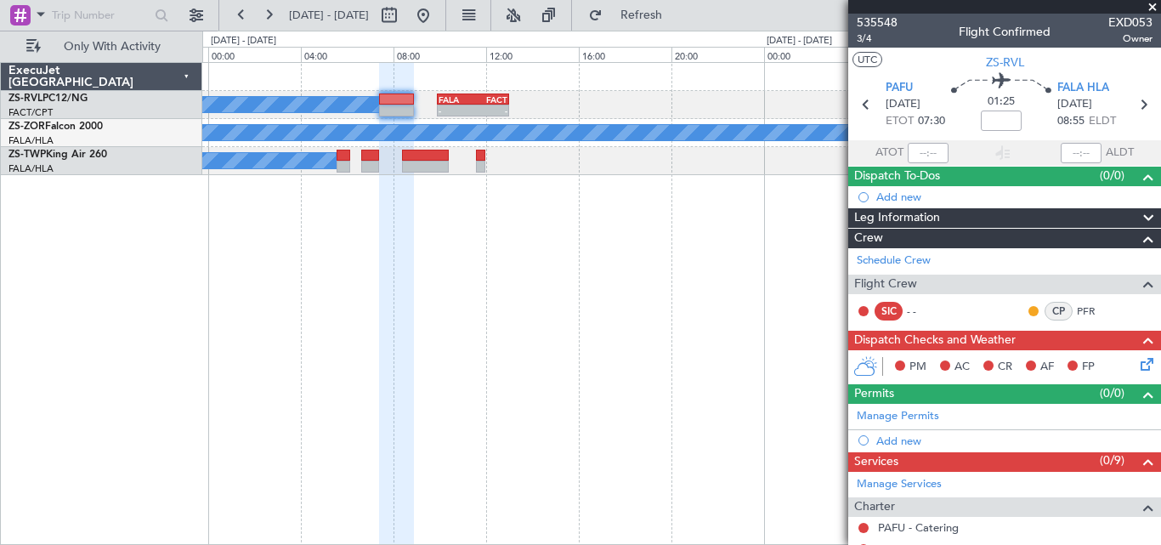
click at [198, 318] on div "A/C Booked - - FALA 09:55 Z FACT 13:00 Z A/C Booked - - EGLL 10:00 Z FAOR 22:15…" at bounding box center [580, 288] width 1161 height 514
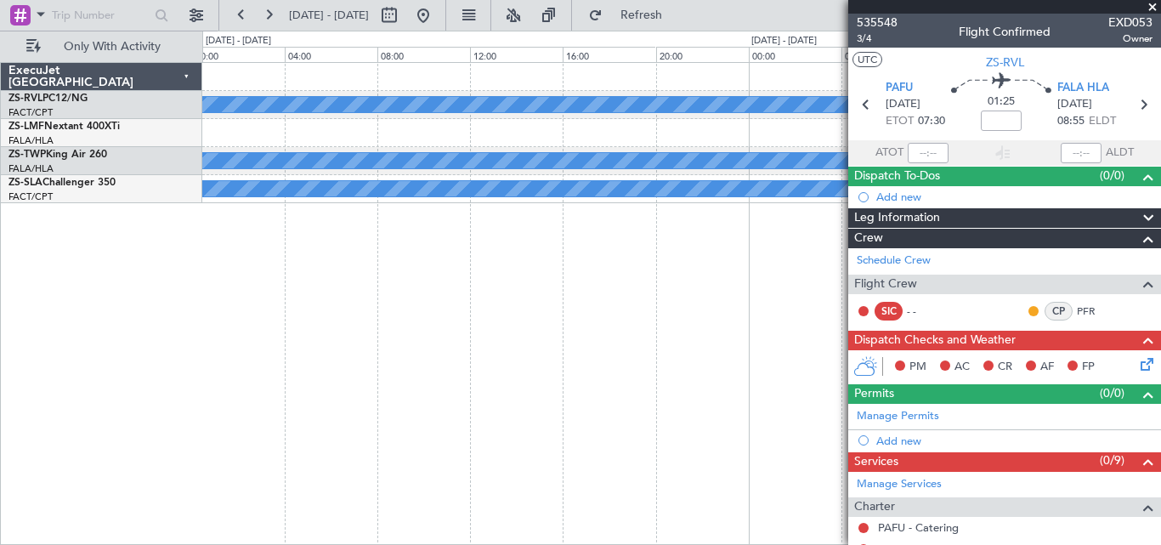
click at [1161, 189] on fb-app "[DATE] - [DATE] Refresh Quick Links Only With Activity A/C Booked - - FALA 09:5…" at bounding box center [580, 279] width 1161 height 532
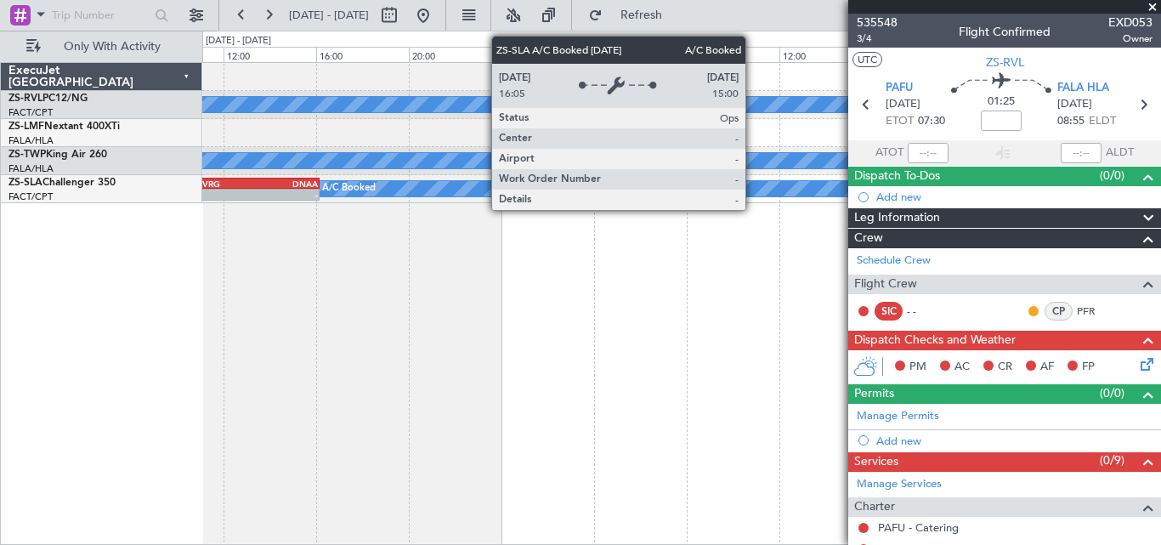
click at [993, 196] on fb-app "[DATE] - [DATE] Refresh Quick Links Only With Activity A/C Booked - - FALA 09:5…" at bounding box center [580, 279] width 1161 height 532
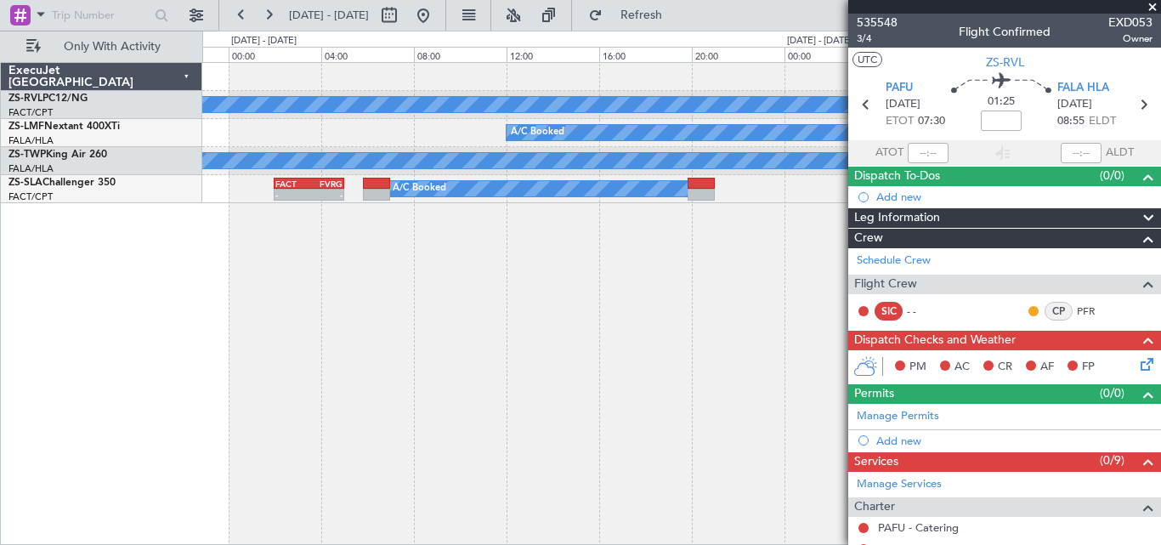
click at [862, 201] on fb-app "[DATE] - [DATE] Refresh Quick Links Only With Activity A/C Booked A/C Booked A/…" at bounding box center [580, 279] width 1161 height 532
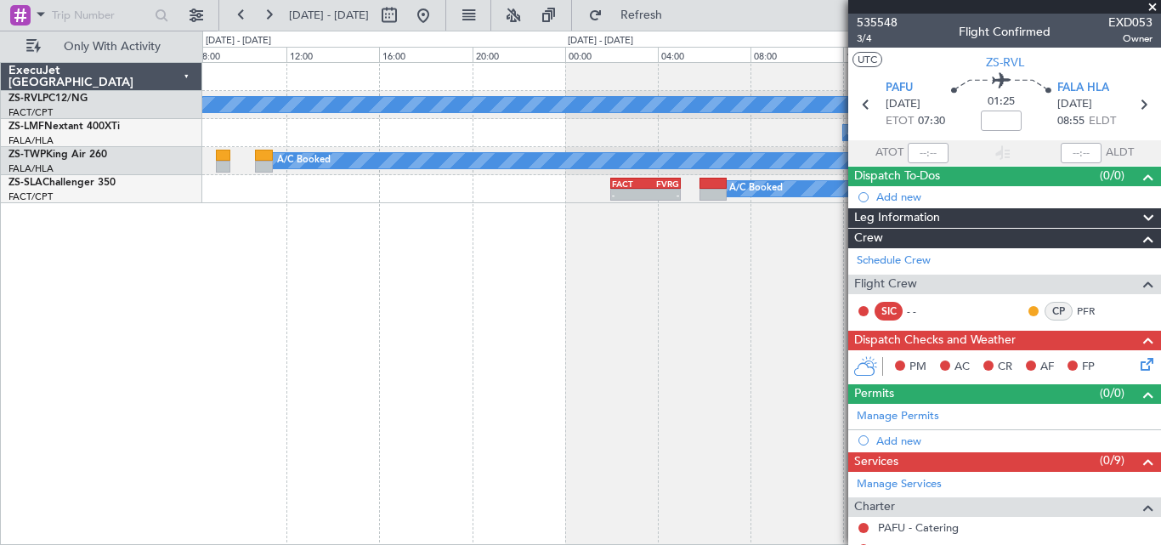
click at [672, 204] on div "A/C Booked A/C Booked A/C Booked A/C Booked A/C Booked A/C Booked A/C Booked FA…" at bounding box center [681, 303] width 959 height 483
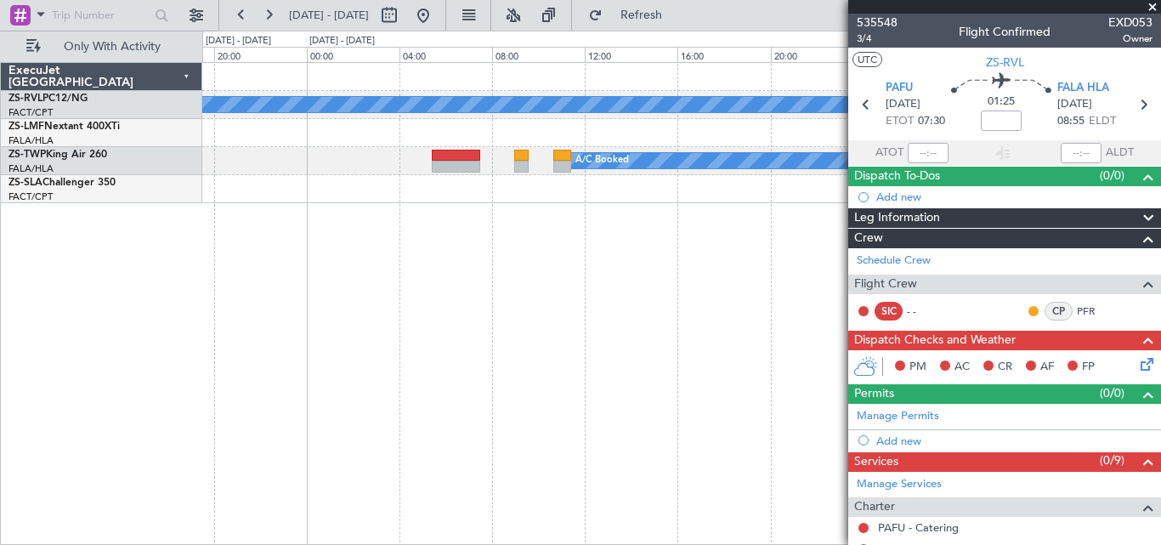
click at [619, 201] on div "A/C Booked FACT 06:30 Z FALA 09:30 Z - - A/C Booked A/C Booked A/C Booked A/C B…" at bounding box center [681, 303] width 959 height 483
click at [645, 214] on div "A/C Booked FACT 06:30 Z FALA 09:30 Z - - A/C Booked A/C Booked A/C Booked A/C B…" at bounding box center [681, 303] width 959 height 483
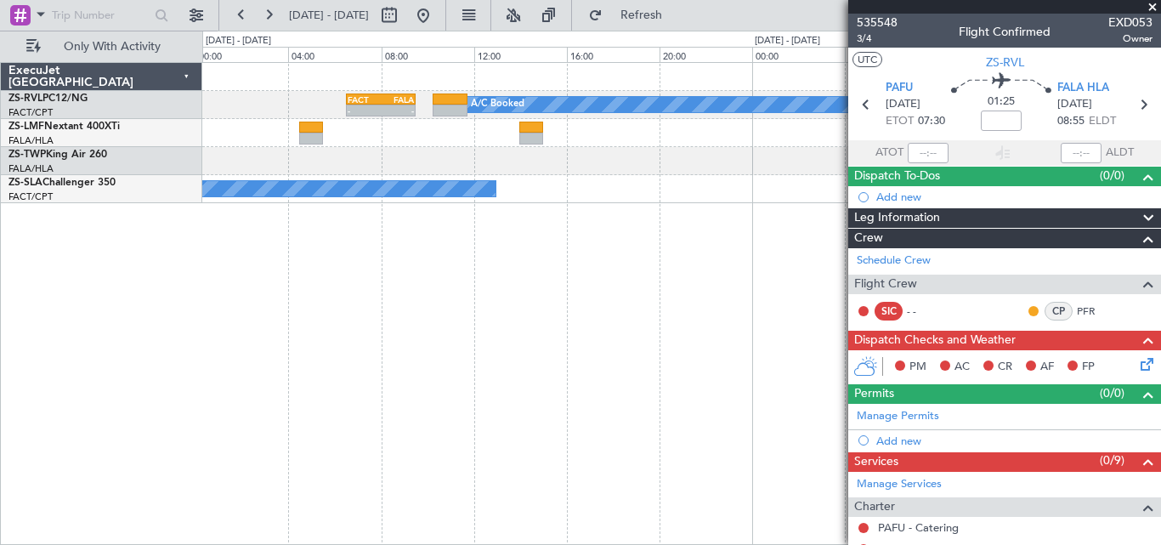
click at [745, 205] on div "A/C Booked FACT 06:30 Z FALA 09:30 Z - - A/C Booked A/C Booked A/C Booked A/C B…" at bounding box center [681, 303] width 959 height 483
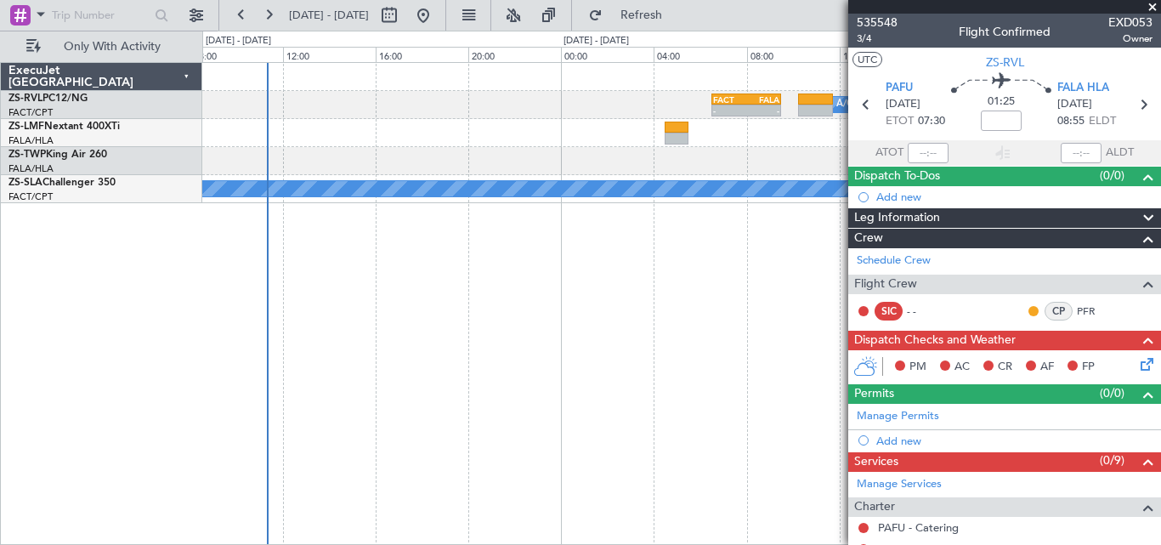
click at [680, 215] on div "A/C Booked FACT 06:30 Z FALA 09:30 Z - - A/C Booked A/C Booked A/C Booked A/C B…" at bounding box center [681, 303] width 959 height 483
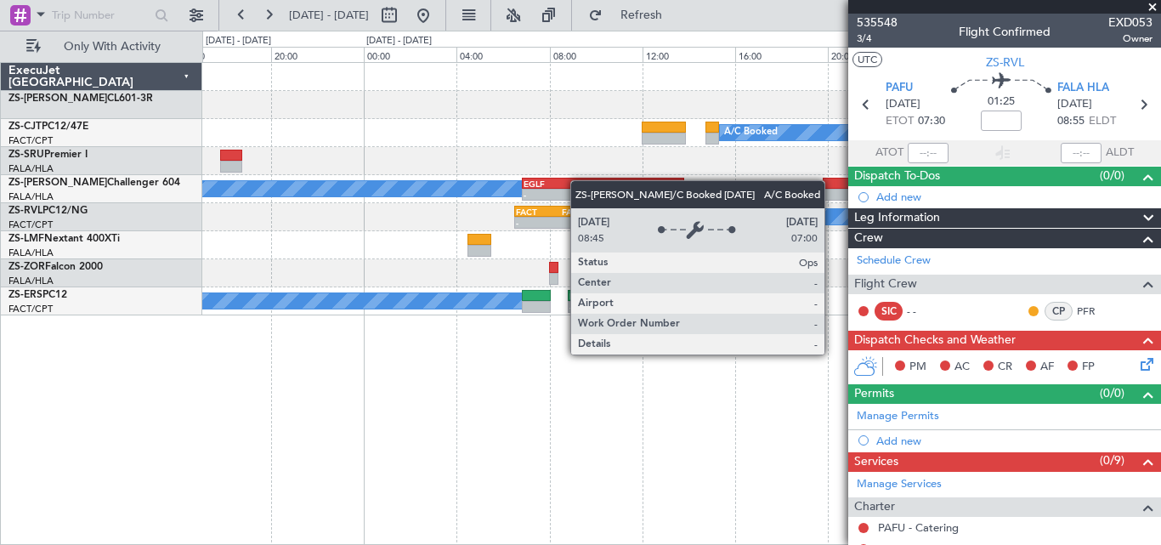
click at [332, 186] on div "A/C Booked A/C Booked - - EGLF 06:50 Z GLRB 13:50 Z - - DGAA 07:50 Z FALA 14:10…" at bounding box center [681, 189] width 958 height 28
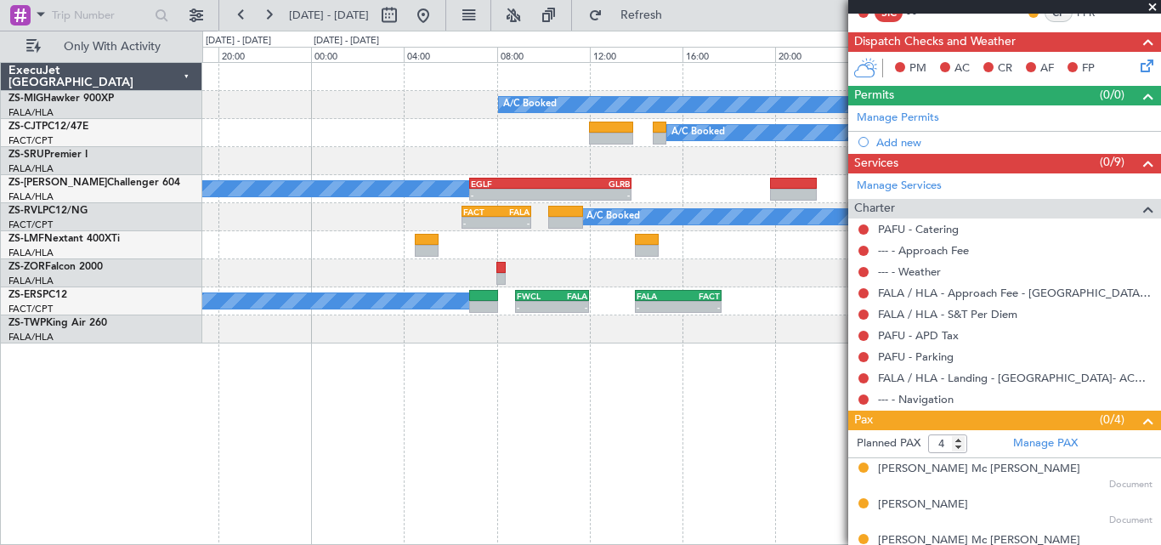
scroll to position [285, 0]
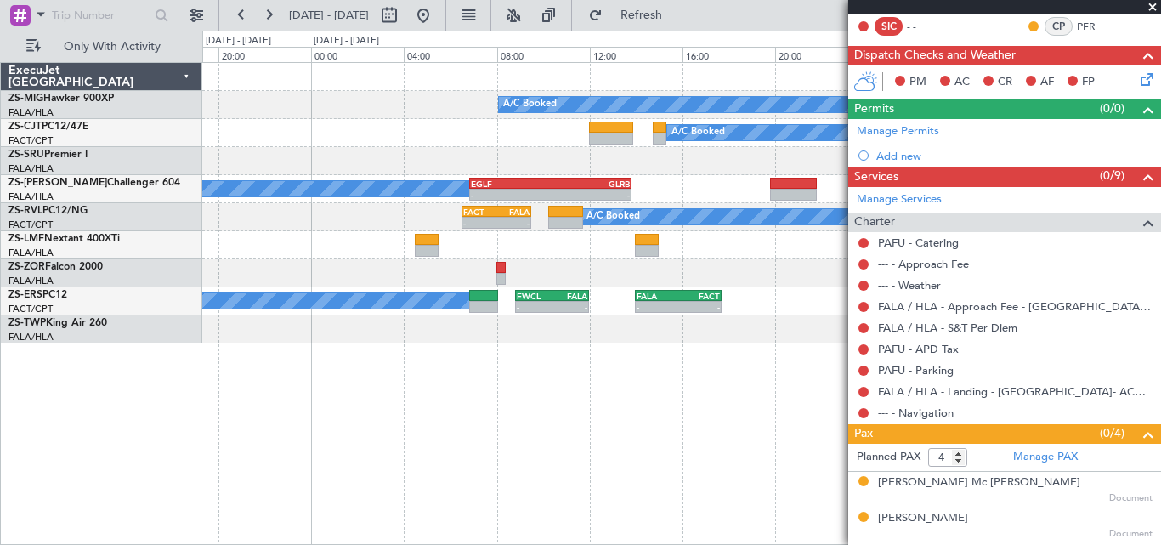
click at [1150, 8] on span at bounding box center [1152, 7] width 17 height 15
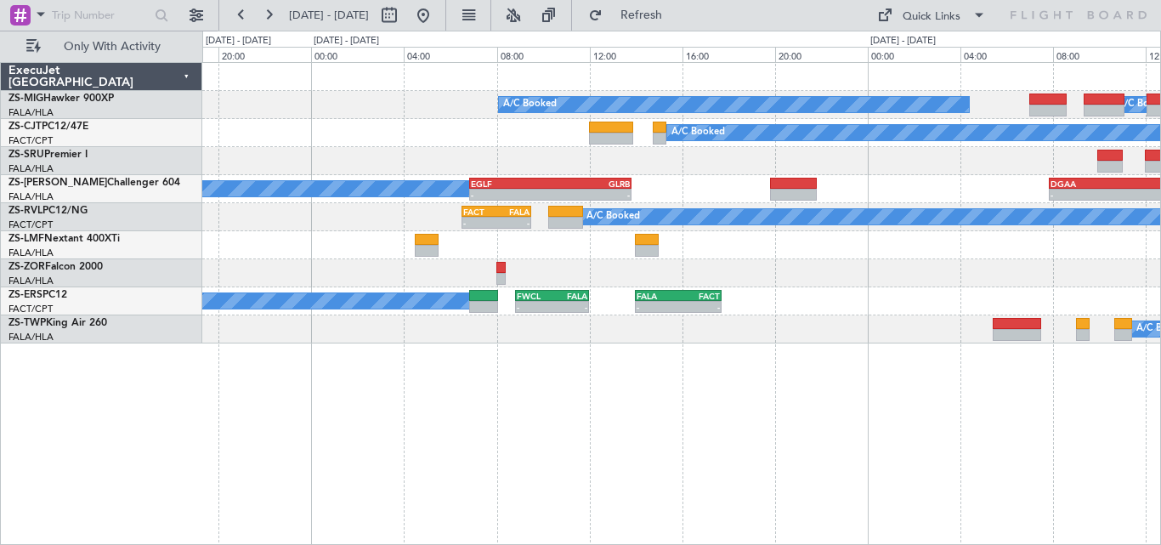
type input "0"
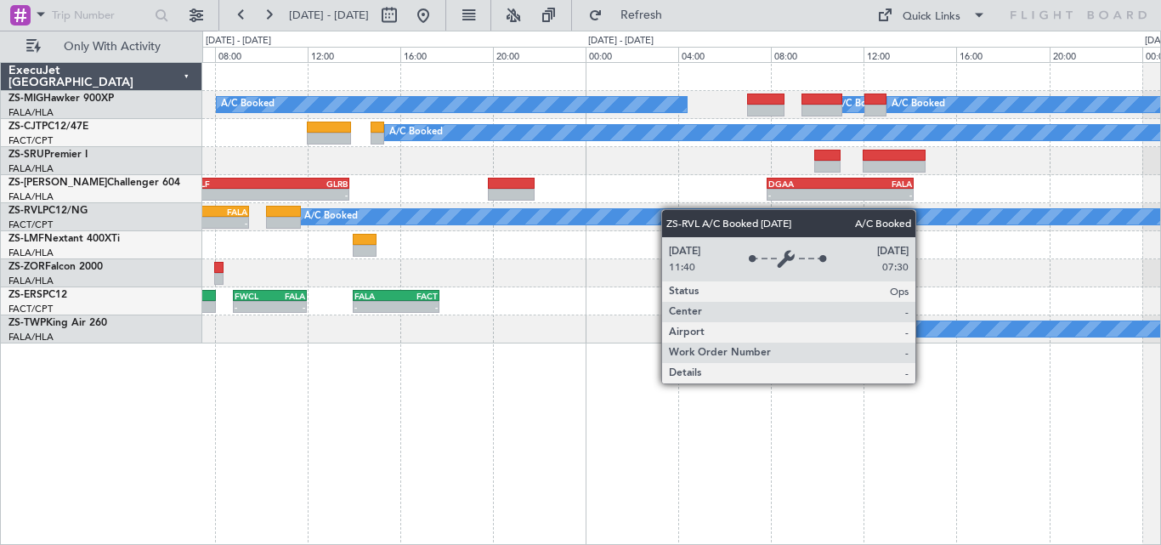
click at [583, 230] on div "A/C Booked A/C Booked A/C Booked A/C Booked A/C Booked - - EGLF 06:50 Z GLRB 13…" at bounding box center [681, 203] width 958 height 281
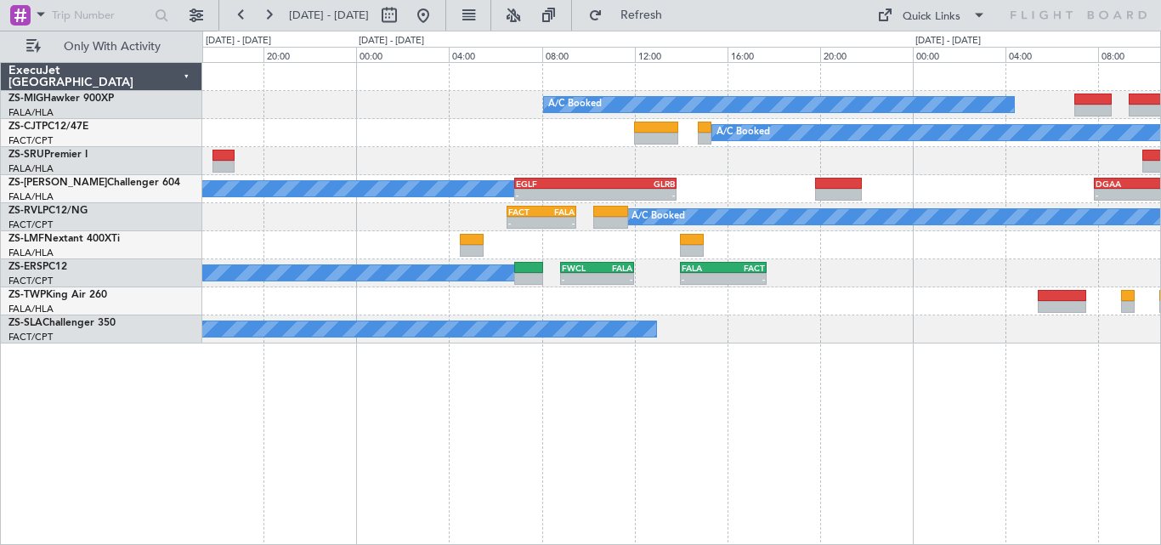
click at [712, 92] on div "A/C Booked A/C Booked A/C Booked" at bounding box center [681, 105] width 958 height 28
